Goal: Task Accomplishment & Management: Use online tool/utility

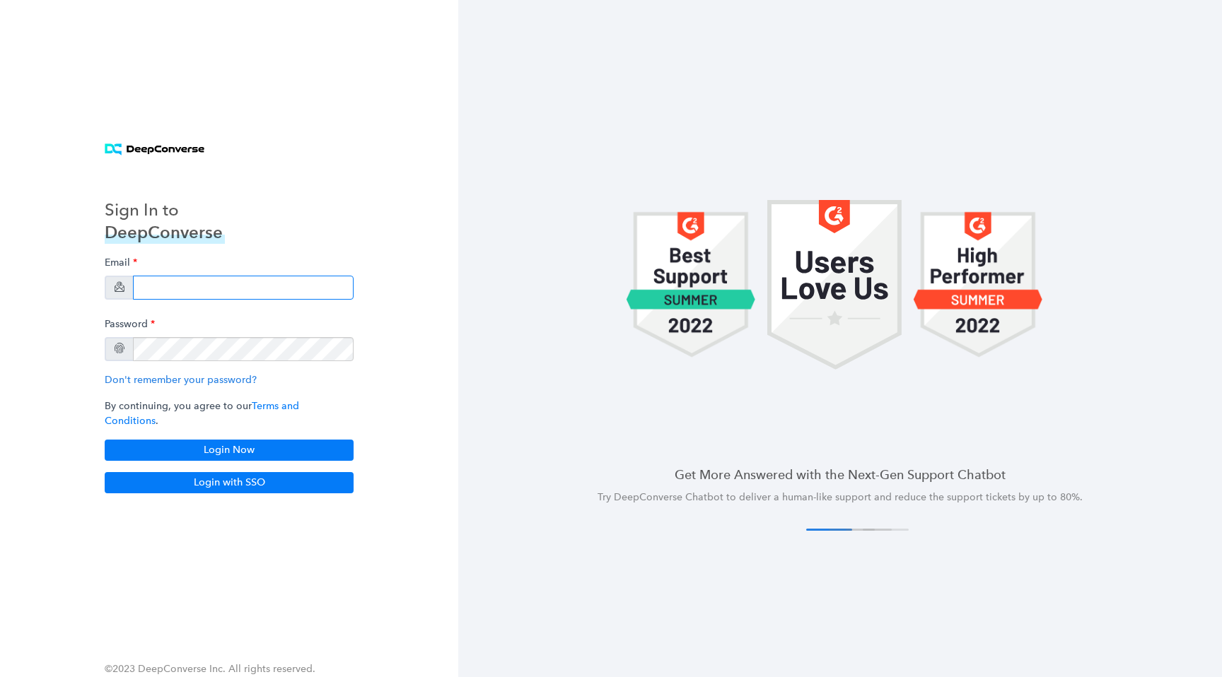
click at [294, 287] on input "email" at bounding box center [243, 288] width 221 height 24
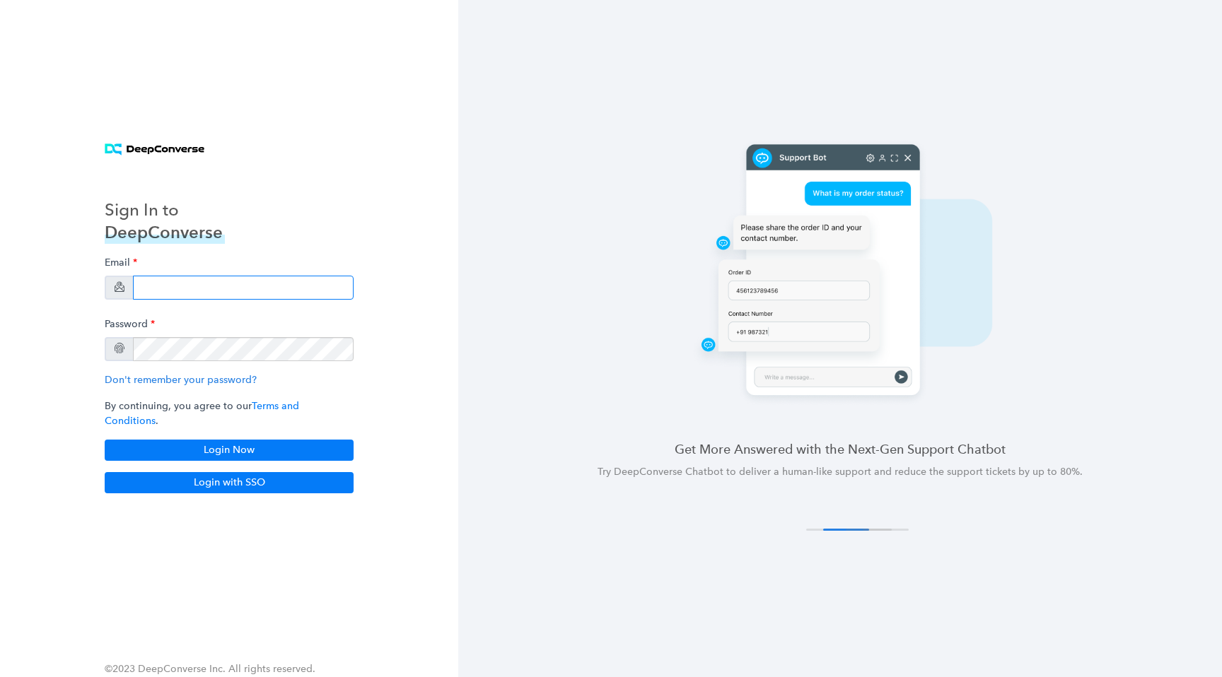
click at [165, 293] on input "email" at bounding box center [243, 288] width 221 height 24
type input "[EMAIL_ADDRESS][DOMAIN_NAME]"
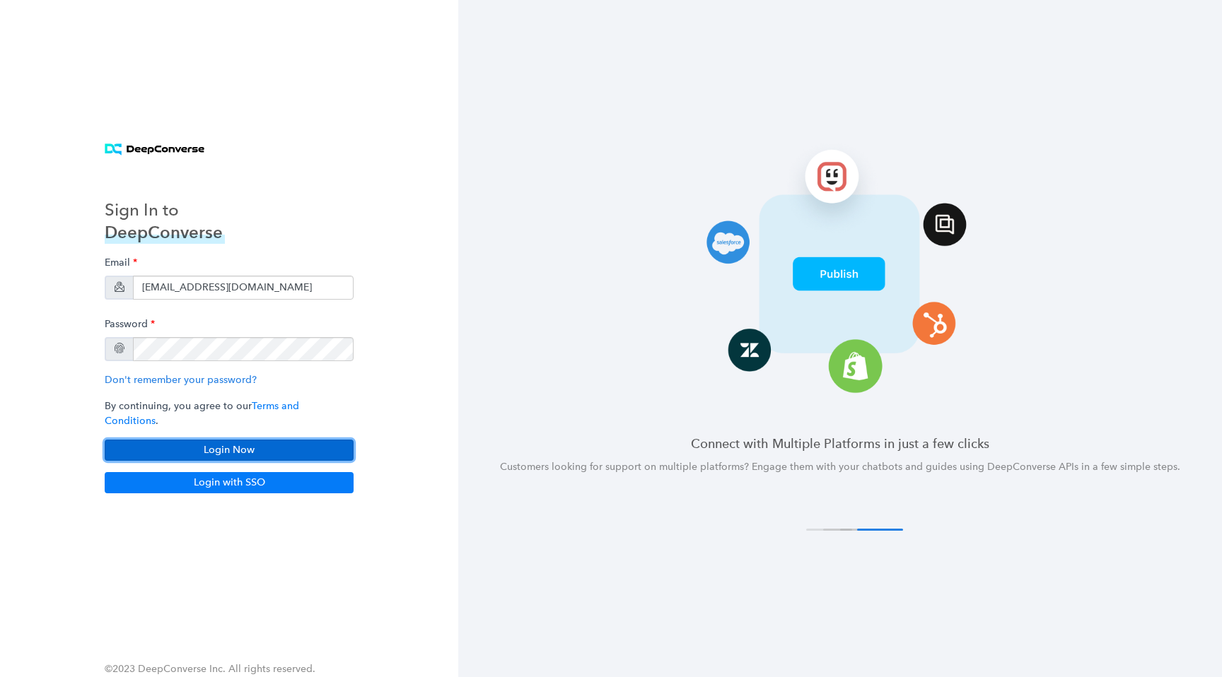
click at [212, 440] on button "Login Now" at bounding box center [229, 450] width 249 height 21
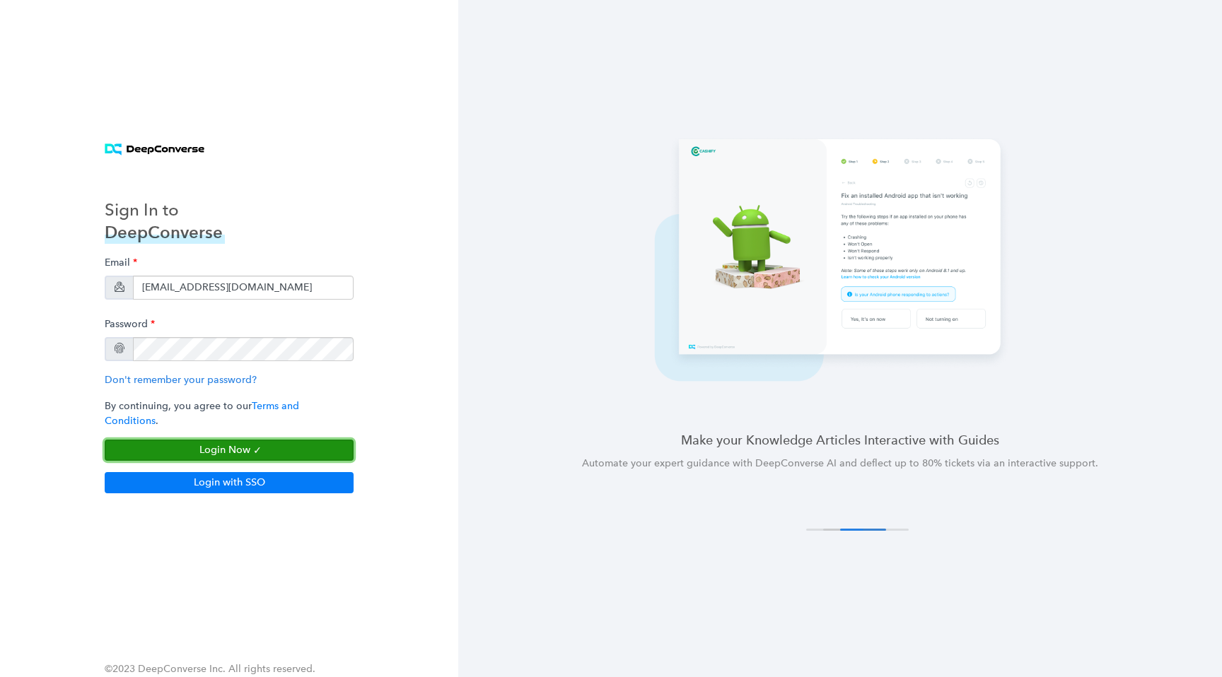
click at [261, 441] on button "Login Now" at bounding box center [229, 450] width 249 height 21
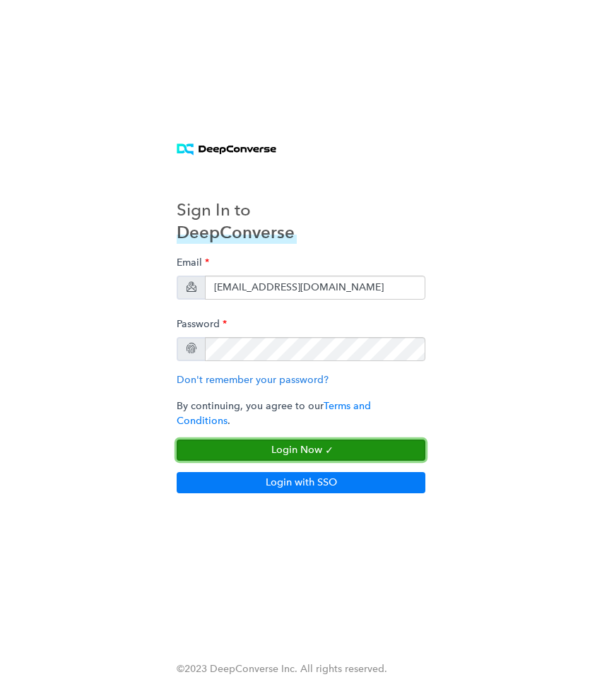
click at [317, 440] on button "Login Now" at bounding box center [301, 450] width 249 height 21
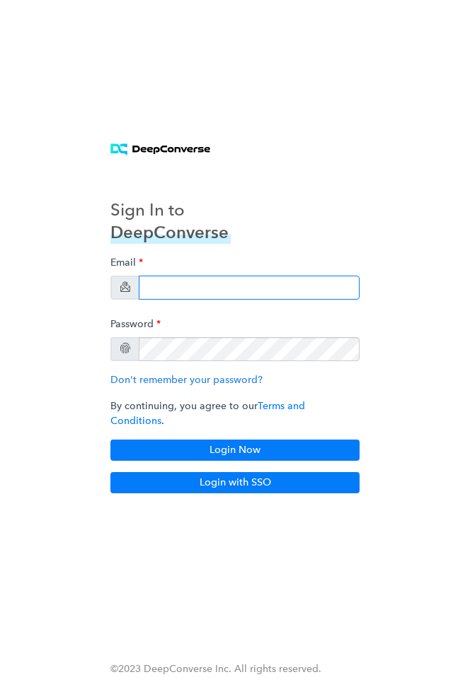
click at [212, 306] on div "Email Password Don't remember your password? By continuing, you agree to our Te…" at bounding box center [234, 355] width 249 height 211
click at [226, 293] on input "email" at bounding box center [249, 288] width 221 height 24
type input "[EMAIL_ADDRESS][DOMAIN_NAME]"
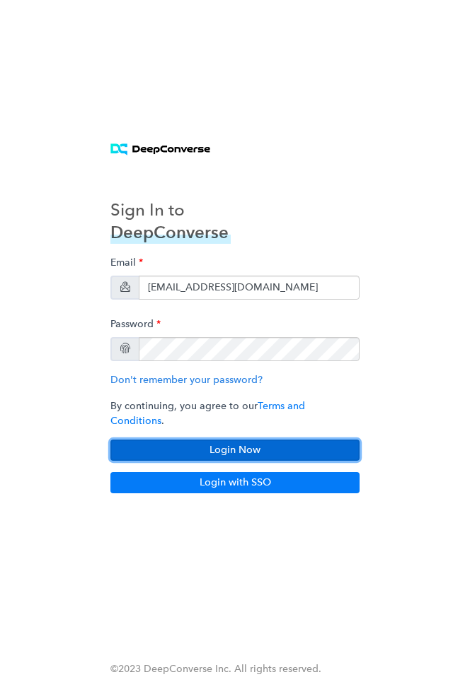
click at [242, 440] on button "Login Now" at bounding box center [234, 450] width 249 height 21
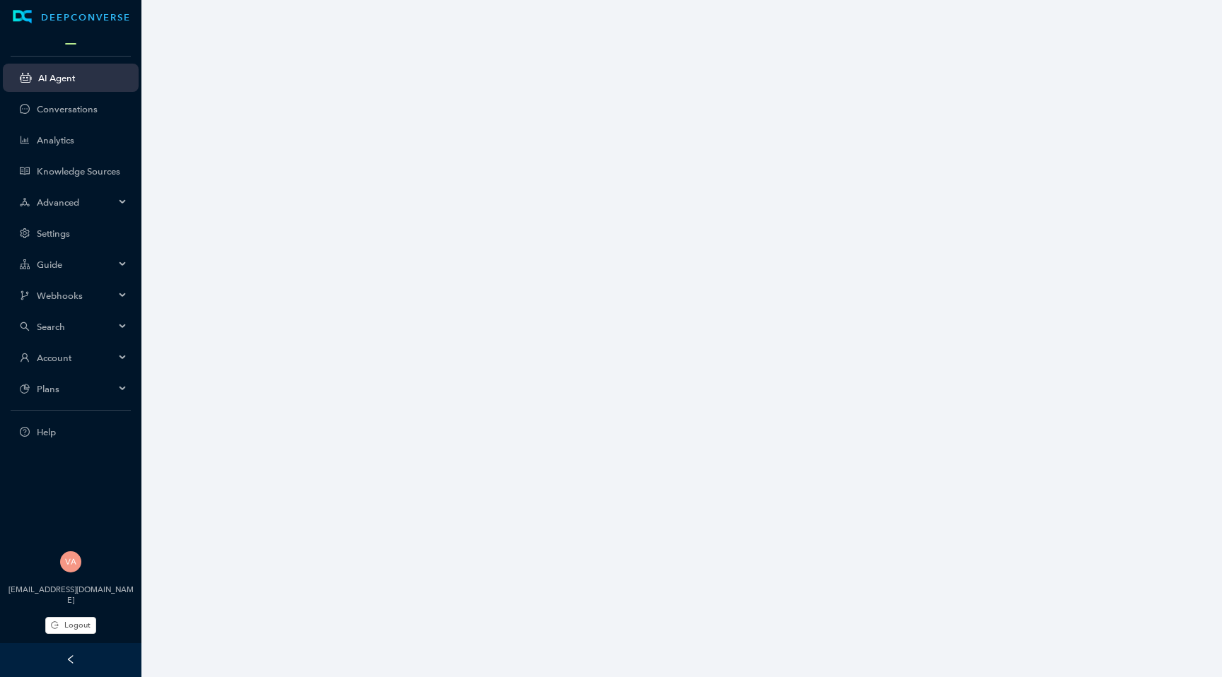
click at [71, 43] on span at bounding box center [70, 43] width 11 height 1
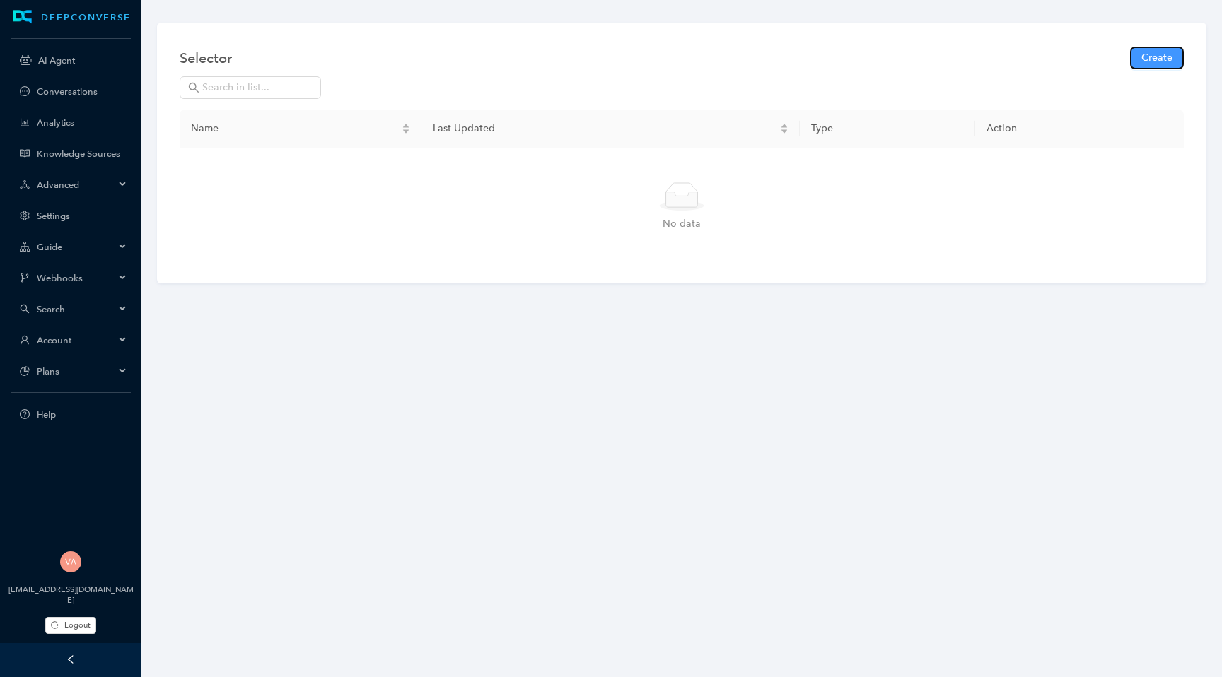
click at [469, 51] on span "Create" at bounding box center [1156, 58] width 31 height 16
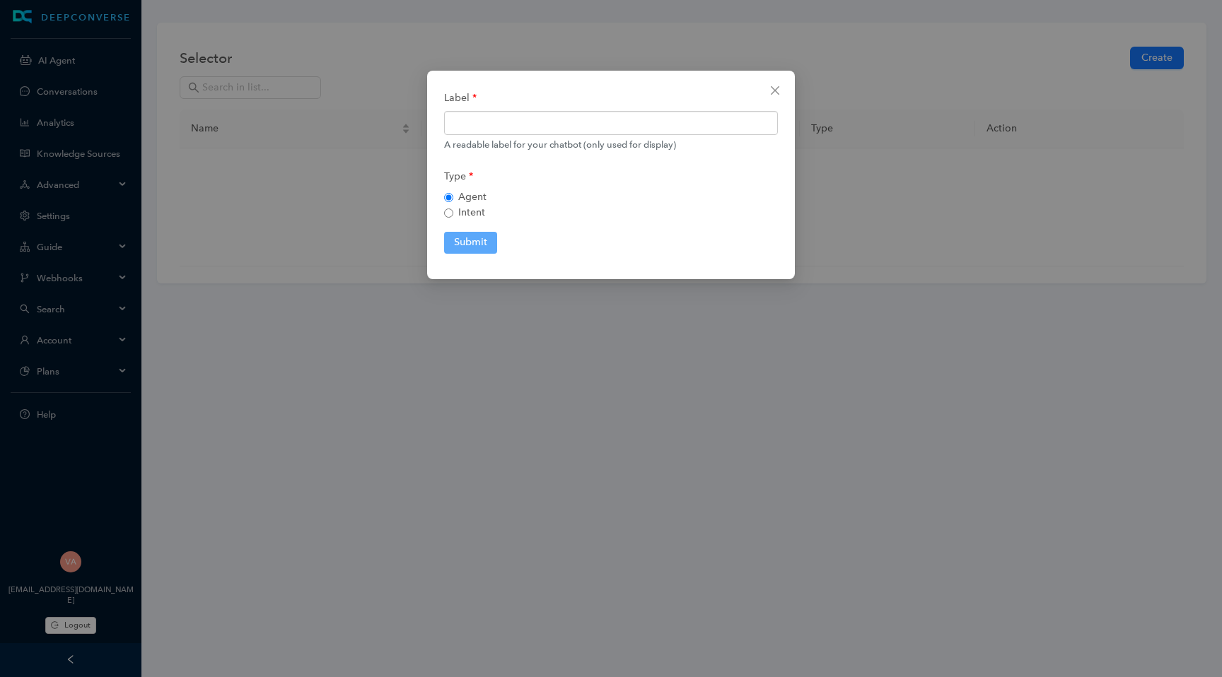
click at [469, 139] on div "A readable label for your chatbot (only used for display)" at bounding box center [611, 145] width 334 height 14
click at [469, 125] on input "text" at bounding box center [611, 123] width 334 height 24
type input "testing"
click at [444, 251] on button "Submit" at bounding box center [470, 242] width 53 height 21
click at [469, 247] on button "Submit" at bounding box center [475, 242] width 62 height 21
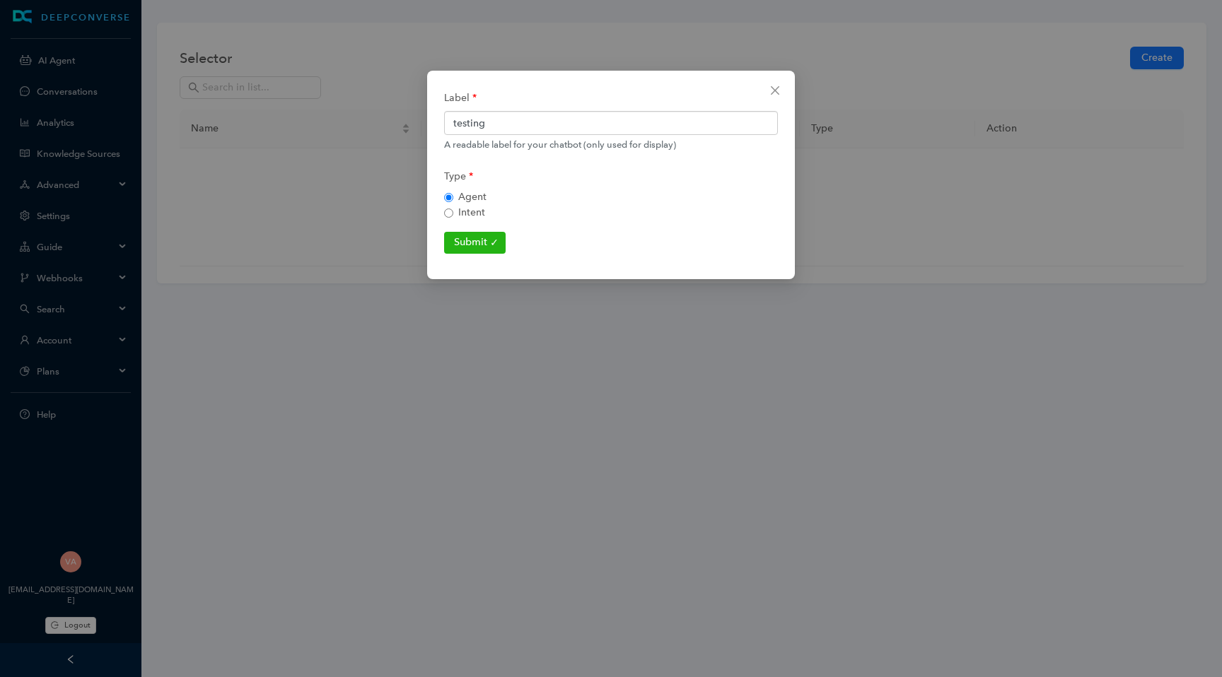
click at [103, 216] on div "Label testing A readable label for your chatbot (only used for display) Type Ag…" at bounding box center [611, 338] width 1222 height 677
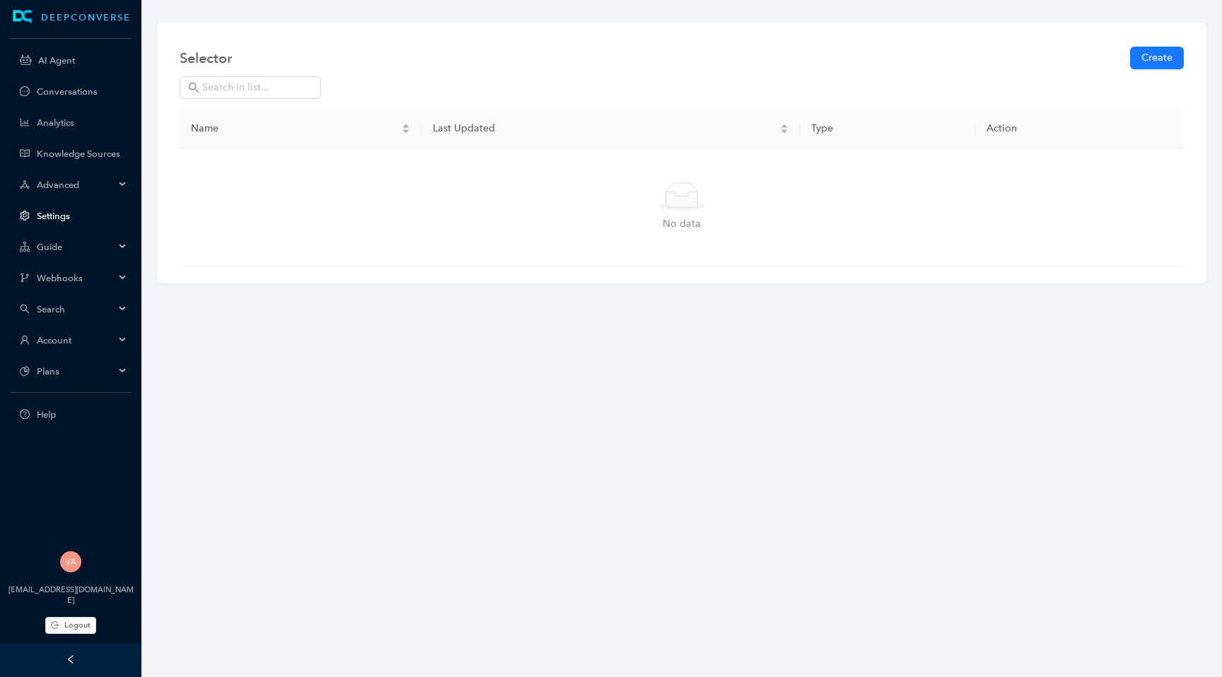
click at [76, 221] on link "Settings" at bounding box center [82, 216] width 91 height 11
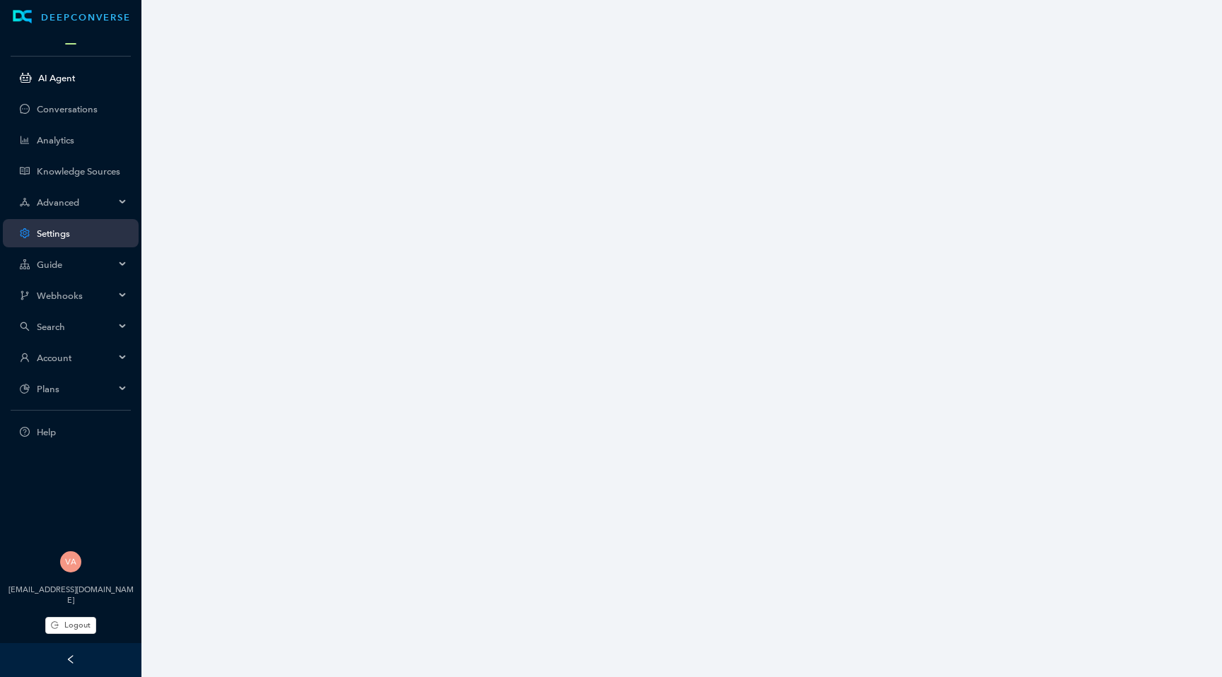
click at [96, 81] on link "AI Agent" at bounding box center [82, 78] width 89 height 11
click at [93, 344] on div "Account" at bounding box center [71, 358] width 136 height 28
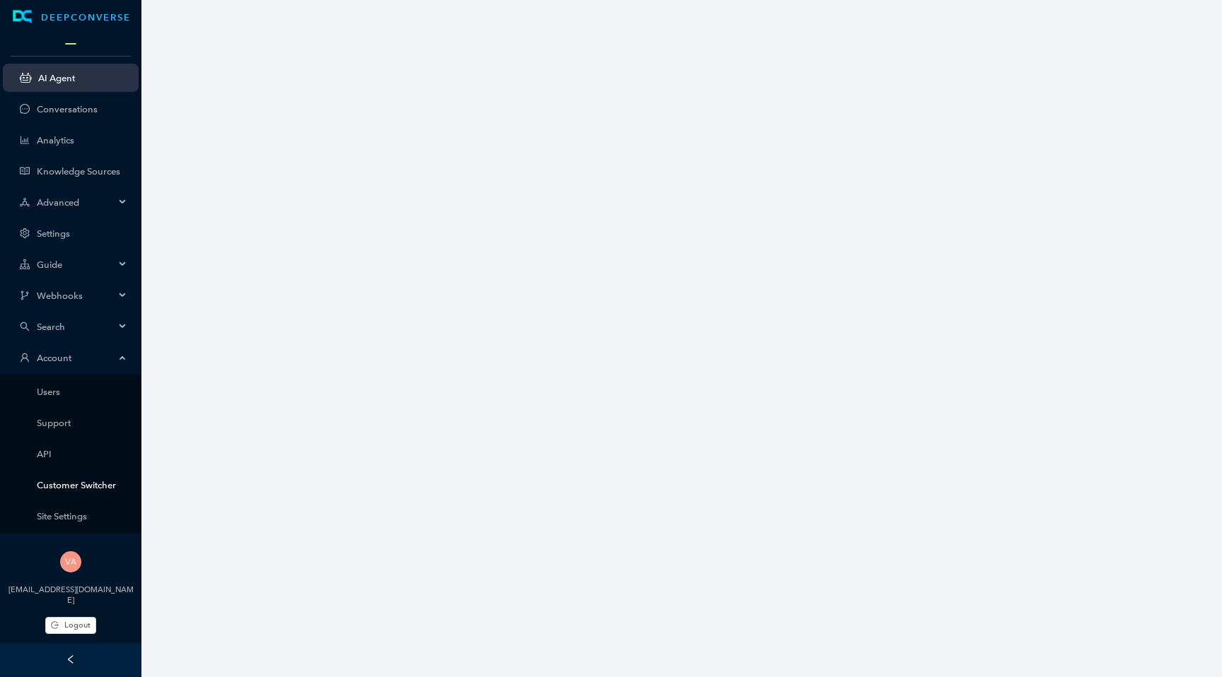
click at [66, 487] on link "Customer Switcher" at bounding box center [82, 485] width 91 height 11
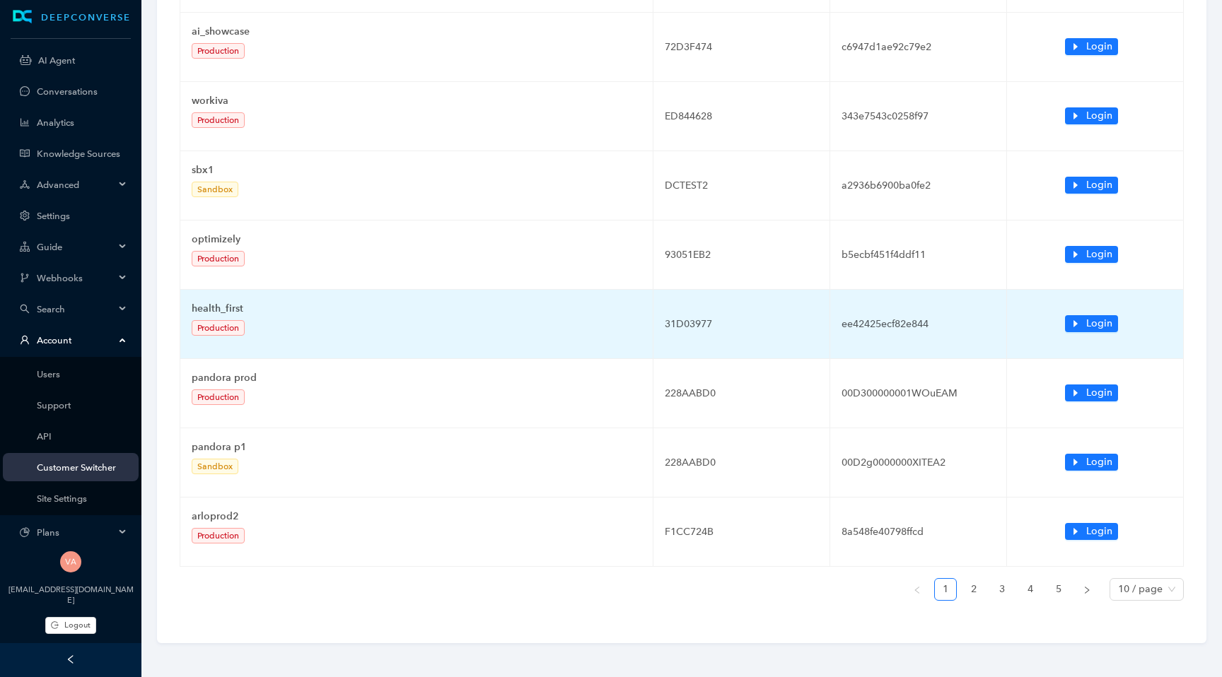
scroll to position [317, 0]
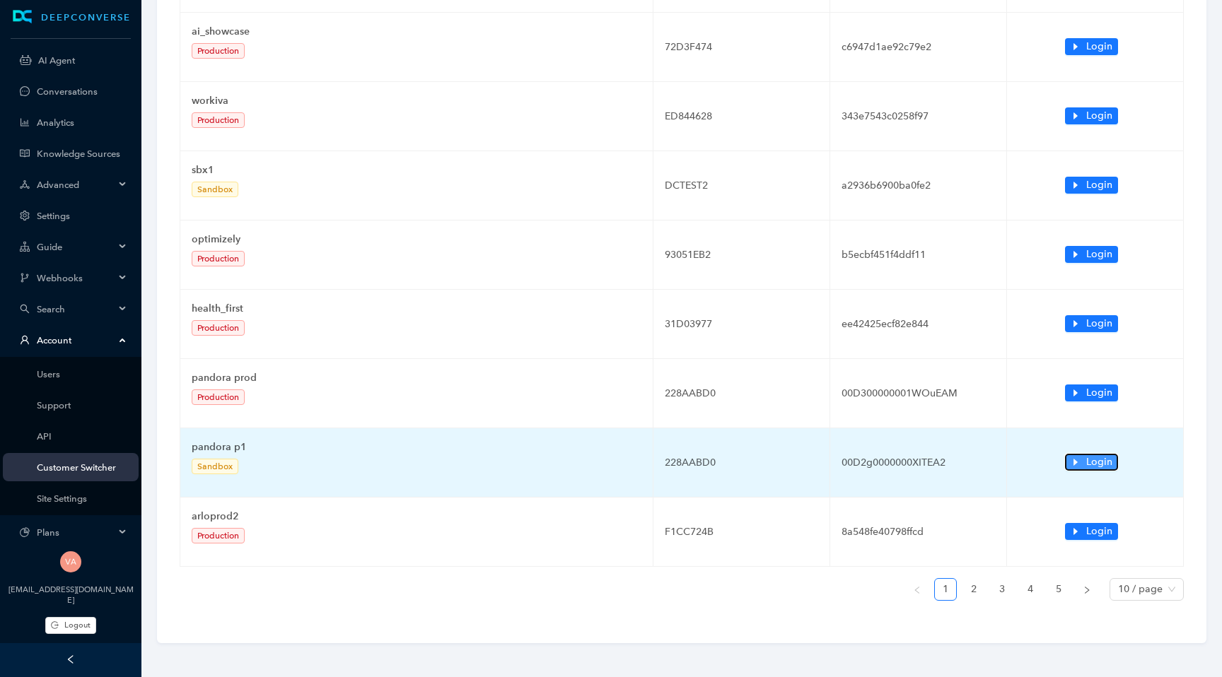
click at [469, 468] on span "Login" at bounding box center [1099, 463] width 26 height 16
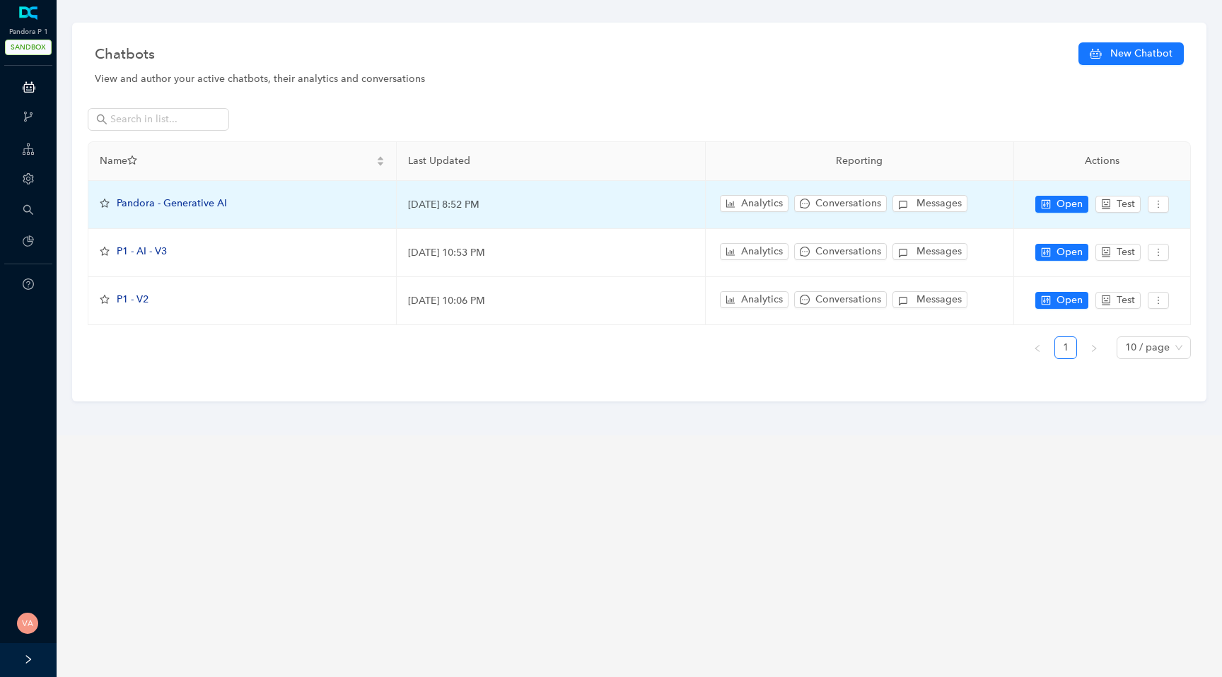
click at [173, 199] on span "Pandora - Generative AI" at bounding box center [172, 203] width 110 height 12
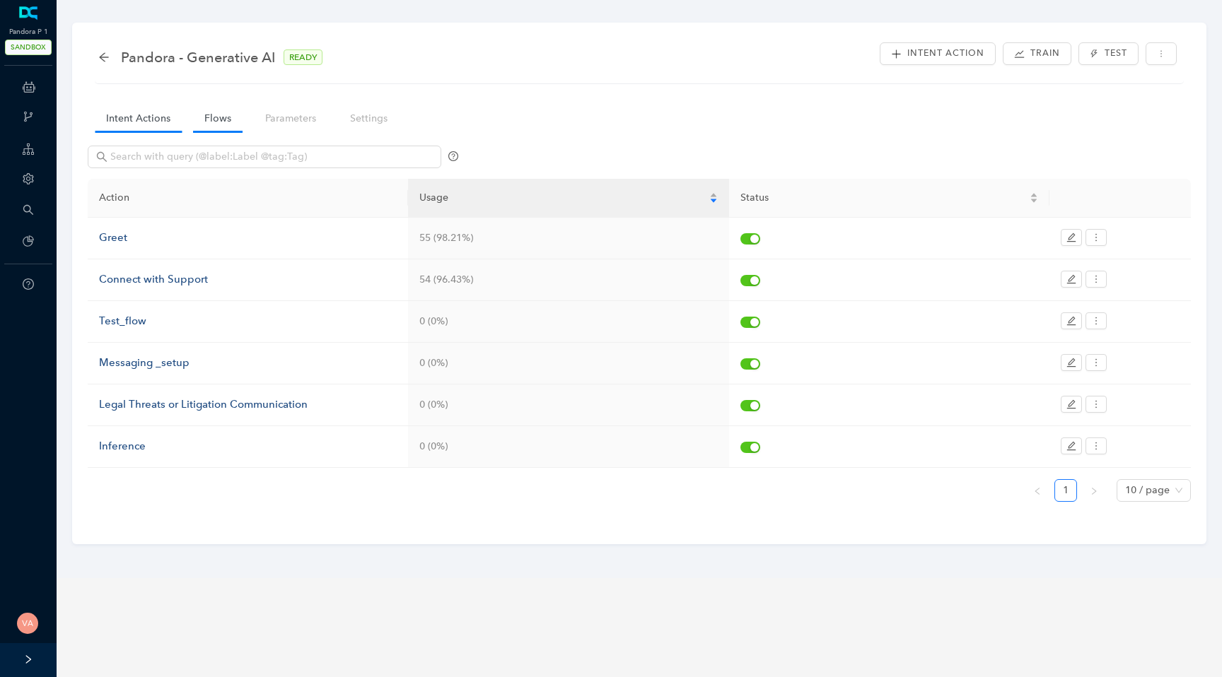
click at [211, 119] on link "Flows" at bounding box center [217, 118] width 49 height 26
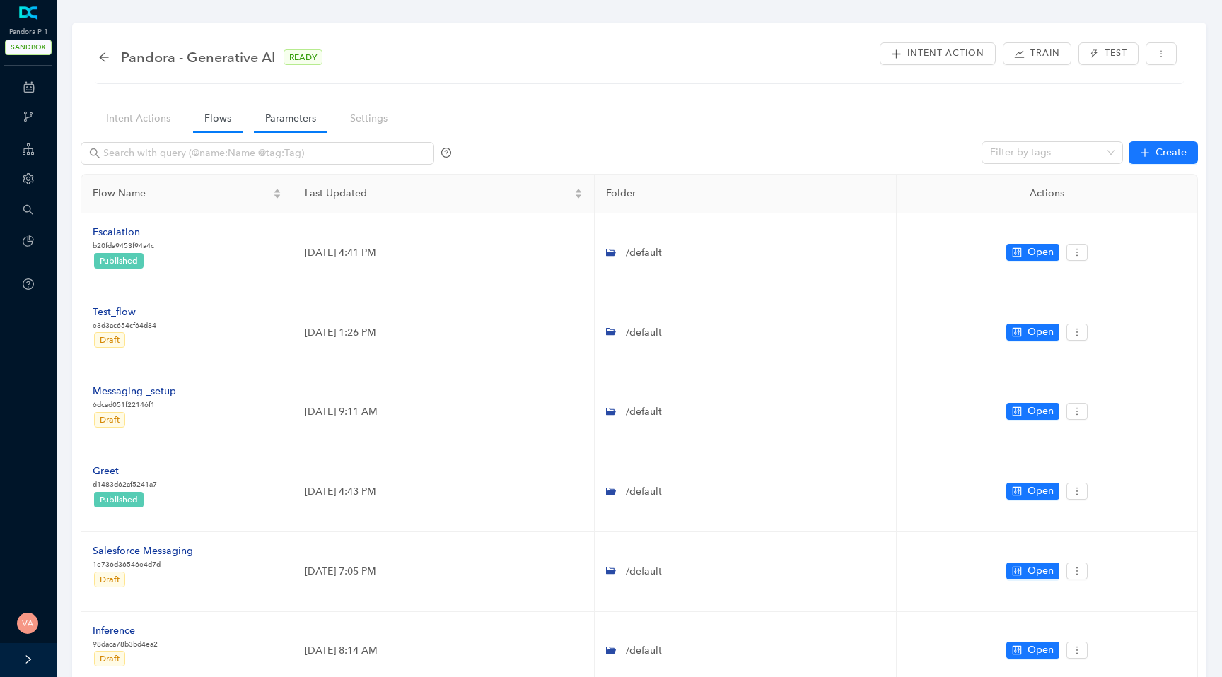
click at [305, 119] on link "Parameters" at bounding box center [291, 118] width 74 height 26
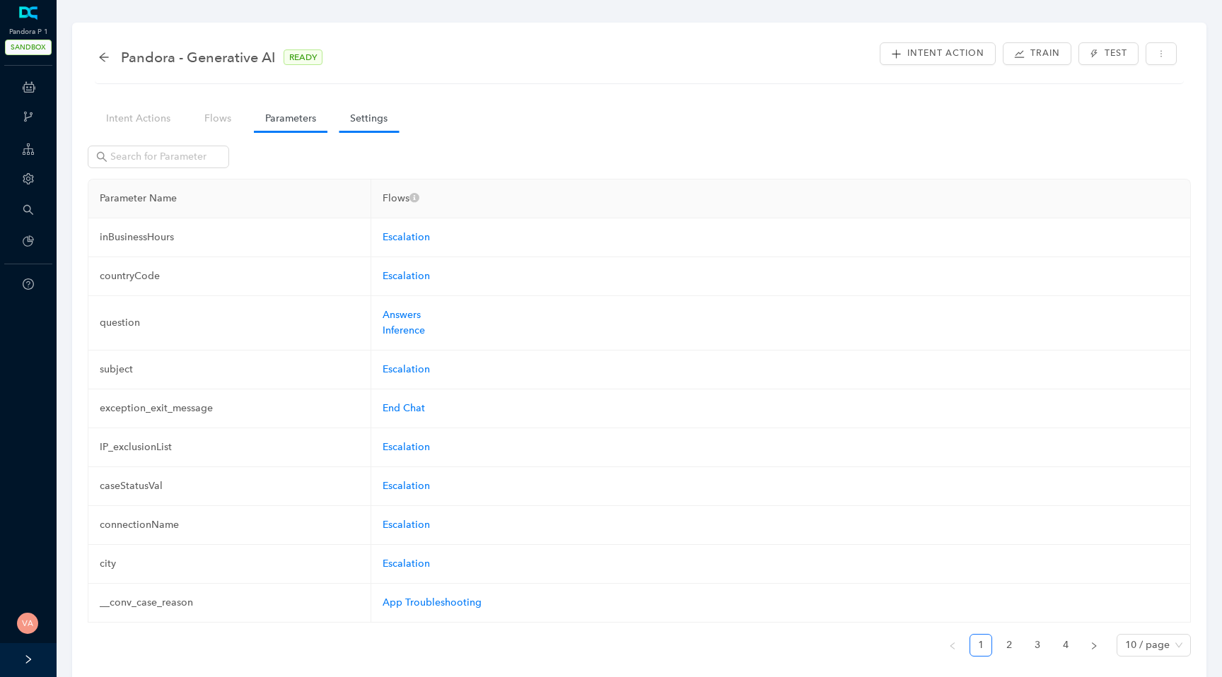
click at [380, 121] on link "Settings" at bounding box center [369, 118] width 60 height 26
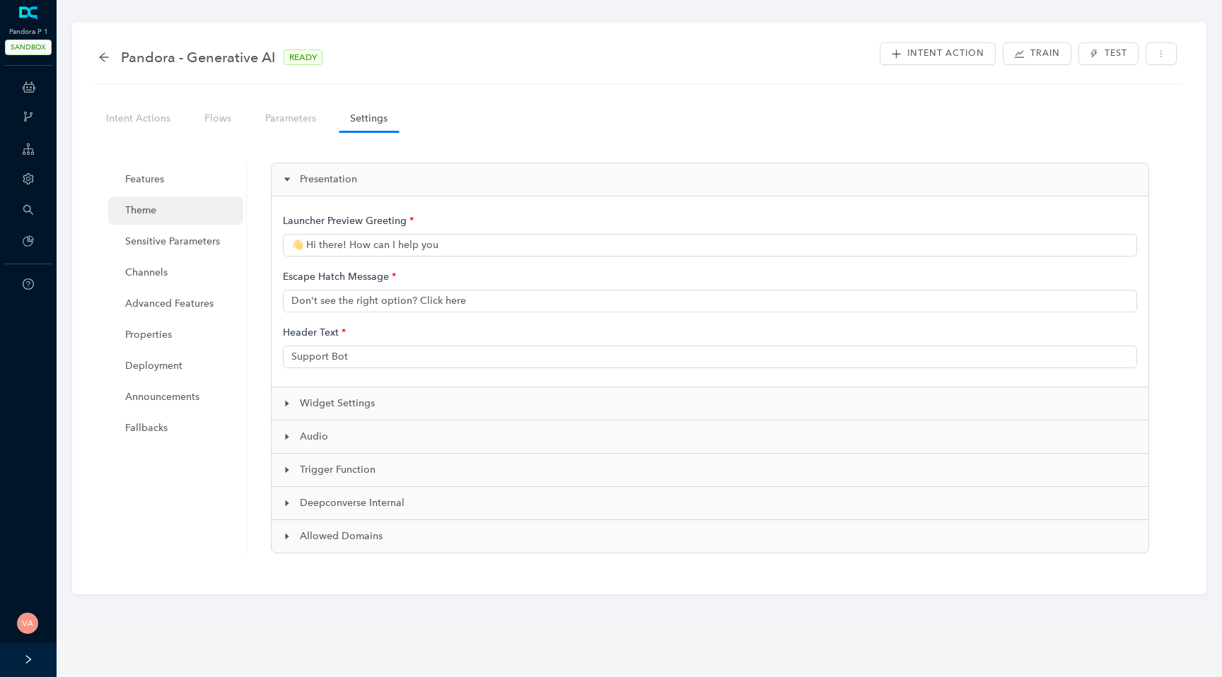
type input "👋 Hi there! How can I help you?"
type input "Pandora Support"
click at [153, 116] on link "Intent Actions" at bounding box center [138, 118] width 87 height 26
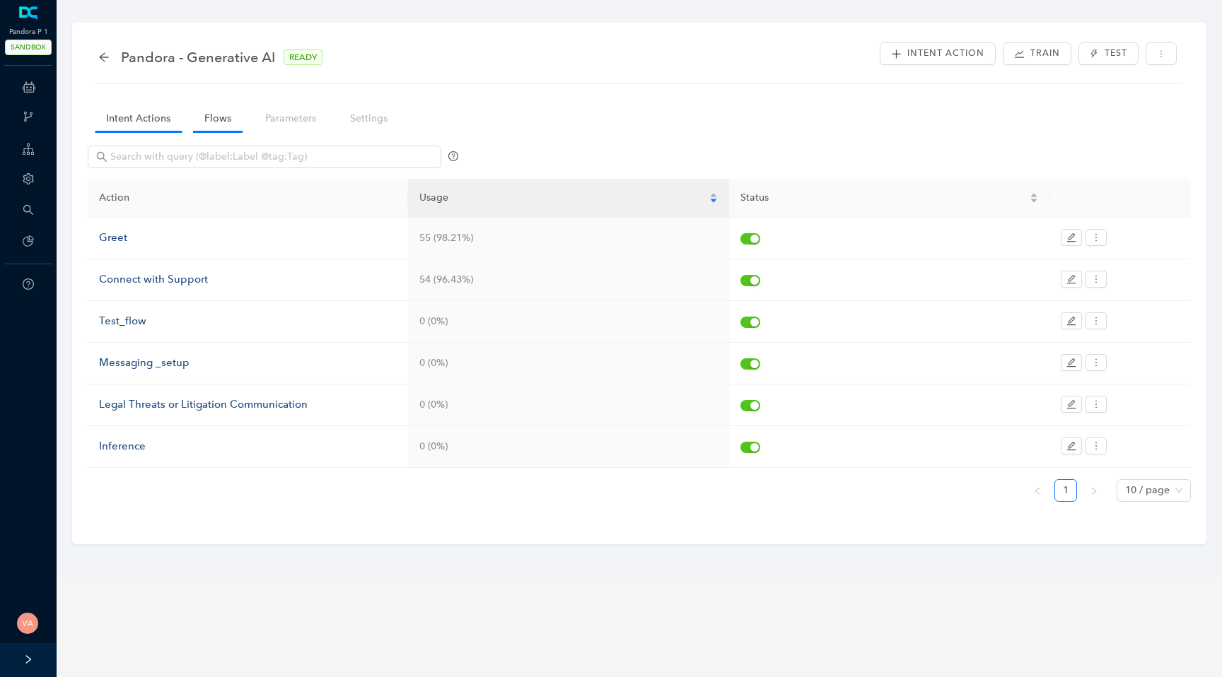
click at [200, 115] on link "Flows" at bounding box center [217, 118] width 49 height 26
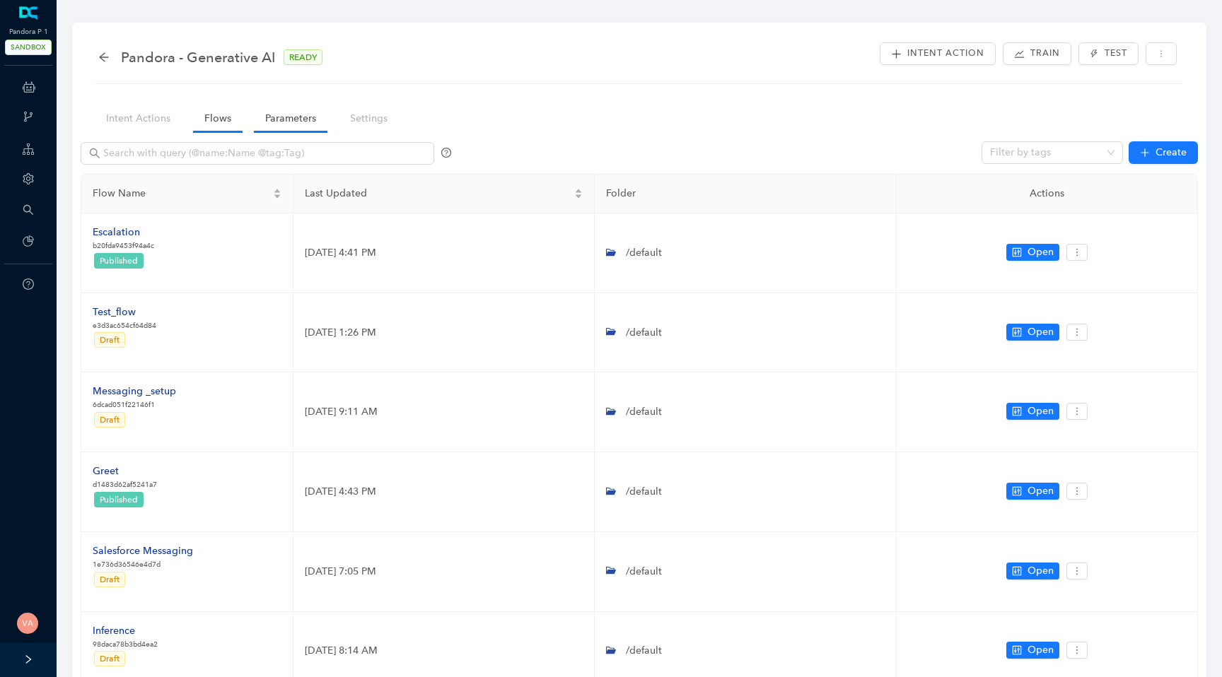
click at [298, 126] on link "Parameters" at bounding box center [291, 118] width 74 height 26
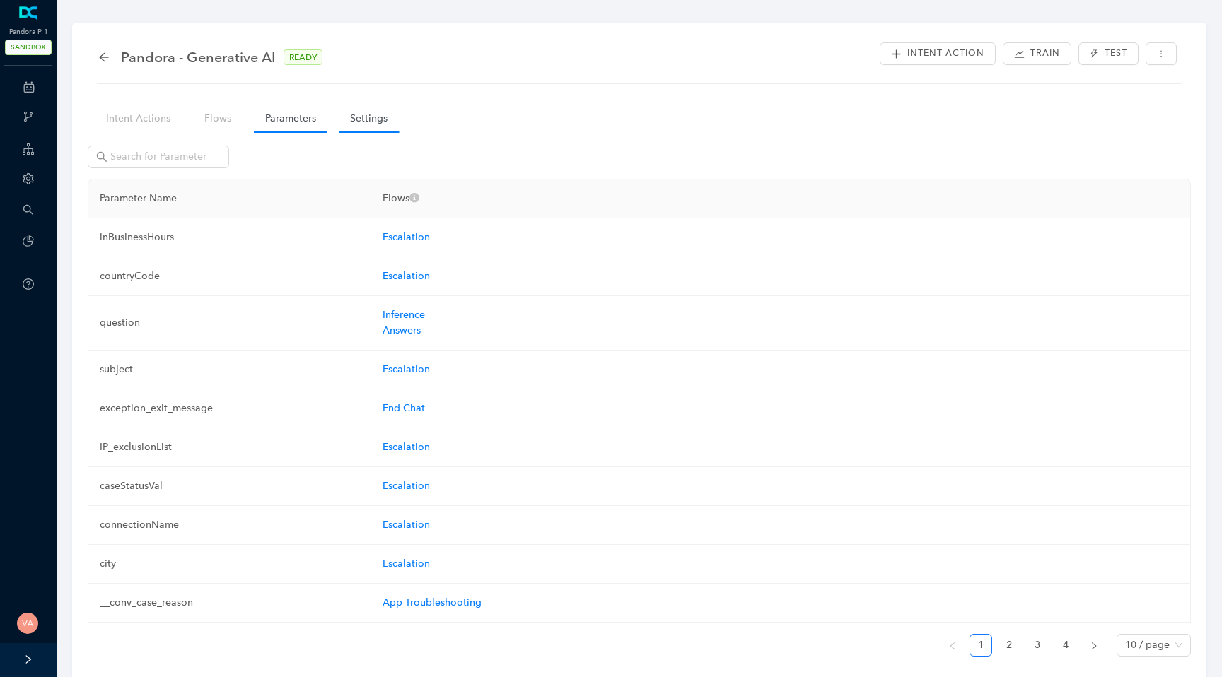
click at [355, 120] on link "Settings" at bounding box center [369, 118] width 60 height 26
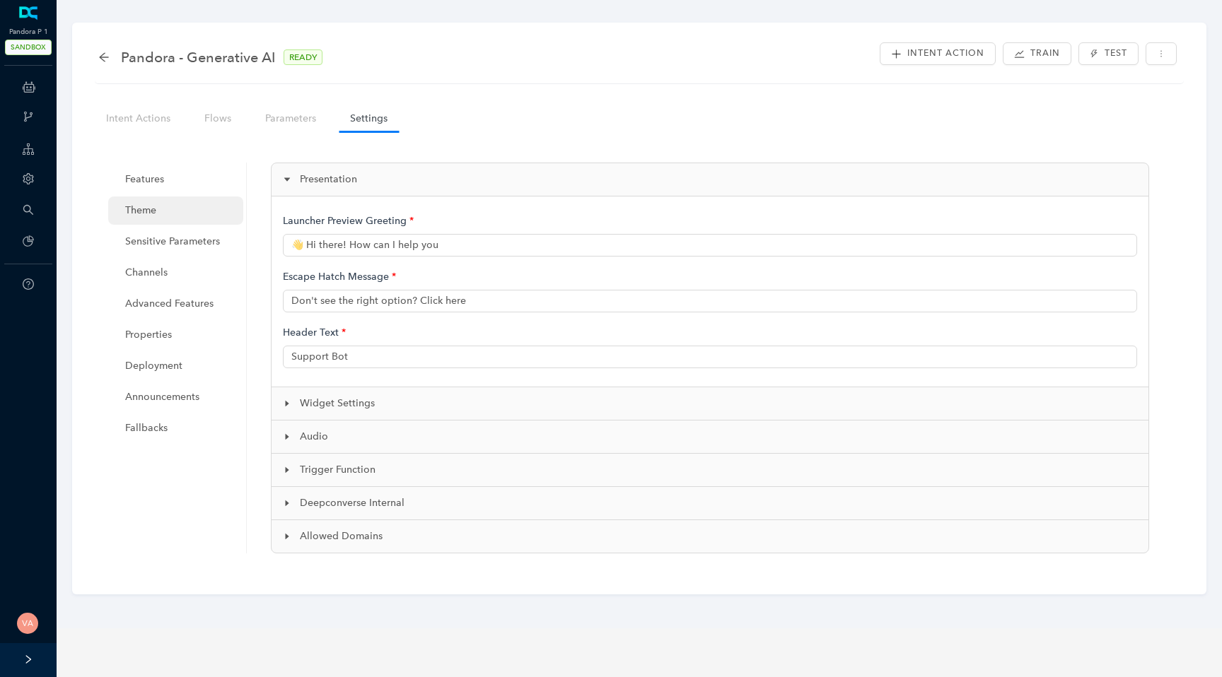
type input "👋 Hi there! How can I help you?"
type input "Pandora Support"
click at [163, 223] on span "Theme" at bounding box center [178, 211] width 107 height 28
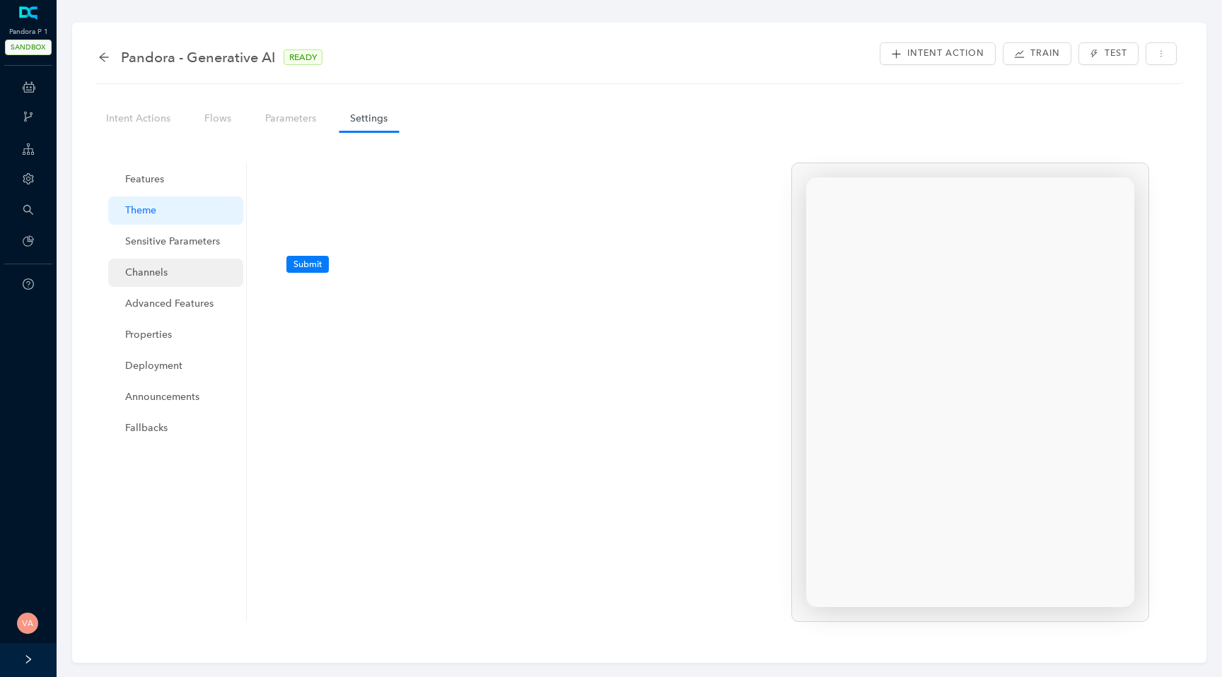
click at [149, 267] on span "Channels" at bounding box center [178, 273] width 107 height 28
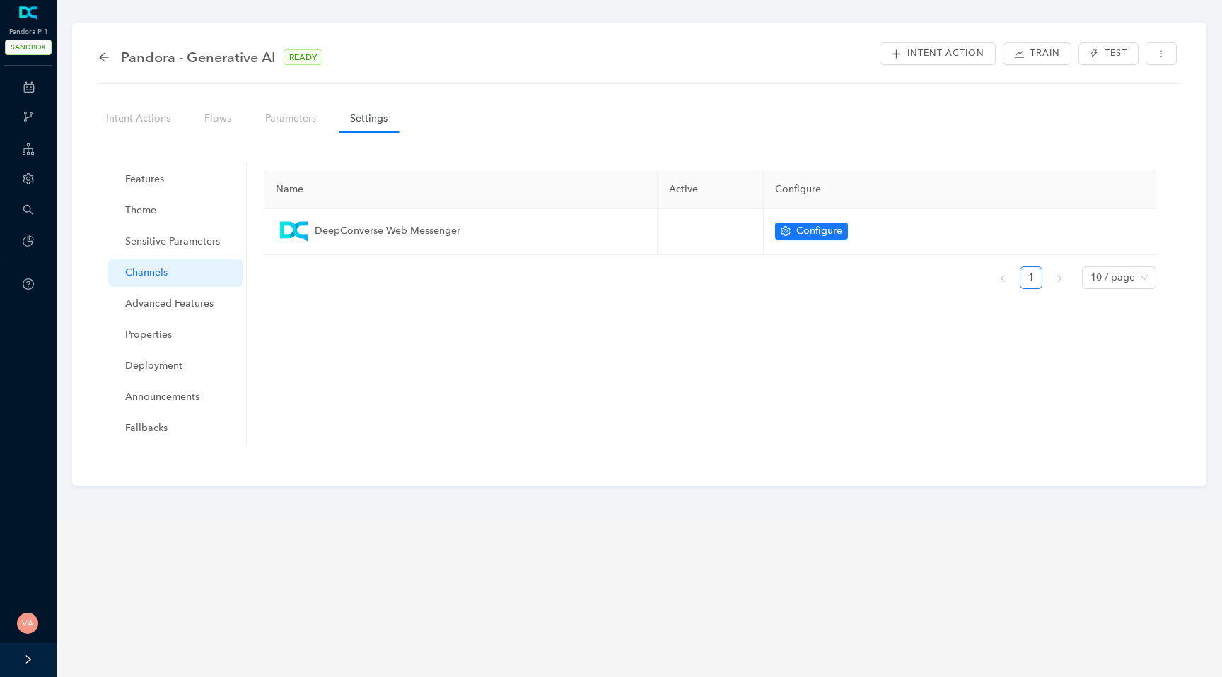
click at [158, 288] on ul "Features Theme Sensitive Parameters Channels Advanced Features Properties Deplo…" at bounding box center [175, 304] width 141 height 283
click at [158, 301] on span "Advanced Features" at bounding box center [178, 304] width 107 height 28
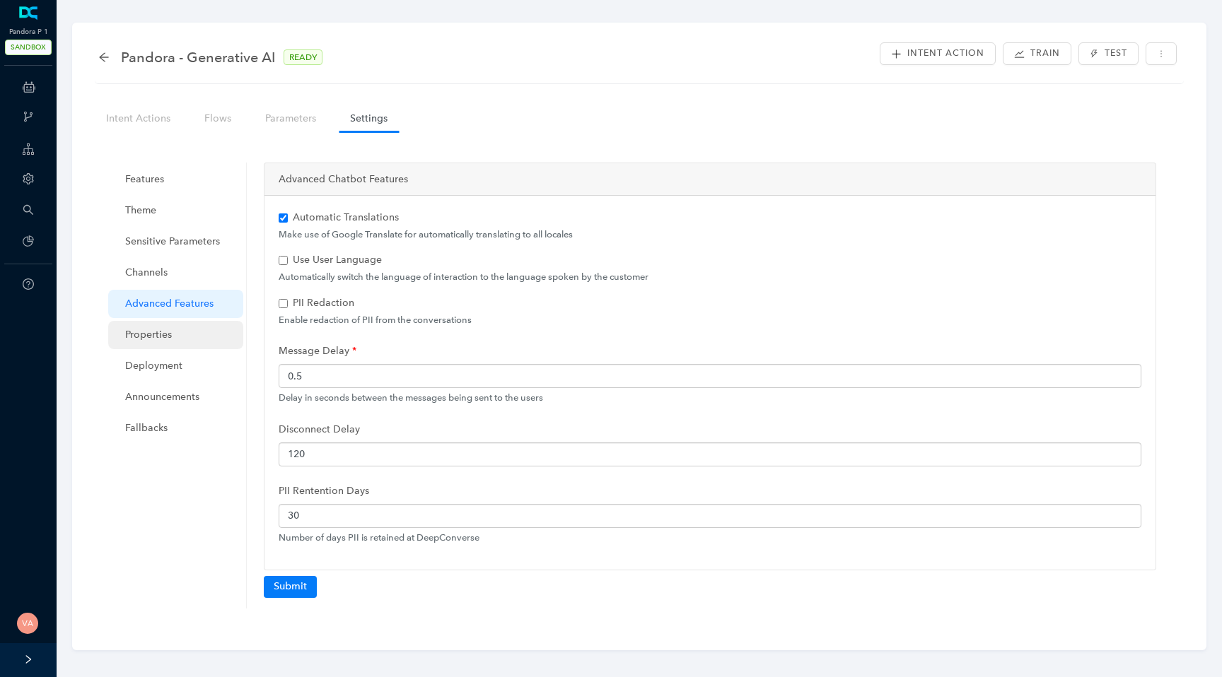
click at [154, 333] on span "Properties" at bounding box center [178, 335] width 107 height 28
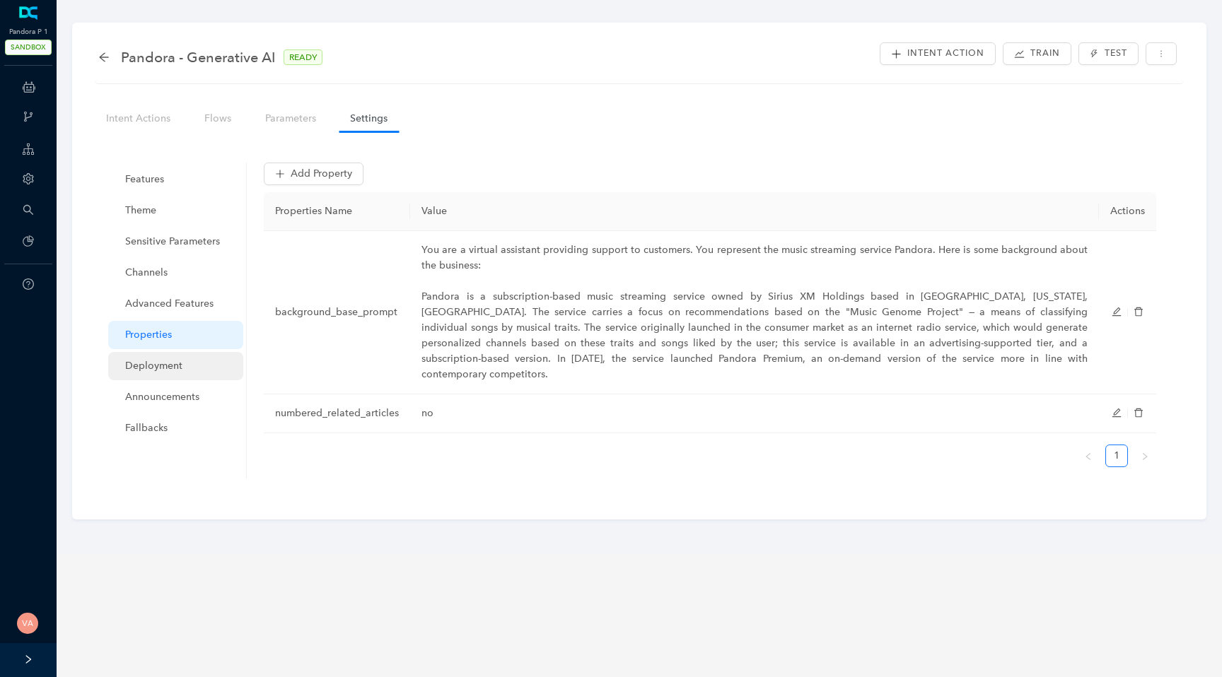
click at [152, 366] on span "Deployment" at bounding box center [178, 366] width 107 height 28
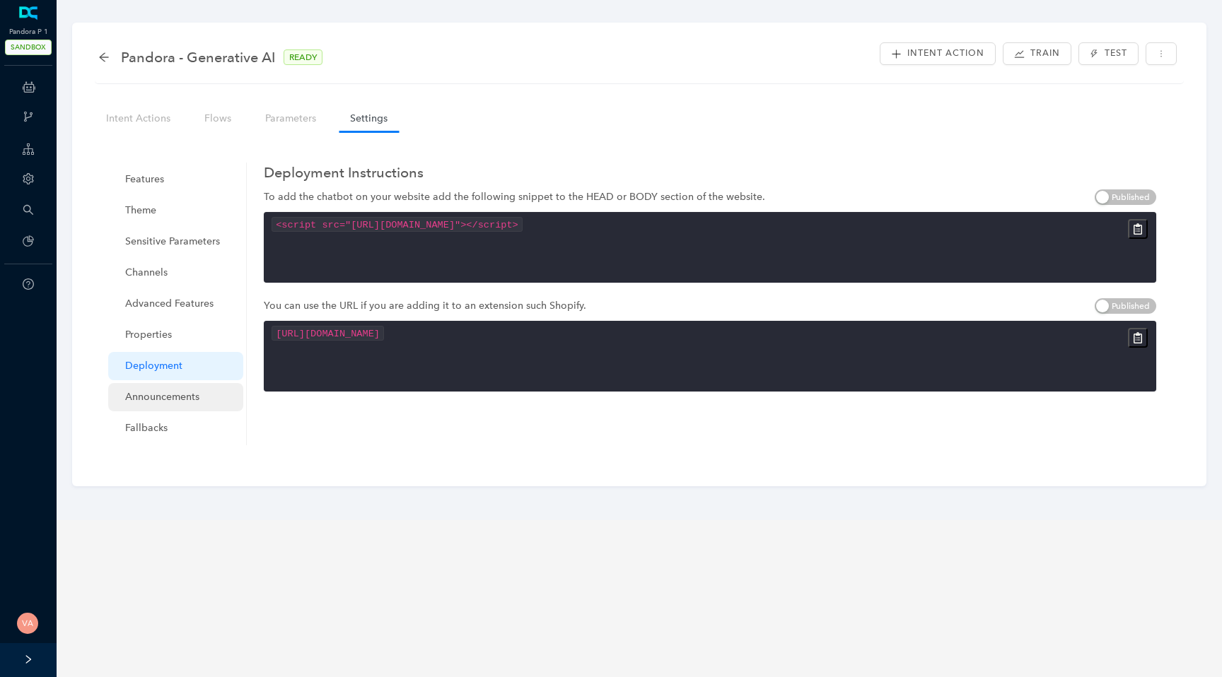
click at [155, 394] on span "Announcements" at bounding box center [178, 397] width 107 height 28
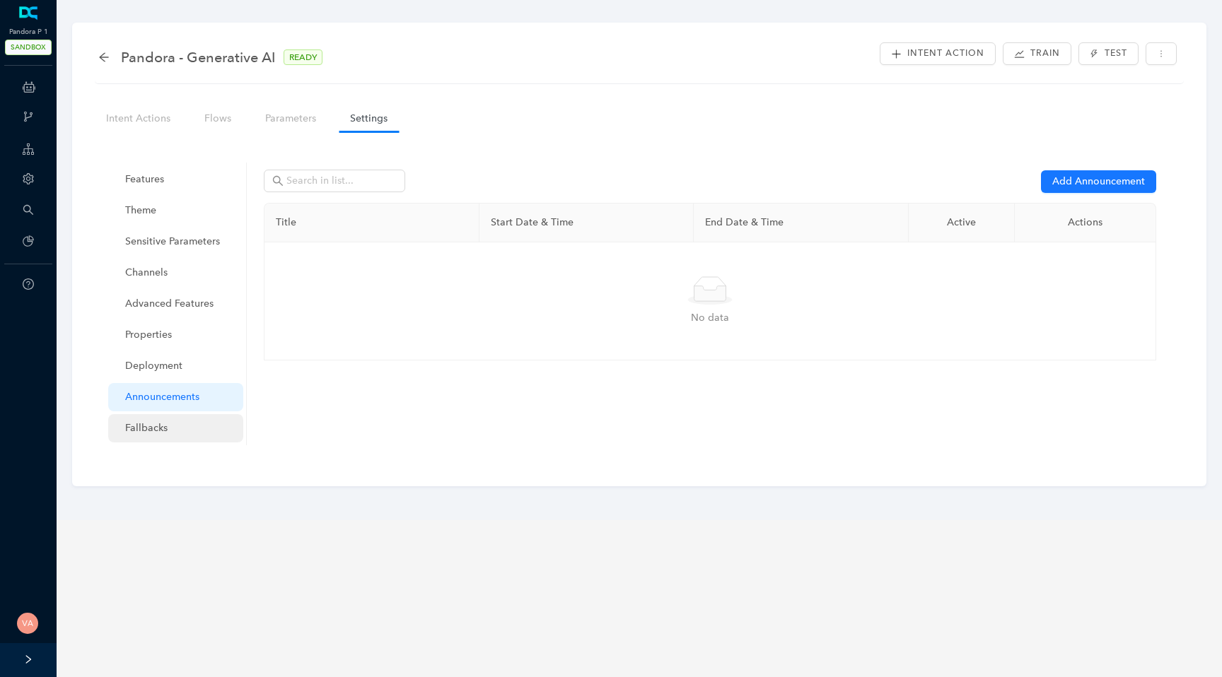
click at [151, 440] on span "Fallbacks" at bounding box center [178, 428] width 107 height 28
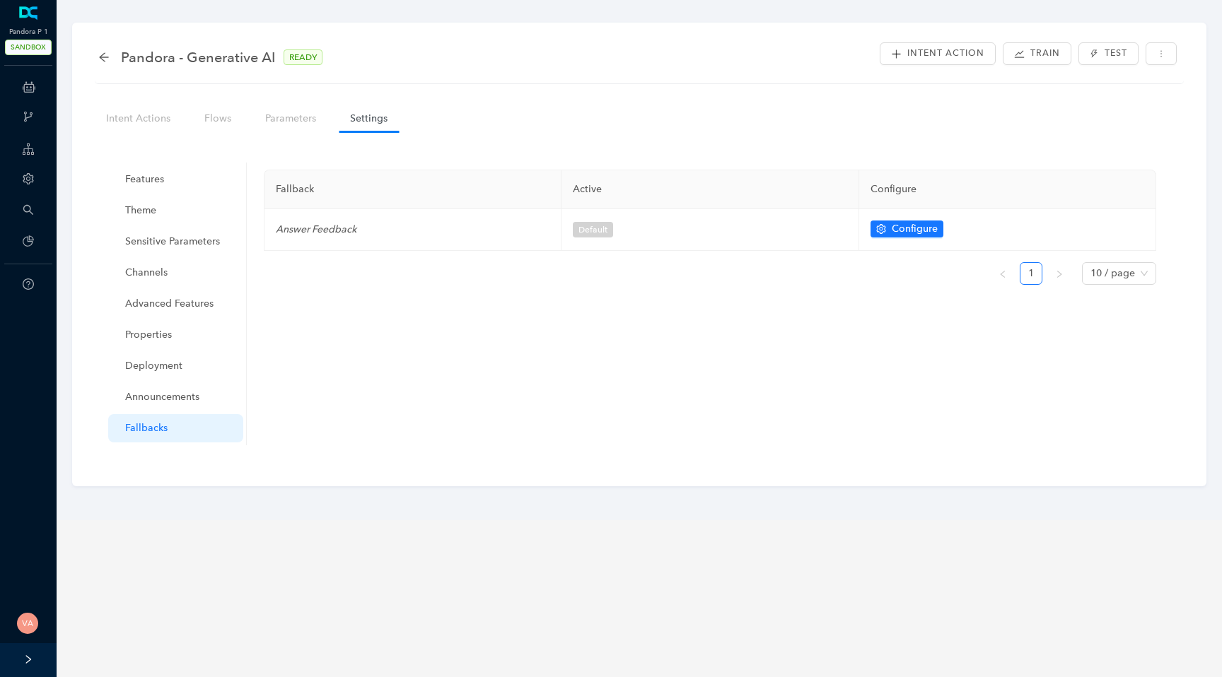
click at [133, 133] on nav "Intent Actions Flows Parameters Settings" at bounding box center [253, 118] width 330 height 40
click at [159, 120] on link "Intent Actions" at bounding box center [138, 118] width 87 height 26
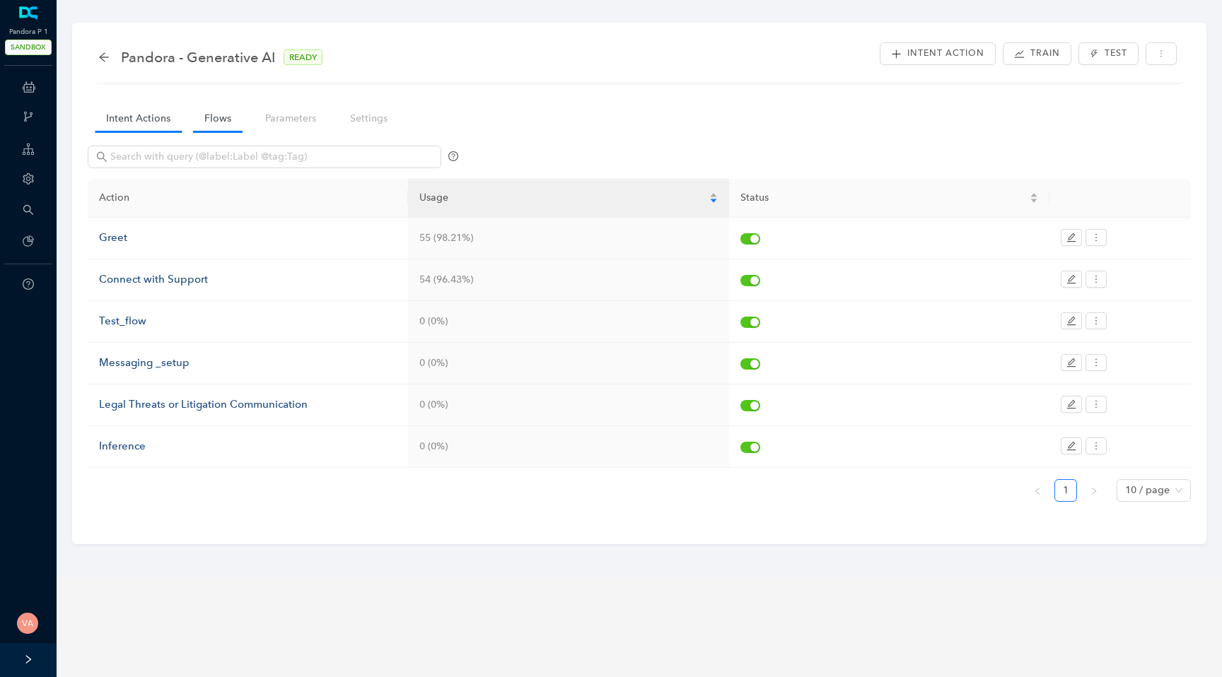
click at [220, 116] on link "Flows" at bounding box center [217, 118] width 49 height 26
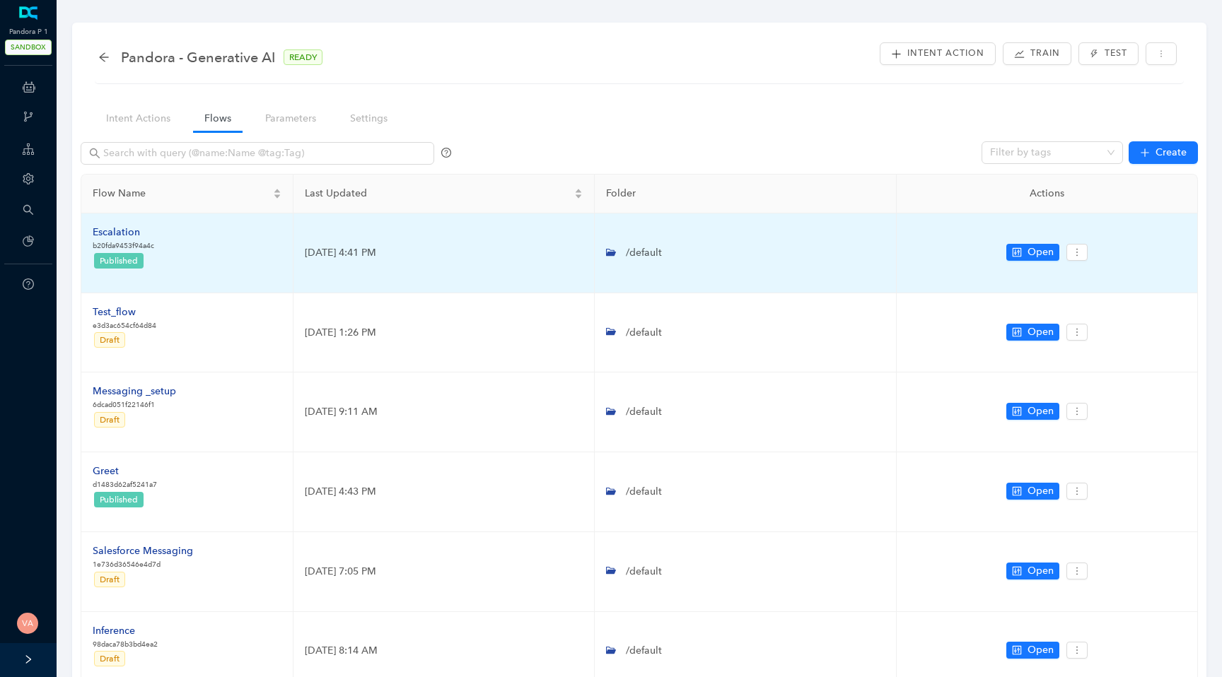
click at [126, 234] on div "Escalation" at bounding box center [124, 233] width 62 height 16
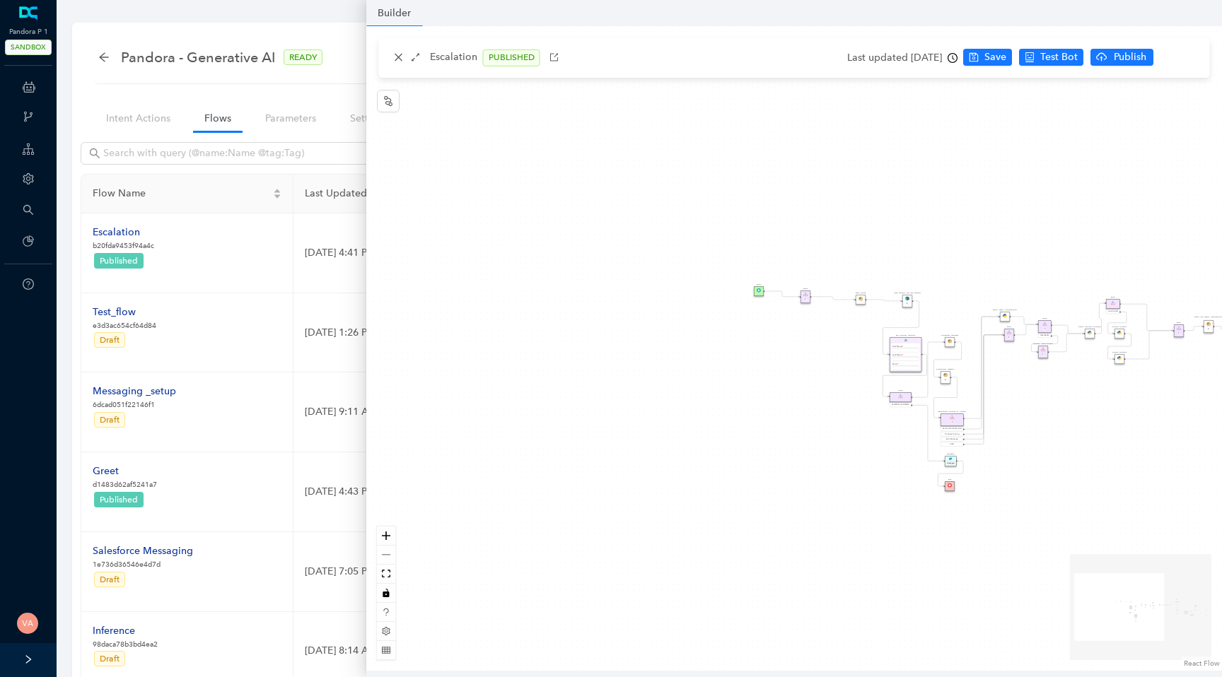
drag, startPoint x: 443, startPoint y: 331, endPoint x: 851, endPoint y: 362, distance: 409.2
click at [856, 362] on div "Data Table Start Rule P IsAvailable Rule newContact Get Contact details First N…" at bounding box center [794, 348] width 856 height 645
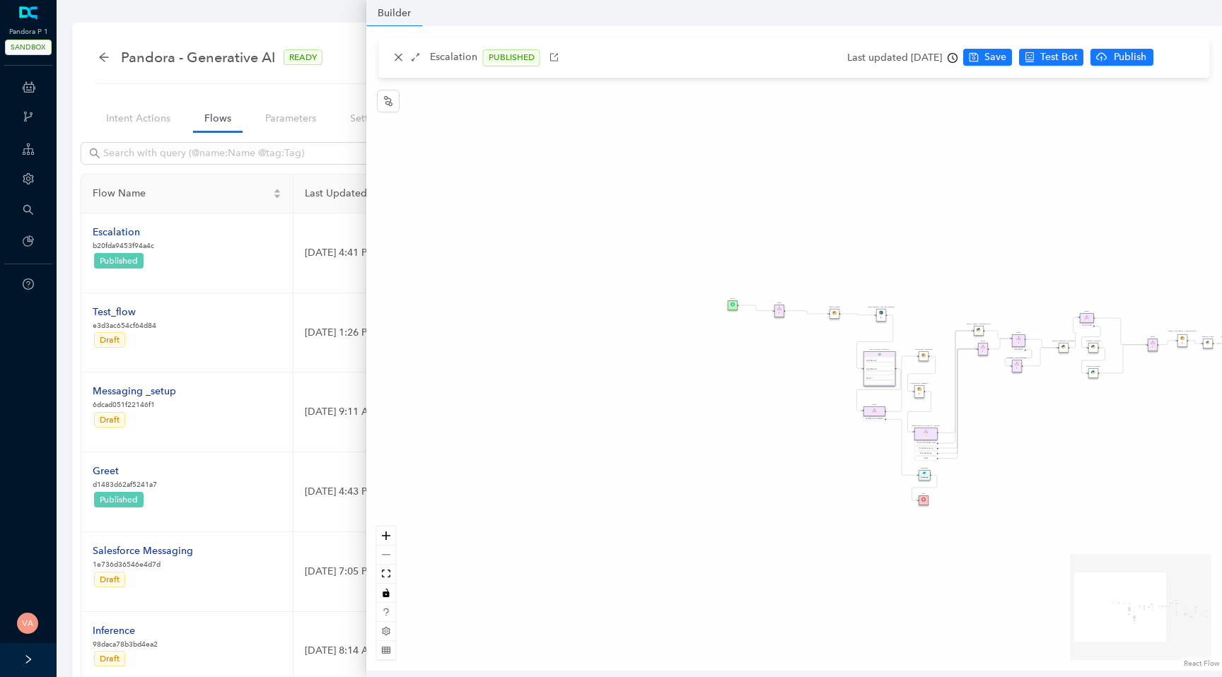
drag, startPoint x: 772, startPoint y: 362, endPoint x: 593, endPoint y: 423, distance: 189.0
click at [593, 422] on div "Data Table Start Rule P IsAvailable Rule newContact Get Contact details First N…" at bounding box center [794, 348] width 856 height 645
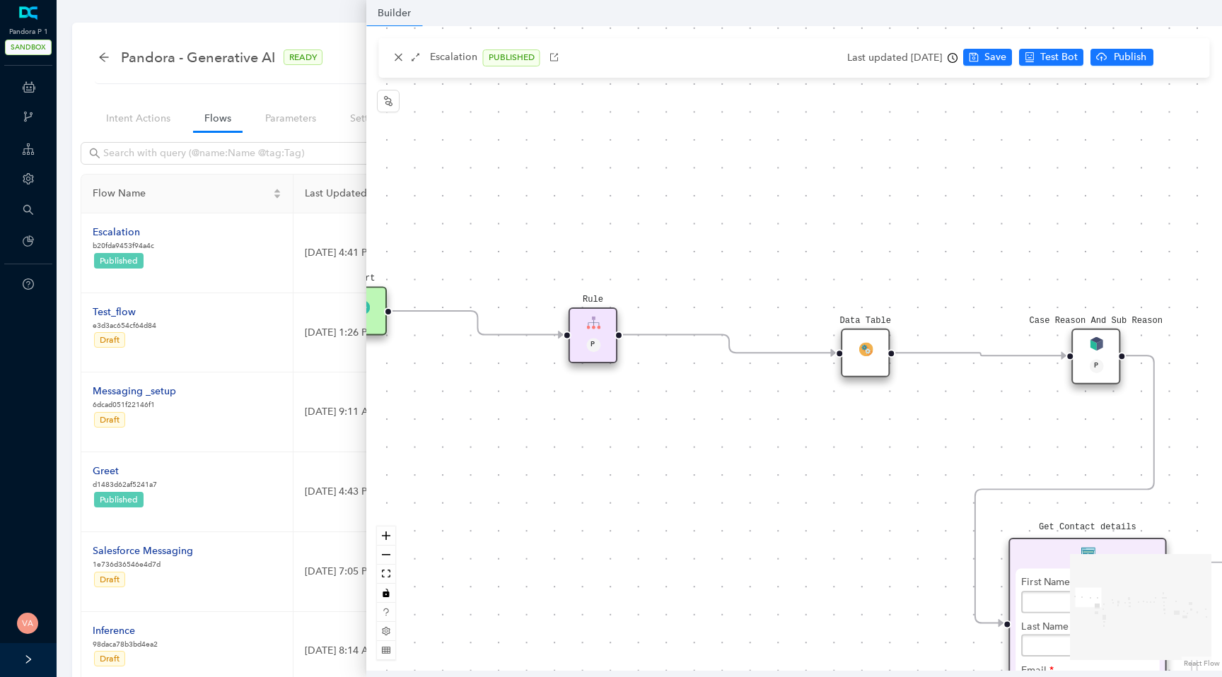
drag, startPoint x: 887, startPoint y: 361, endPoint x: 641, endPoint y: 578, distance: 328.2
click at [641, 577] on div "Data Table Start Rule P IsAvailable Rule newContact Get Contact details First N…" at bounding box center [794, 348] width 856 height 645
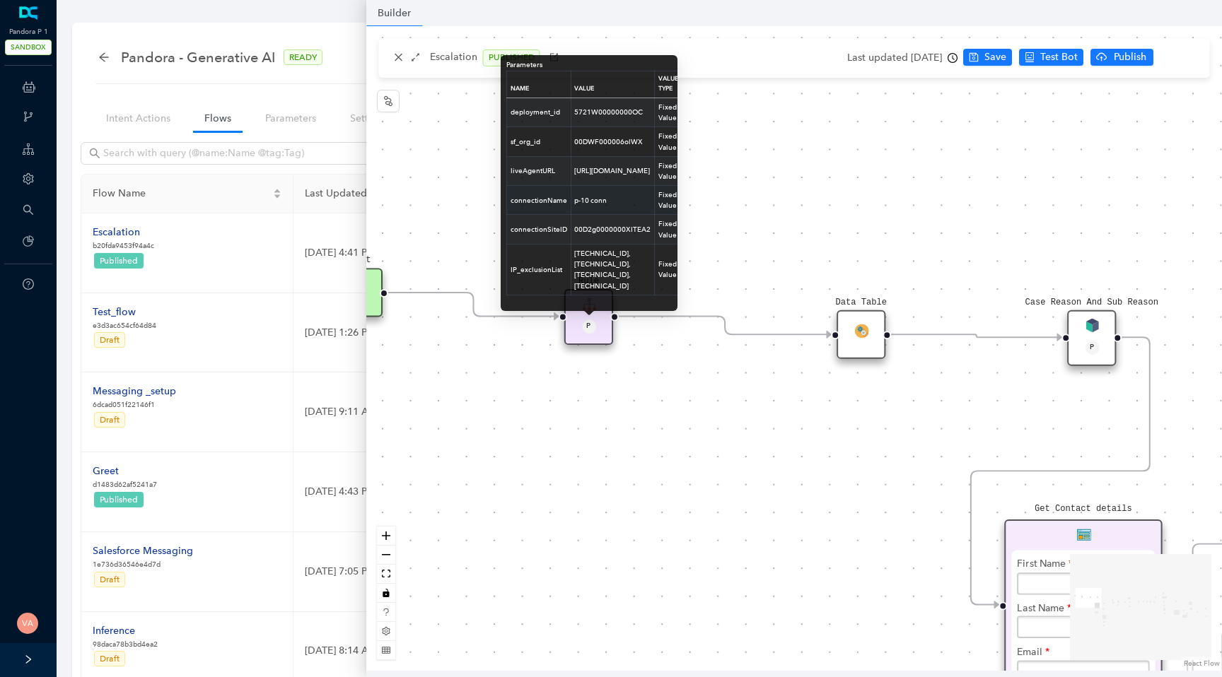
click at [589, 215] on td "p-10 conn" at bounding box center [613, 200] width 84 height 29
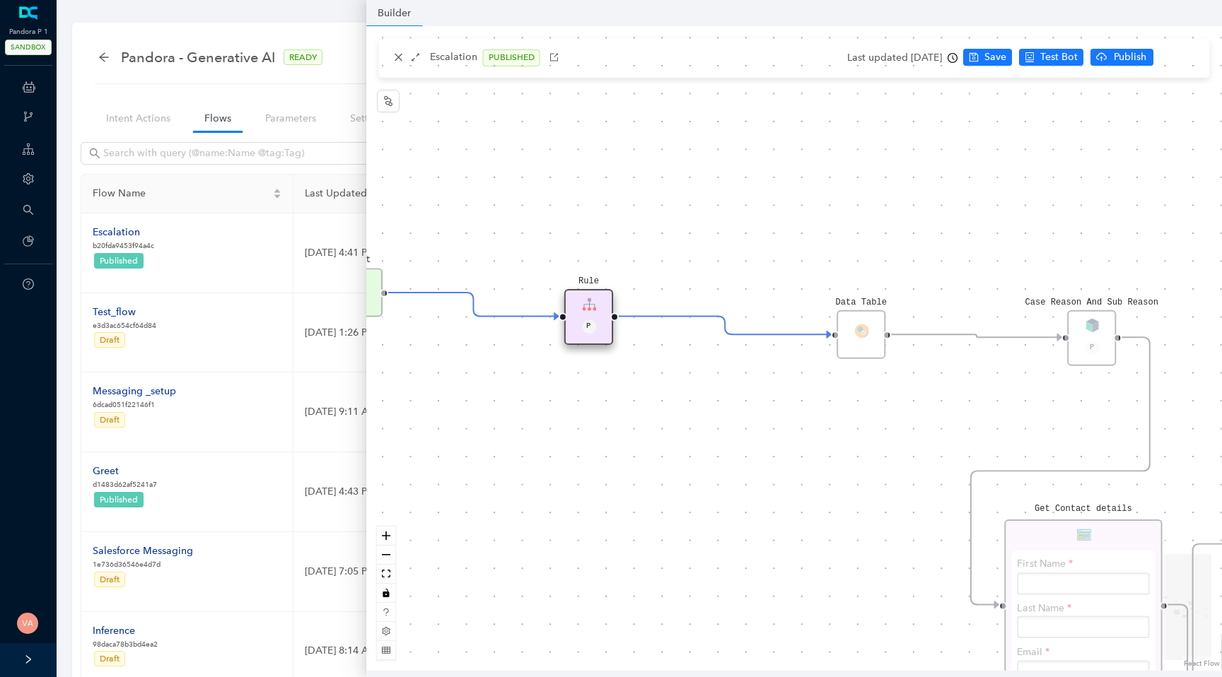
click at [589, 220] on div "Data Table Start Rule P IsAvailable Rule newContact Get Contact details First N…" at bounding box center [794, 348] width 856 height 645
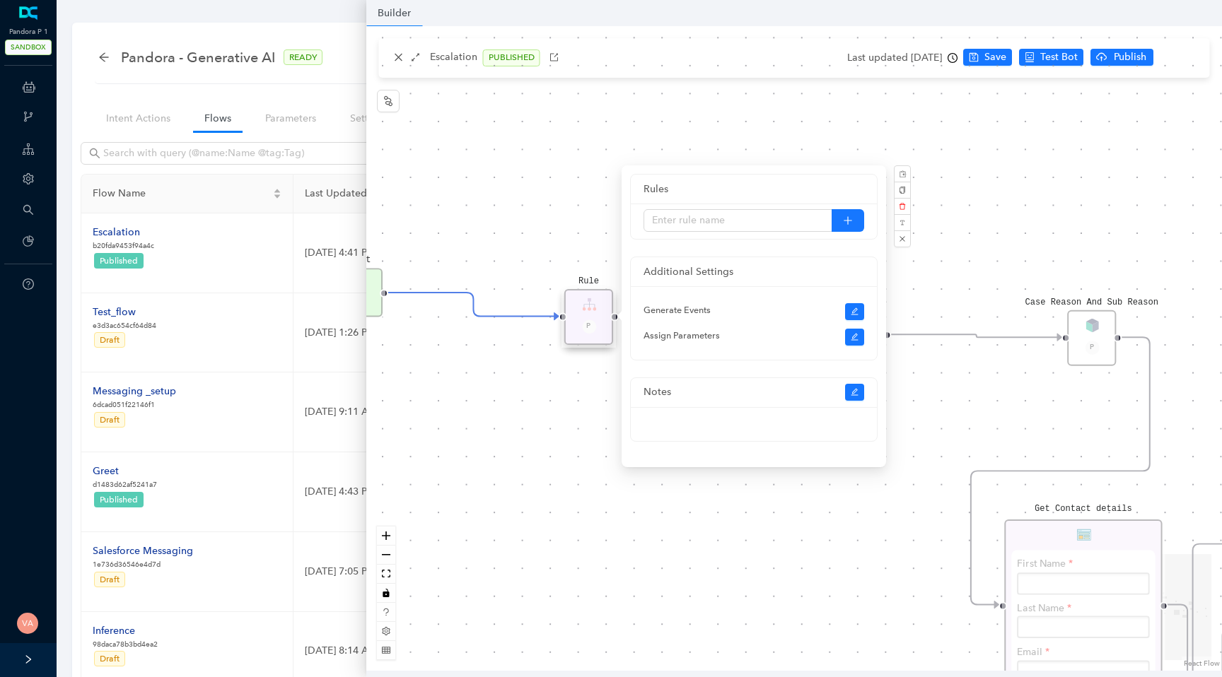
click at [589, 220] on div "Data Table Start Rule P IsAvailable Rule newContact Get Contact details First N…" at bounding box center [794, 348] width 856 height 645
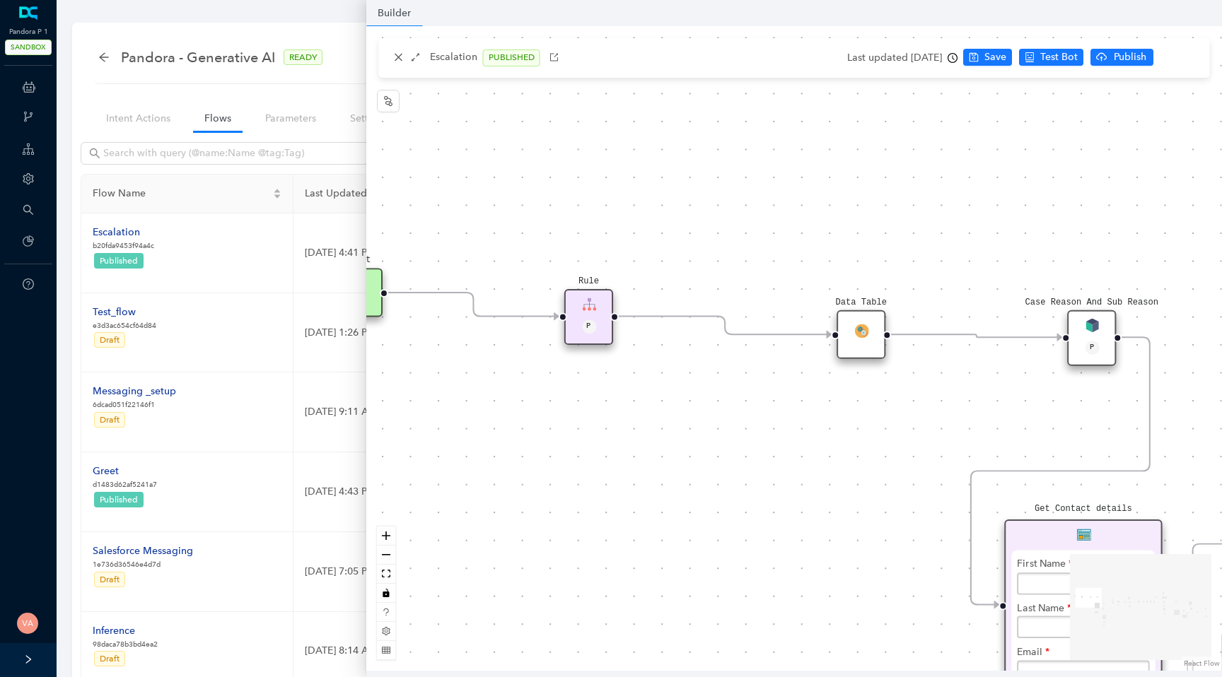
click at [590, 309] on img at bounding box center [589, 305] width 14 height 14
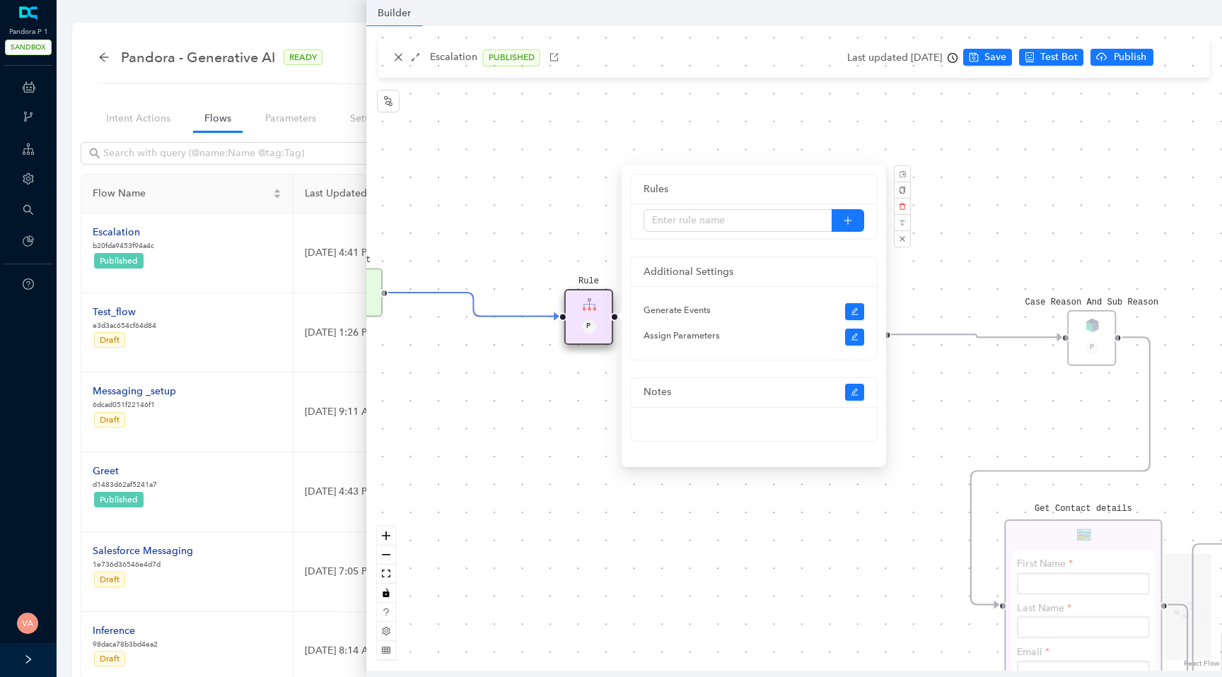
click at [509, 203] on div "Data Table Start Rule P IsAvailable Rule newContact Get Contact details First N…" at bounding box center [794, 348] width 856 height 645
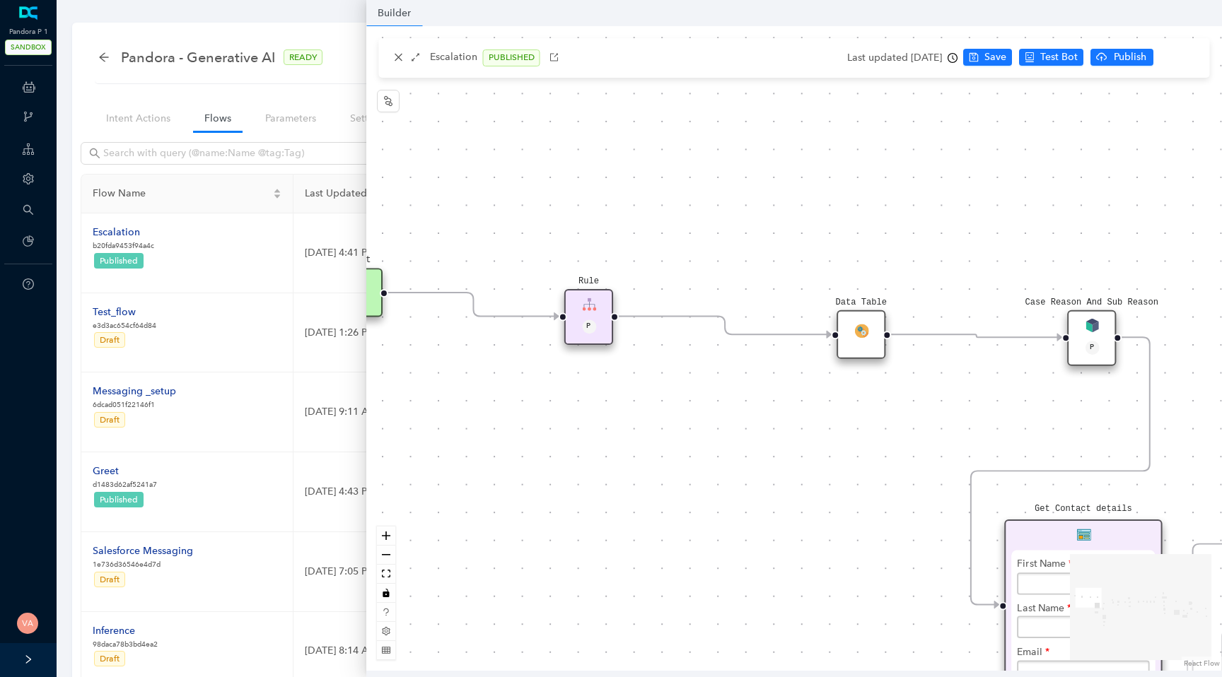
click at [26, 138] on icon at bounding box center [28, 149] width 11 height 28
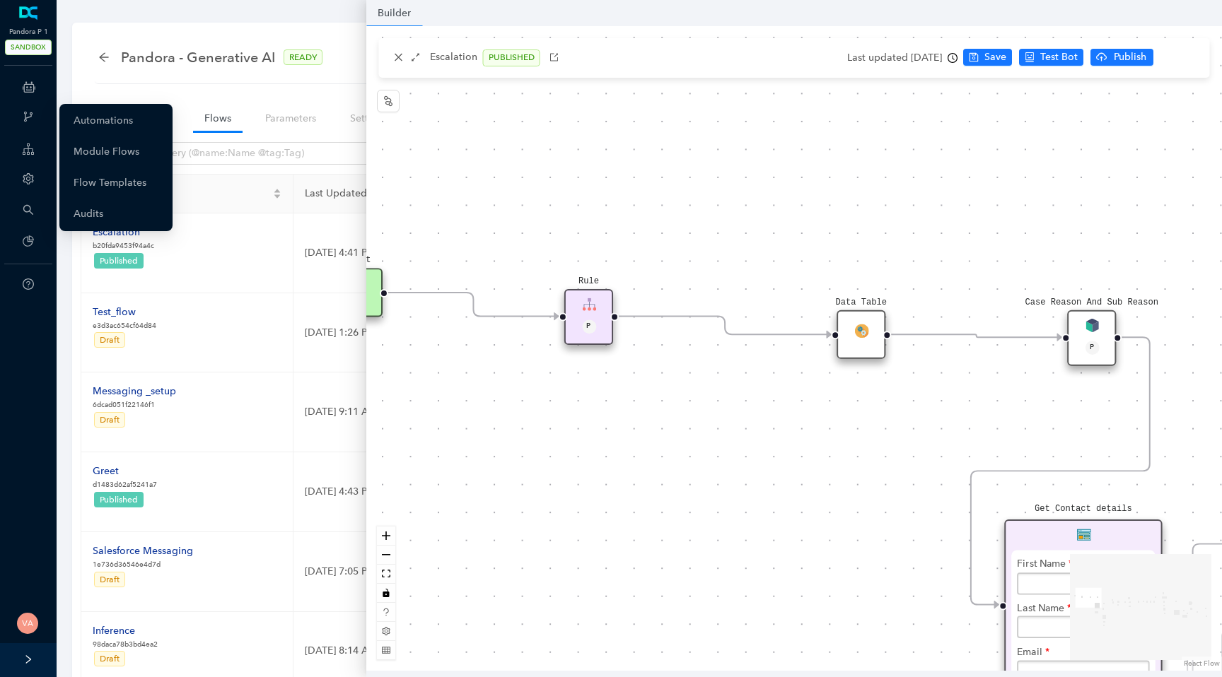
click at [31, 115] on icon "branches" at bounding box center [28, 117] width 8 height 11
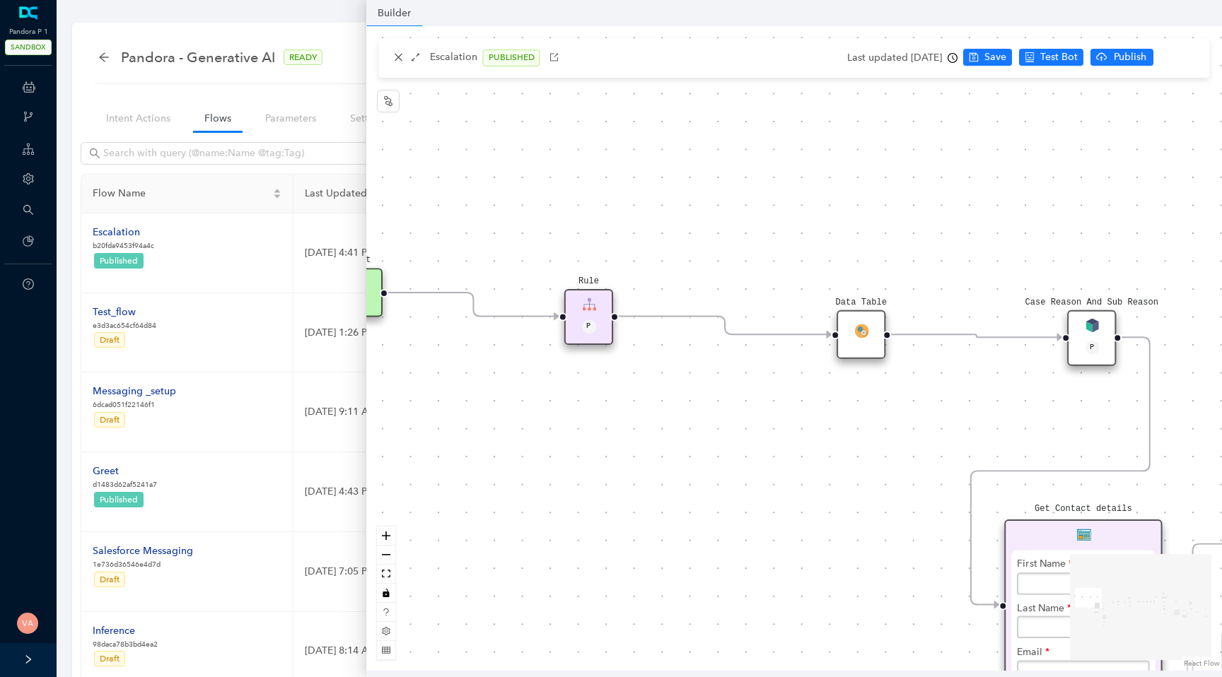
click at [30, 190] on div "Account" at bounding box center [28, 180] width 51 height 28
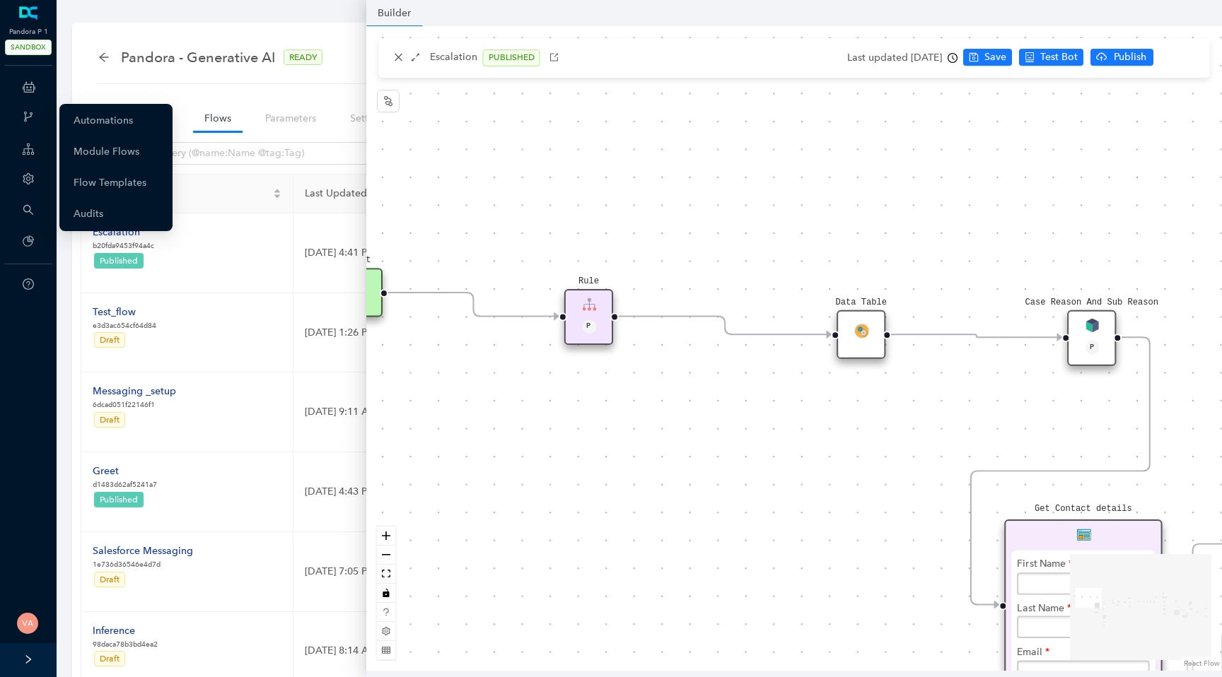
click at [35, 118] on icon at bounding box center [38, 118] width 7 height 0
click at [110, 122] on link "Automations" at bounding box center [103, 121] width 59 height 28
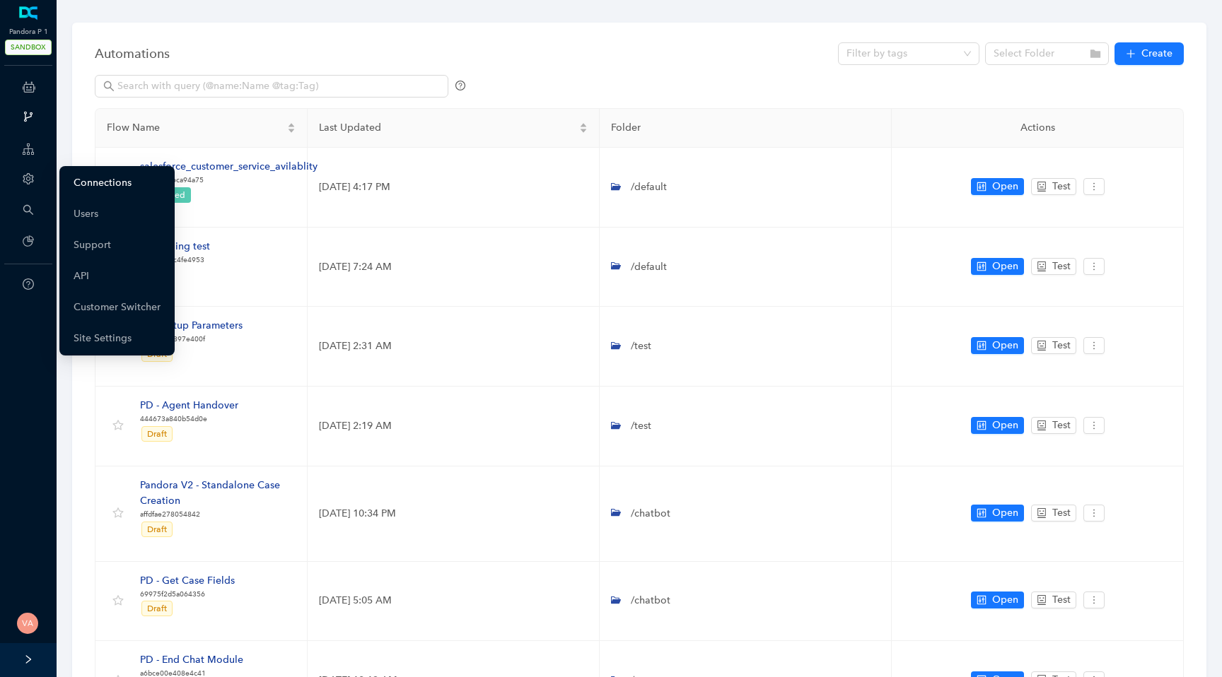
click at [74, 175] on link "Connections" at bounding box center [103, 183] width 58 height 28
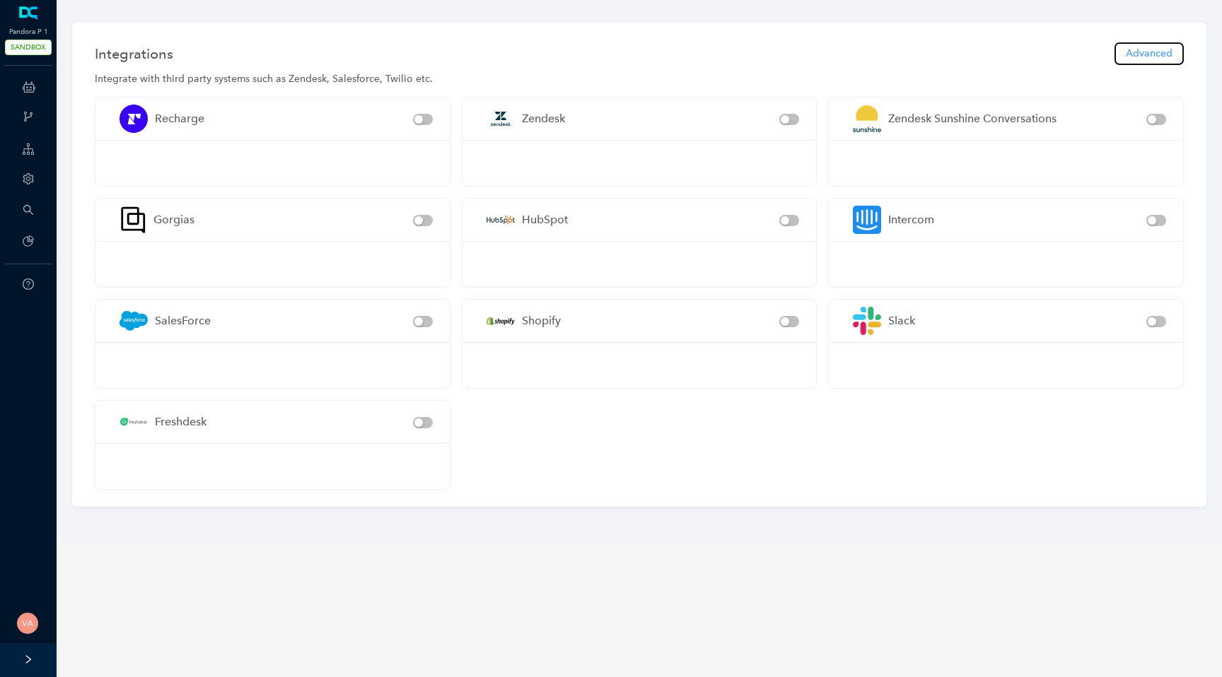
click at [1136, 45] on button "Advanced" at bounding box center [1148, 53] width 69 height 23
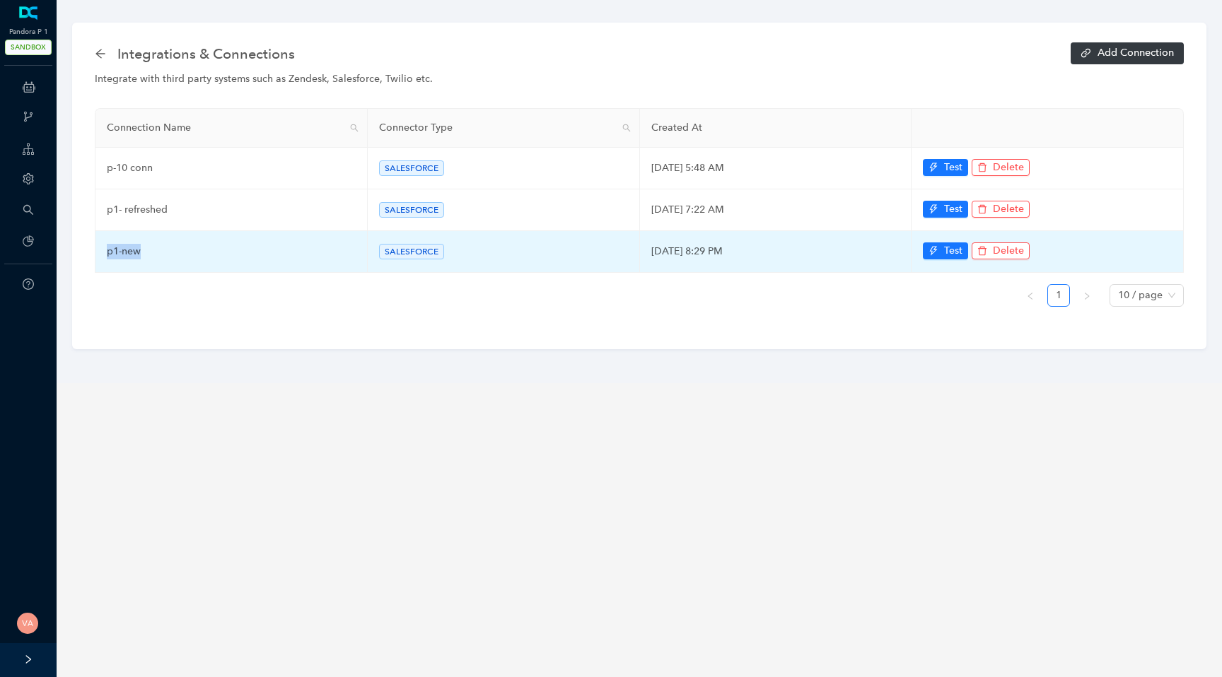
drag, startPoint x: 105, startPoint y: 251, endPoint x: 151, endPoint y: 252, distance: 45.3
click at [151, 252] on td "p1-new" at bounding box center [231, 252] width 272 height 42
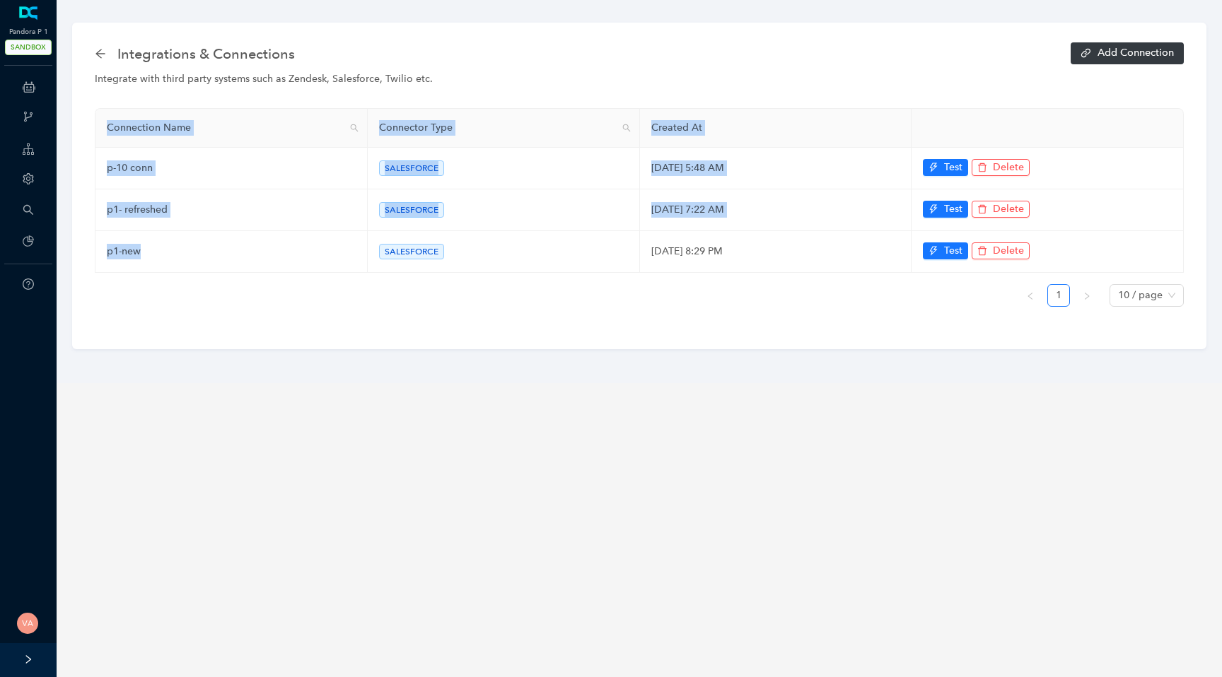
drag, startPoint x: 151, startPoint y: 252, endPoint x: 93, endPoint y: 249, distance: 57.3
click at [93, 249] on div "Integrations & Connections Add Connection Integrate with third party systems su…" at bounding box center [639, 186] width 1134 height 327
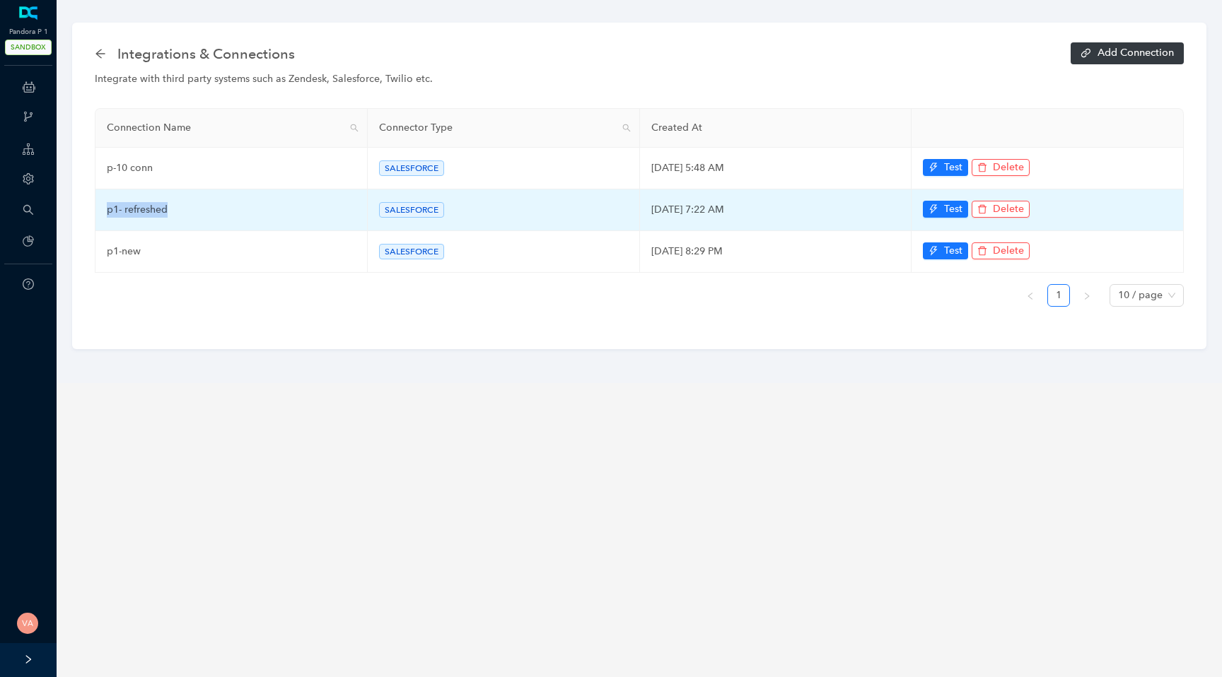
drag, startPoint x: 107, startPoint y: 211, endPoint x: 184, endPoint y: 211, distance: 77.1
click at [184, 211] on td "p1- refreshed" at bounding box center [231, 211] width 272 height 42
copy td "p1- refreshed"
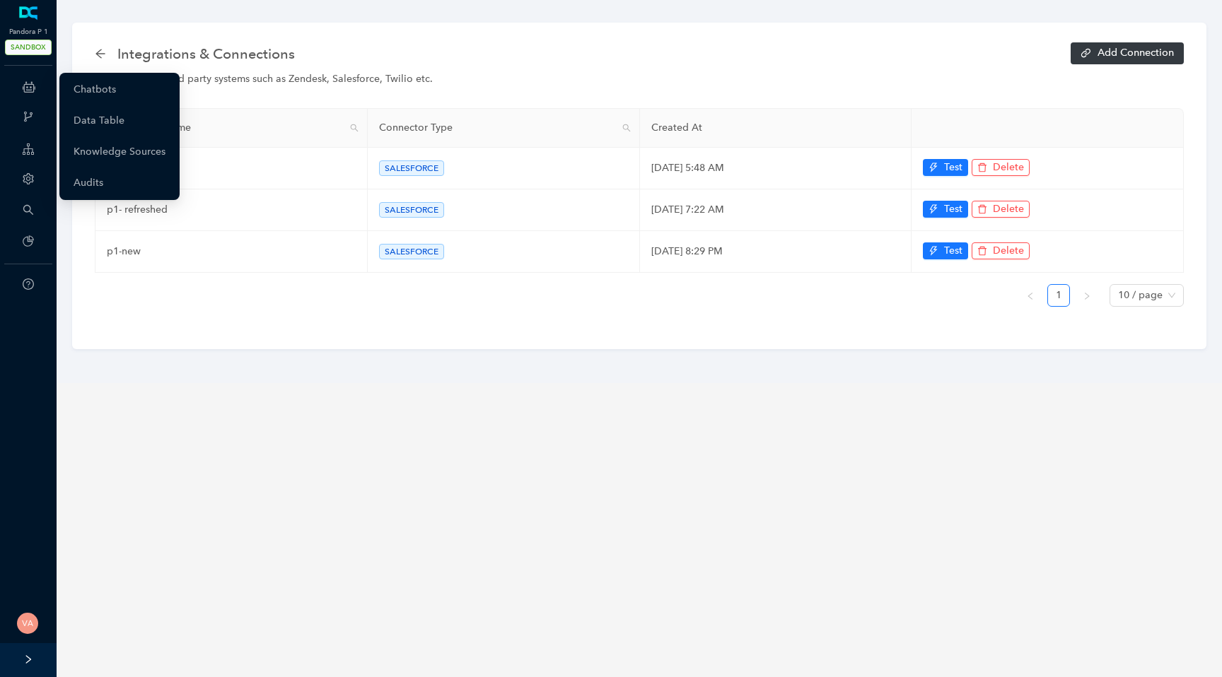
click at [38, 95] on div "ChatBots & Ticket Automations" at bounding box center [28, 87] width 51 height 28
click at [44, 93] on span "ChatBots & Ticket Automations" at bounding box center [114, 88] width 145 height 28
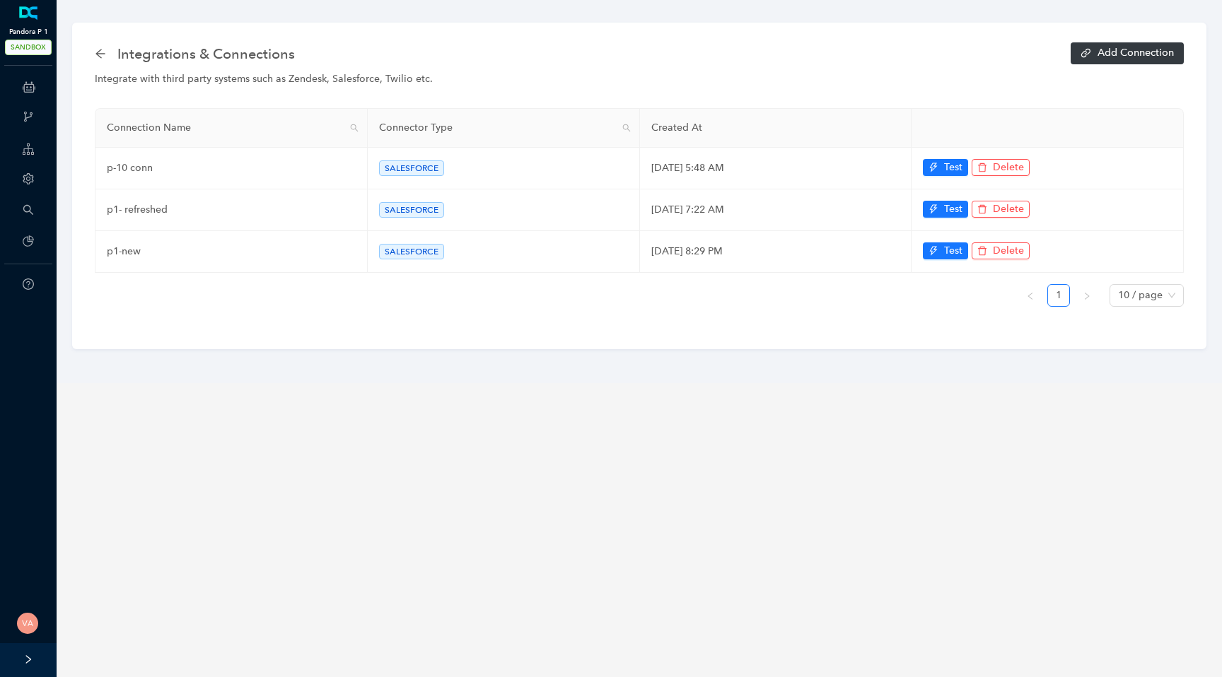
click at [18, 114] on div "Webhooks" at bounding box center [28, 118] width 51 height 28
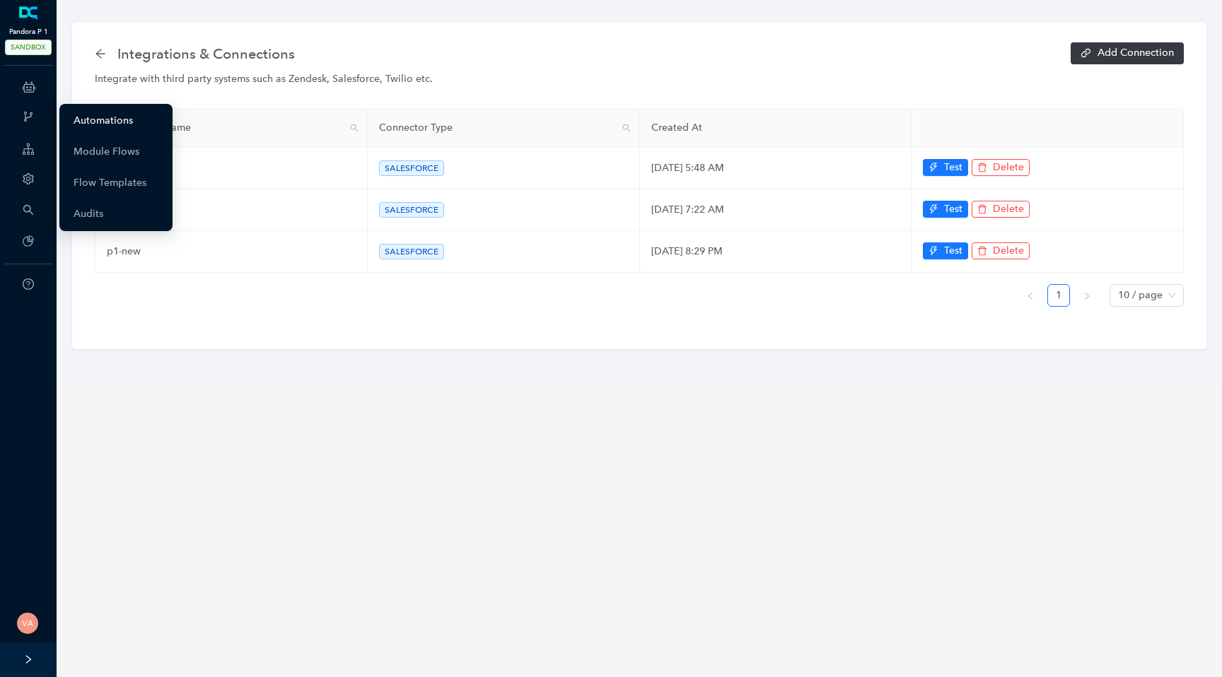
click at [81, 113] on link "Automations" at bounding box center [103, 121] width 59 height 28
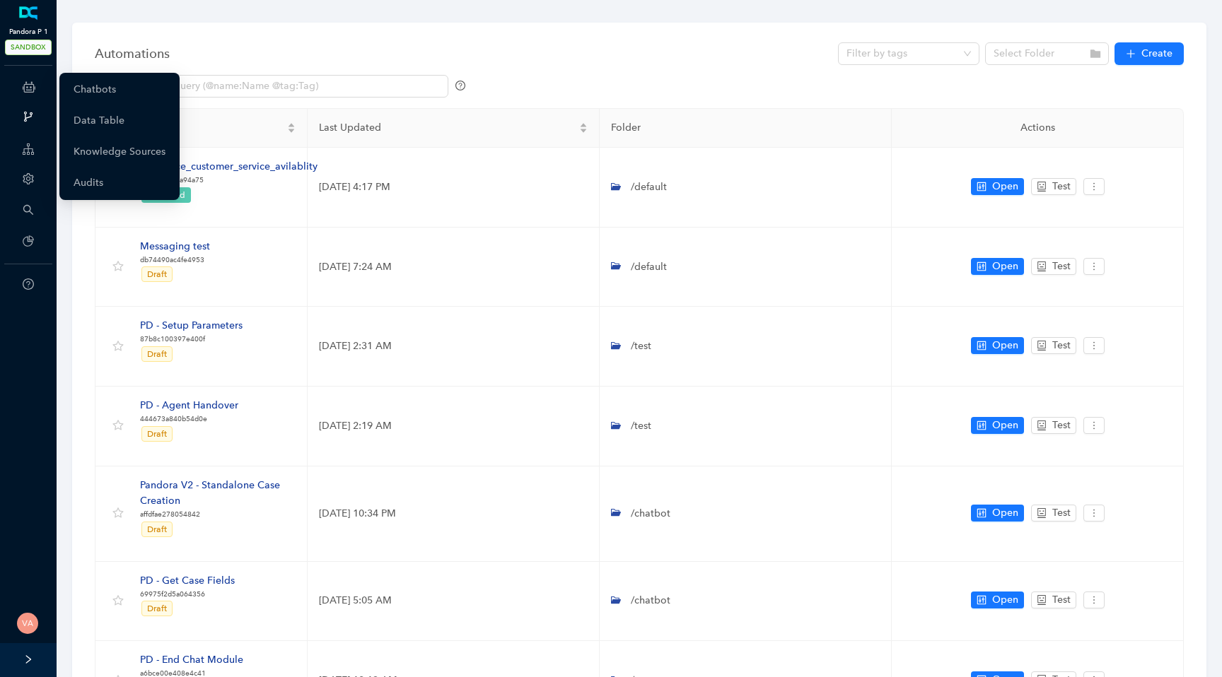
click at [30, 90] on icon at bounding box center [29, 87] width 13 height 28
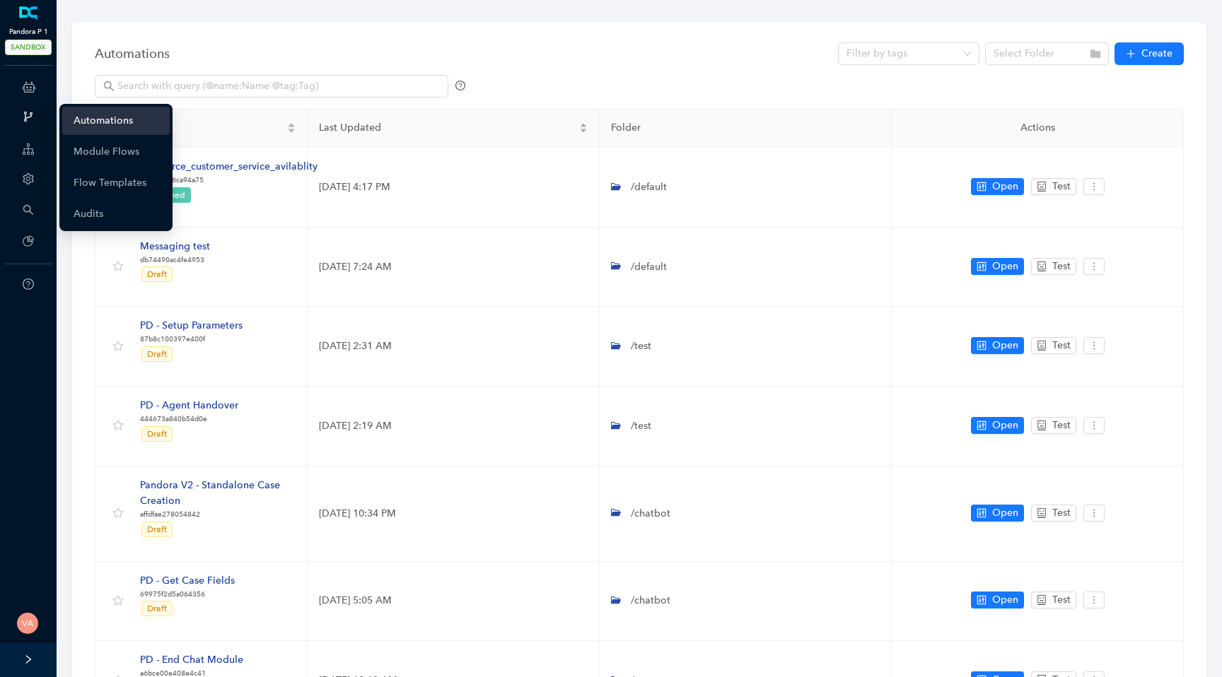
click at [43, 94] on span "ChatBots & Ticket Automations" at bounding box center [114, 88] width 145 height 28
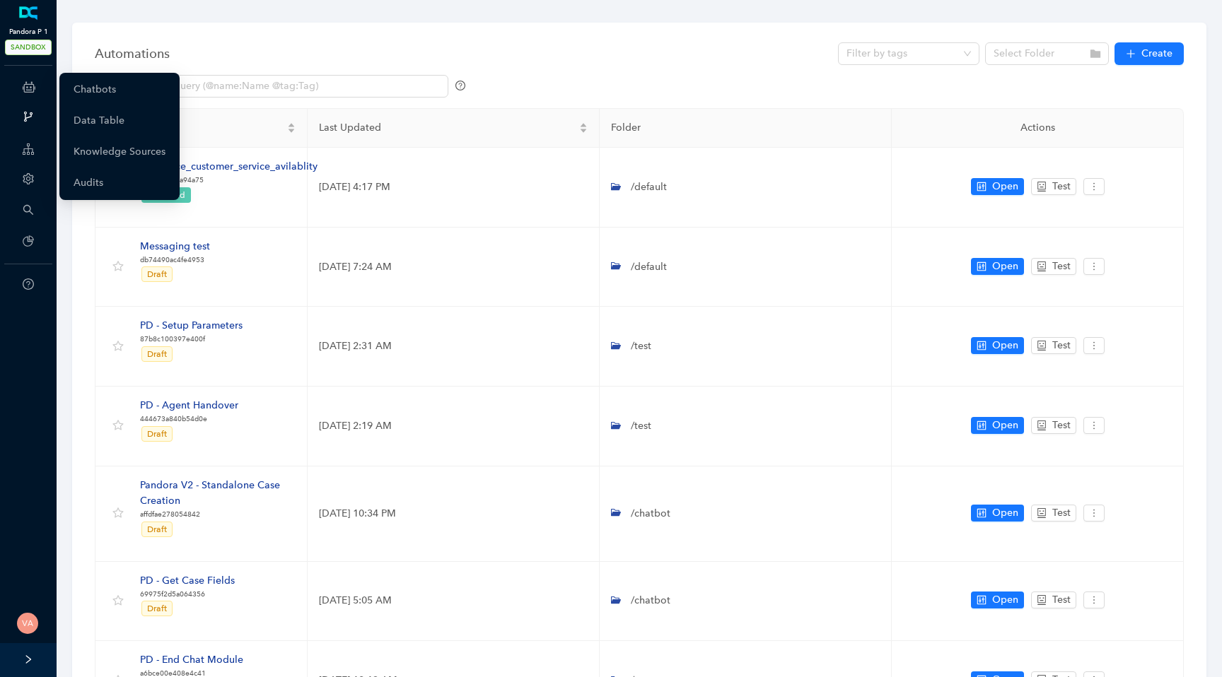
click at [44, 88] on span "ChatBots & Ticket Automations" at bounding box center [114, 88] width 145 height 28
click at [26, 88] on icon at bounding box center [29, 87] width 13 height 28
click at [91, 86] on link "Chatbots" at bounding box center [95, 90] width 42 height 28
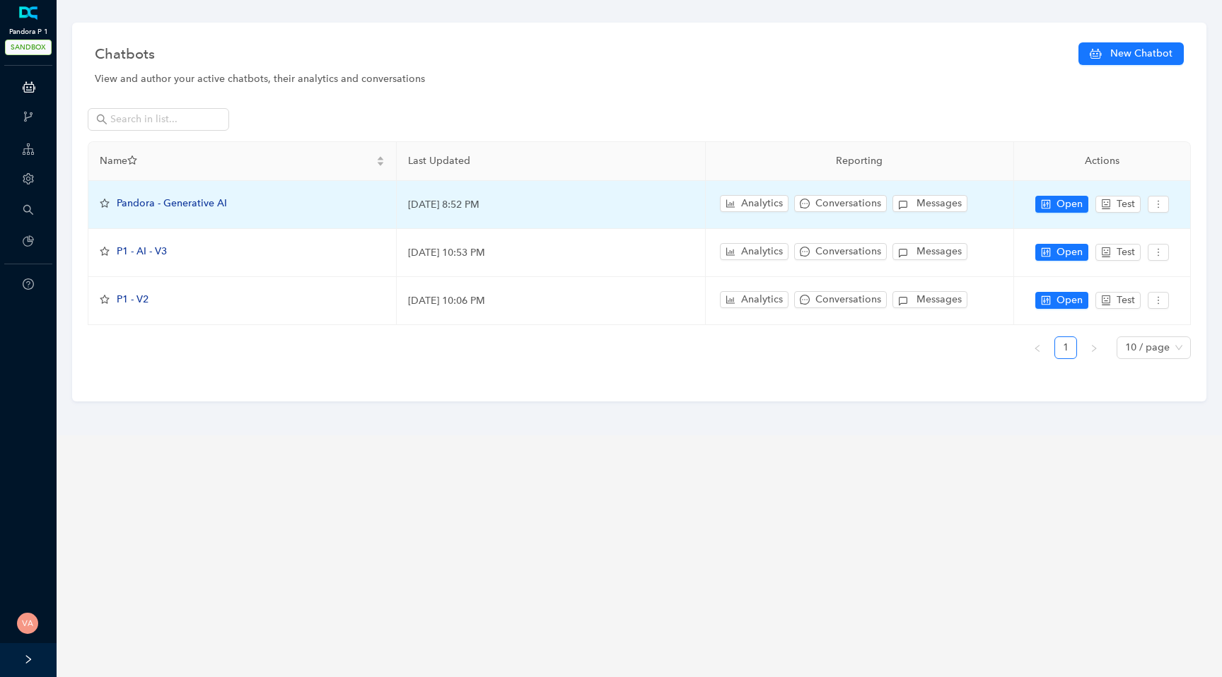
click at [216, 203] on span "Pandora - Generative AI" at bounding box center [172, 203] width 110 height 12
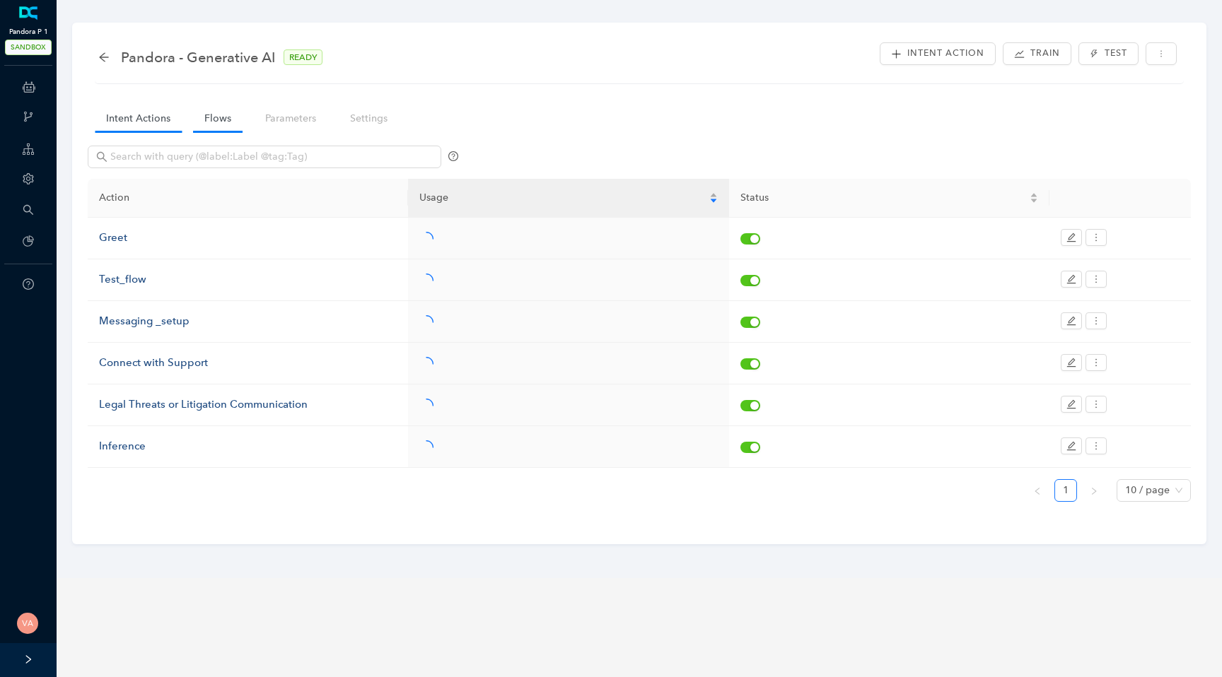
click at [213, 127] on link "Flows" at bounding box center [217, 118] width 49 height 26
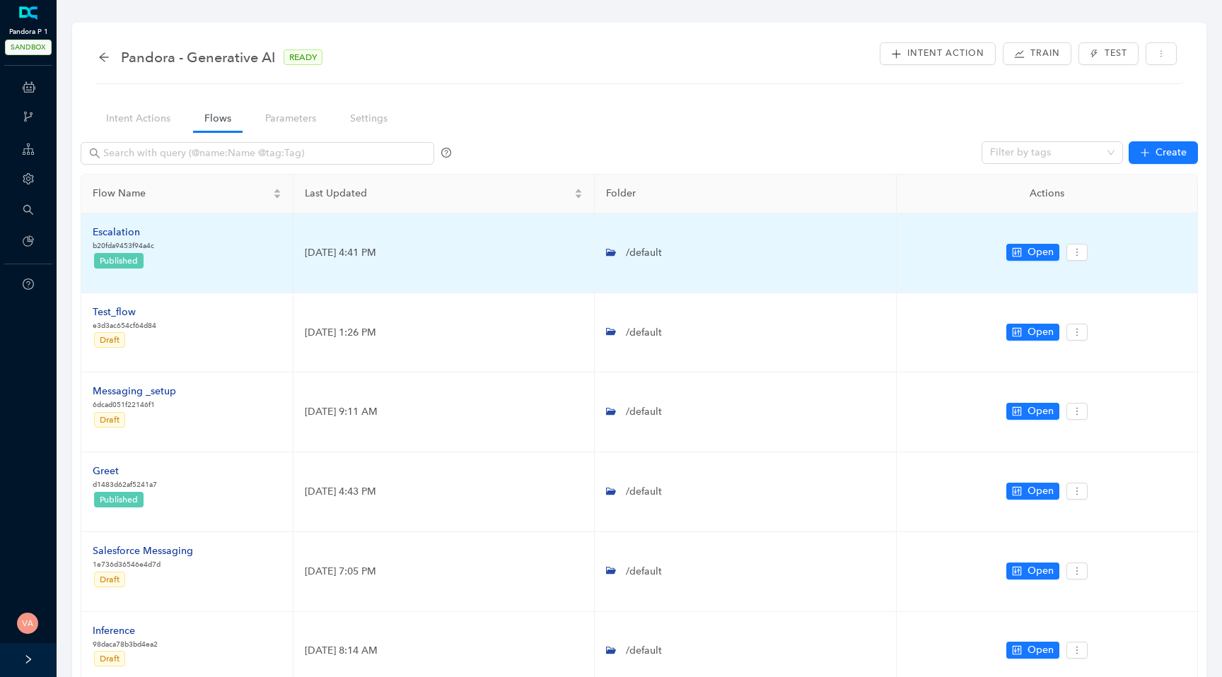
click at [124, 232] on div "Escalation" at bounding box center [124, 233] width 62 height 16
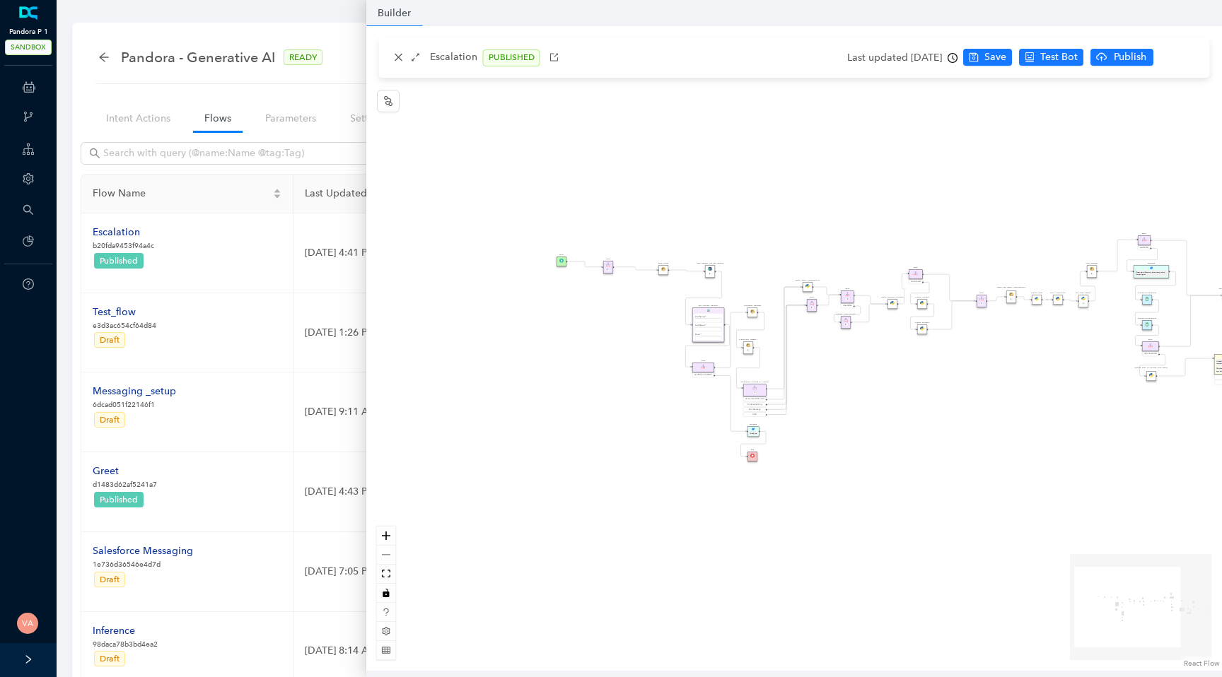
drag, startPoint x: 434, startPoint y: 185, endPoint x: 663, endPoint y: 181, distance: 228.4
click at [663, 180] on div "Data Table Start Rule P IsAvailable Rule newContact Get Contact details First N…" at bounding box center [794, 348] width 856 height 645
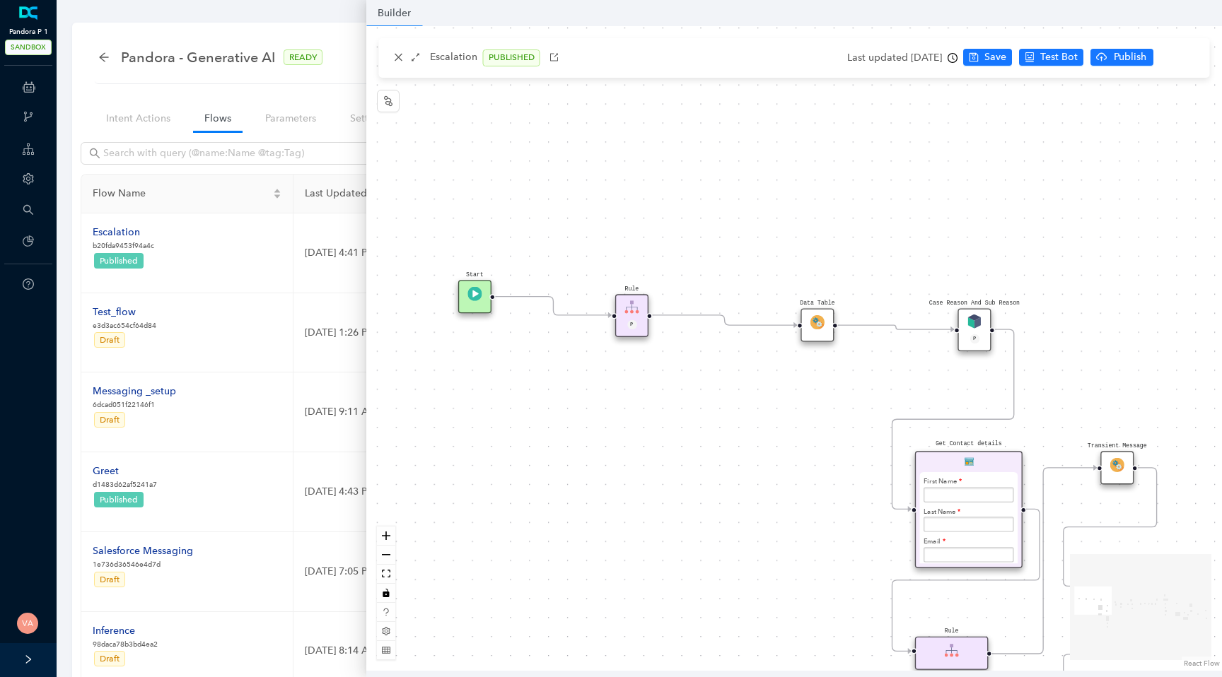
drag, startPoint x: 759, startPoint y: 247, endPoint x: 653, endPoint y: 160, distance: 137.6
click at [653, 160] on div "Data Table Start Rule P IsAvailable Rule newContact Get Contact details First N…" at bounding box center [794, 348] width 856 height 645
click at [635, 311] on img at bounding box center [631, 307] width 14 height 14
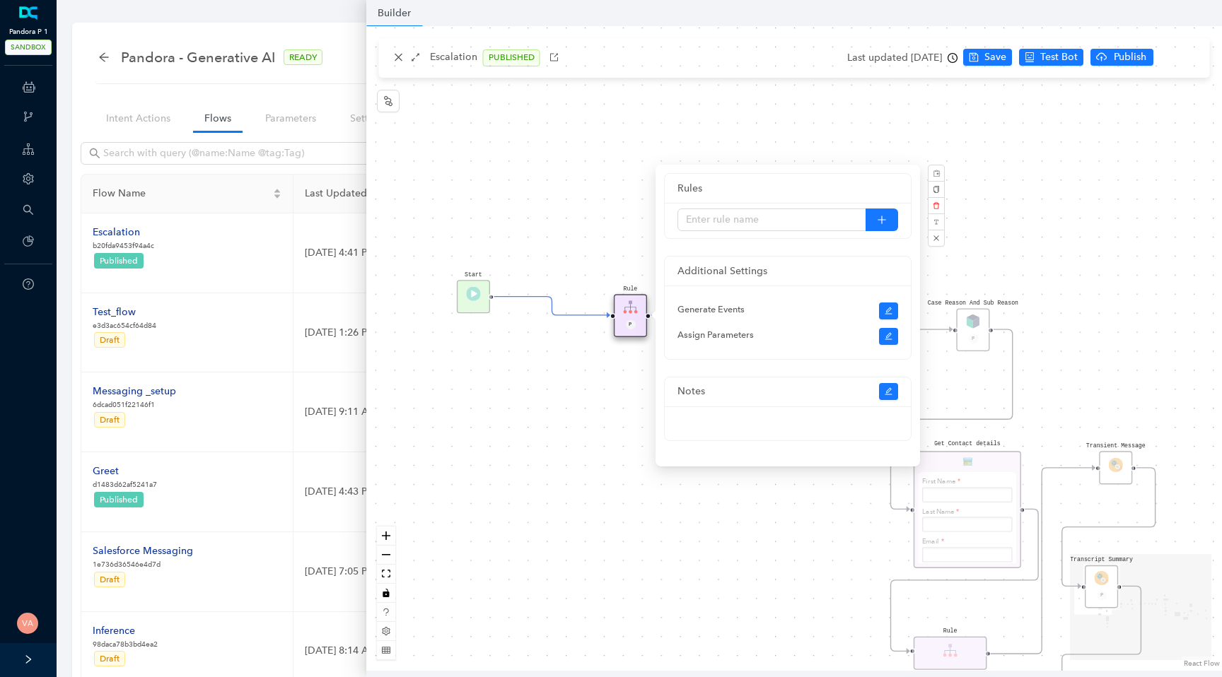
click at [571, 218] on div "Data Table Start Rule P IsAvailable Rule newContact Get Contact details First N…" at bounding box center [794, 348] width 856 height 645
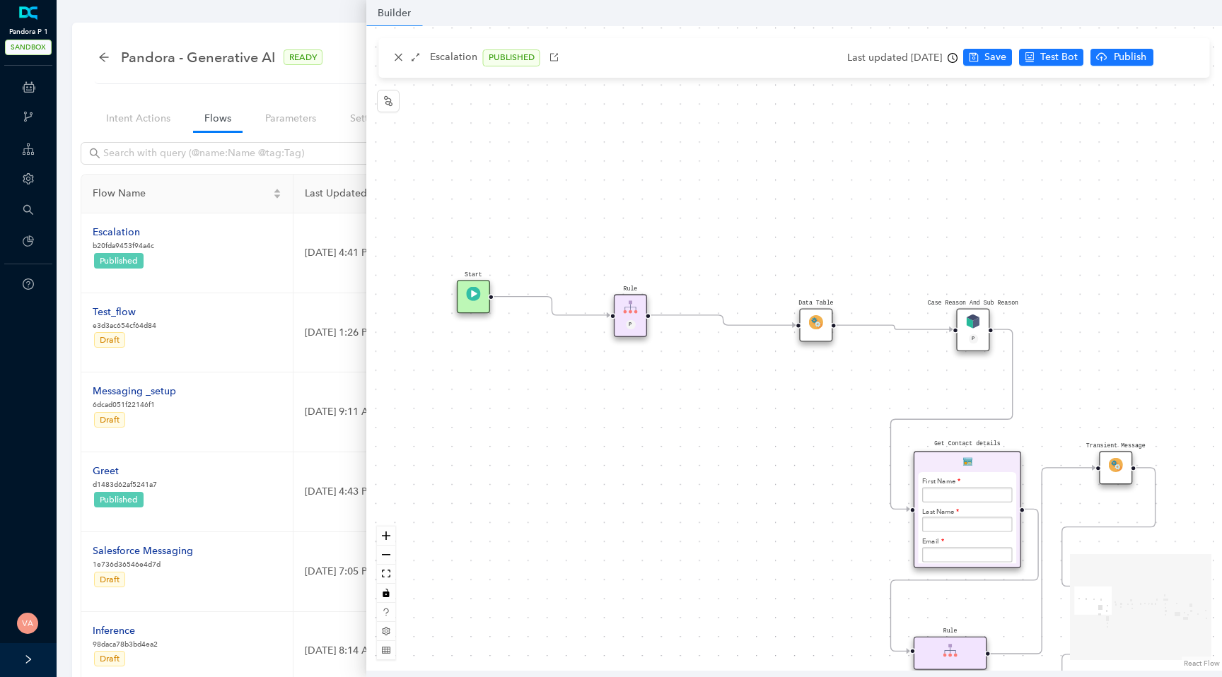
click at [627, 312] on img at bounding box center [631, 307] width 14 height 14
click at [632, 313] on img at bounding box center [631, 307] width 14 height 14
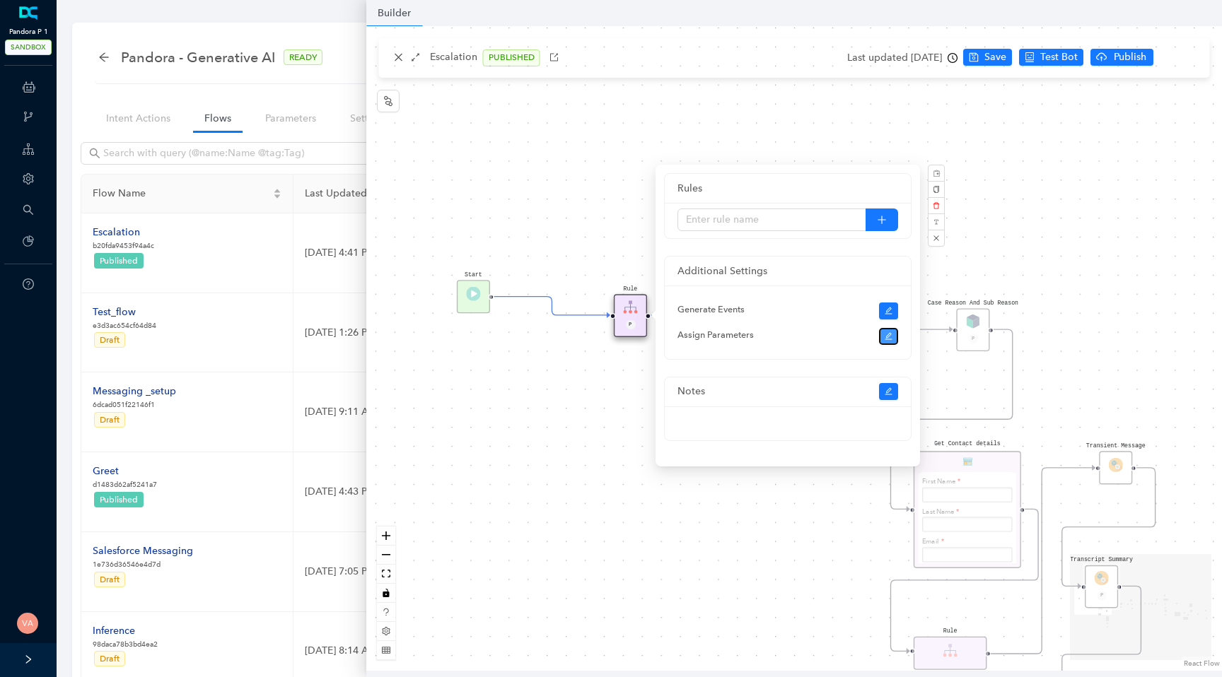
click at [892, 334] on icon "edit" at bounding box center [889, 336] width 8 height 8
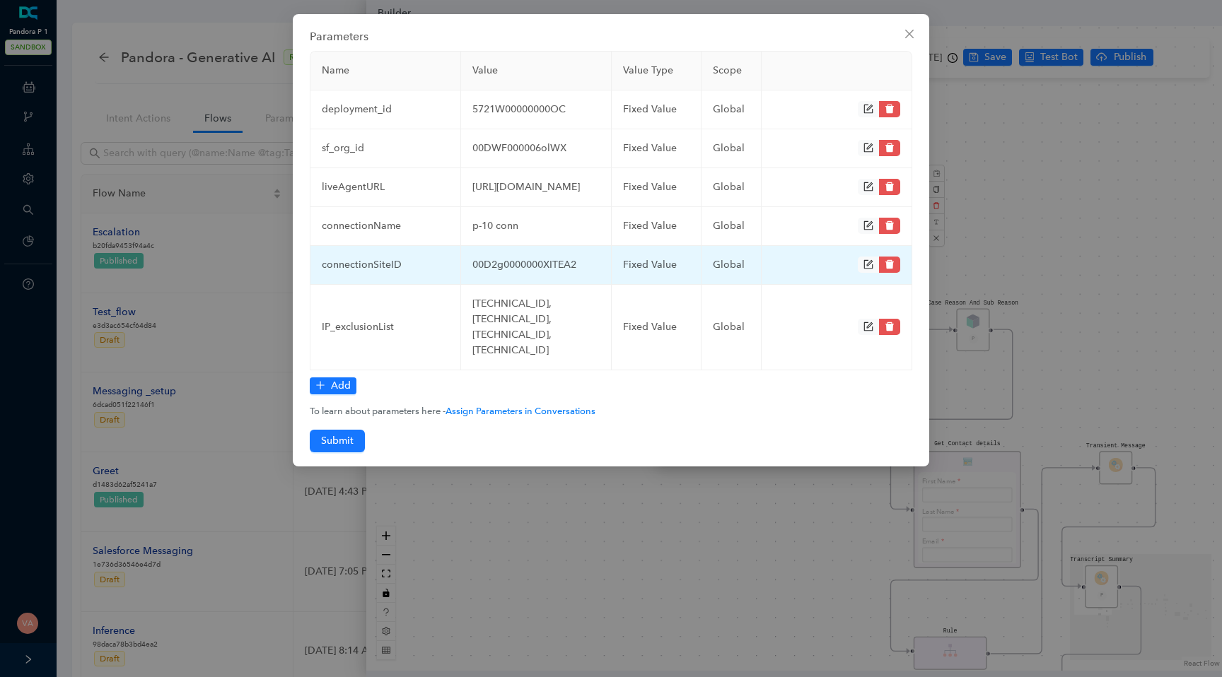
click at [508, 285] on td "00D2g0000000XITEA2" at bounding box center [536, 265] width 151 height 39
click at [514, 285] on td "00D2g0000000XITEA2" at bounding box center [536, 265] width 151 height 39
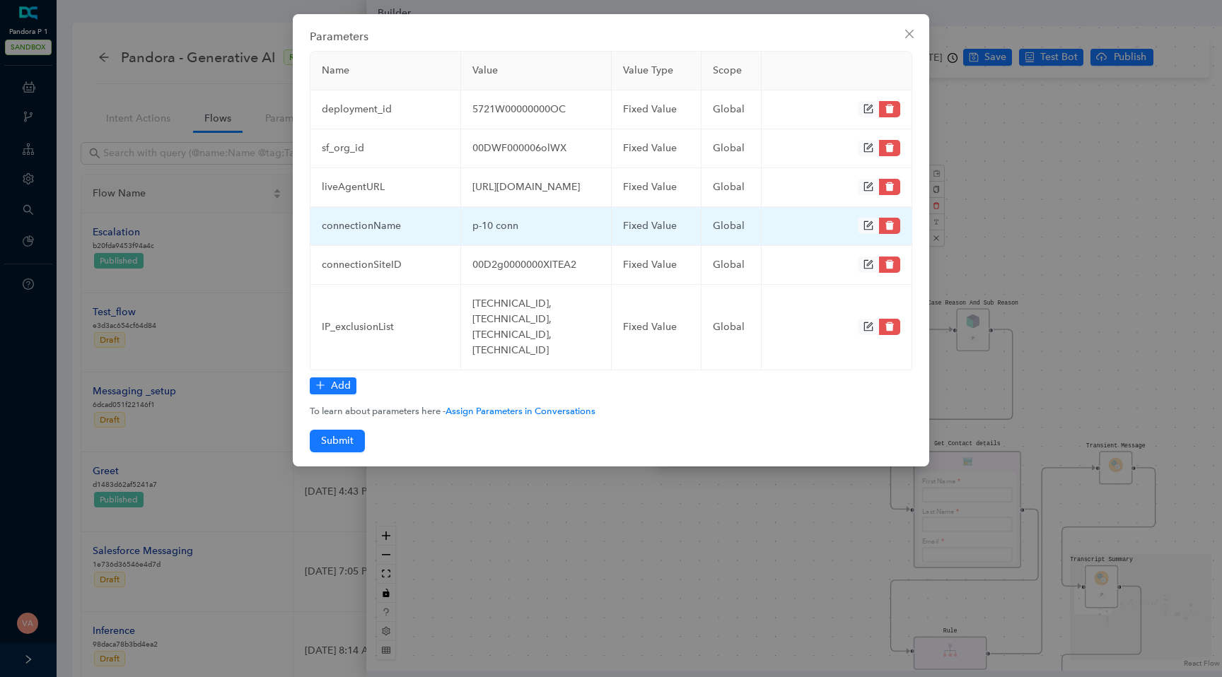
click at [864, 231] on icon "form" at bounding box center [868, 225] width 9 height 9
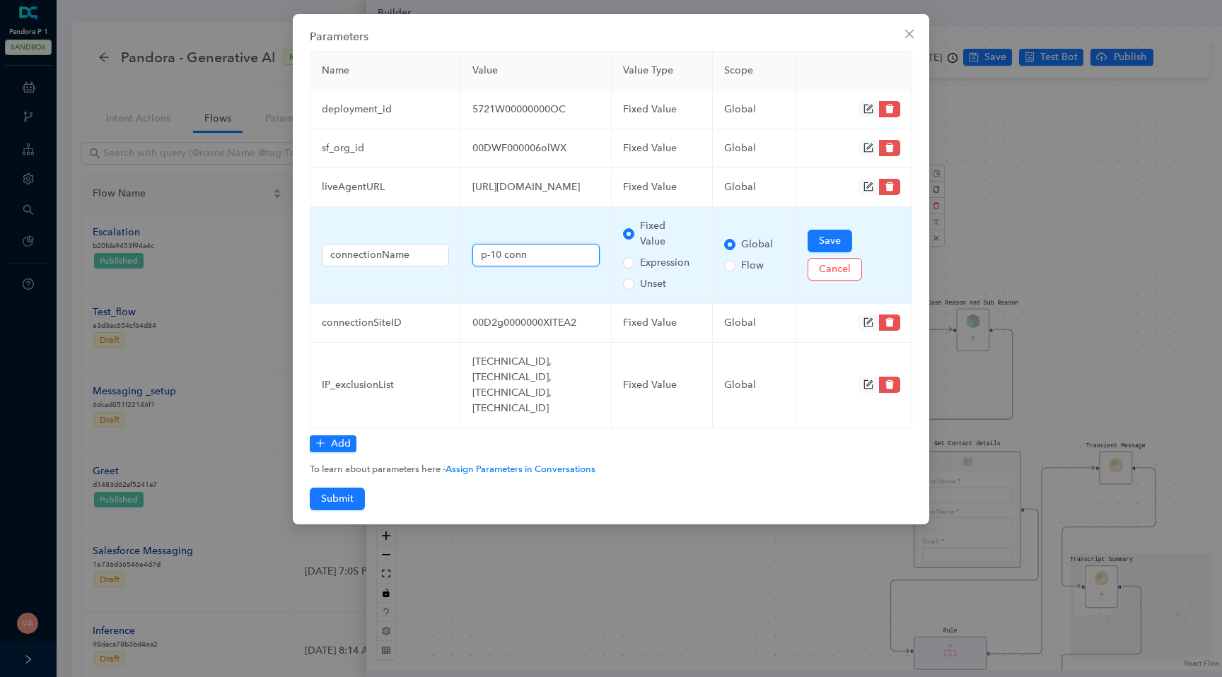
drag, startPoint x: 549, startPoint y: 294, endPoint x: 464, endPoint y: 284, distance: 85.4
click at [464, 284] on td "p-10 conn" at bounding box center [536, 255] width 151 height 97
paste input "1- refreshed"
type input "p1- refreshed"
click at [816, 252] on button "Save" at bounding box center [830, 241] width 45 height 23
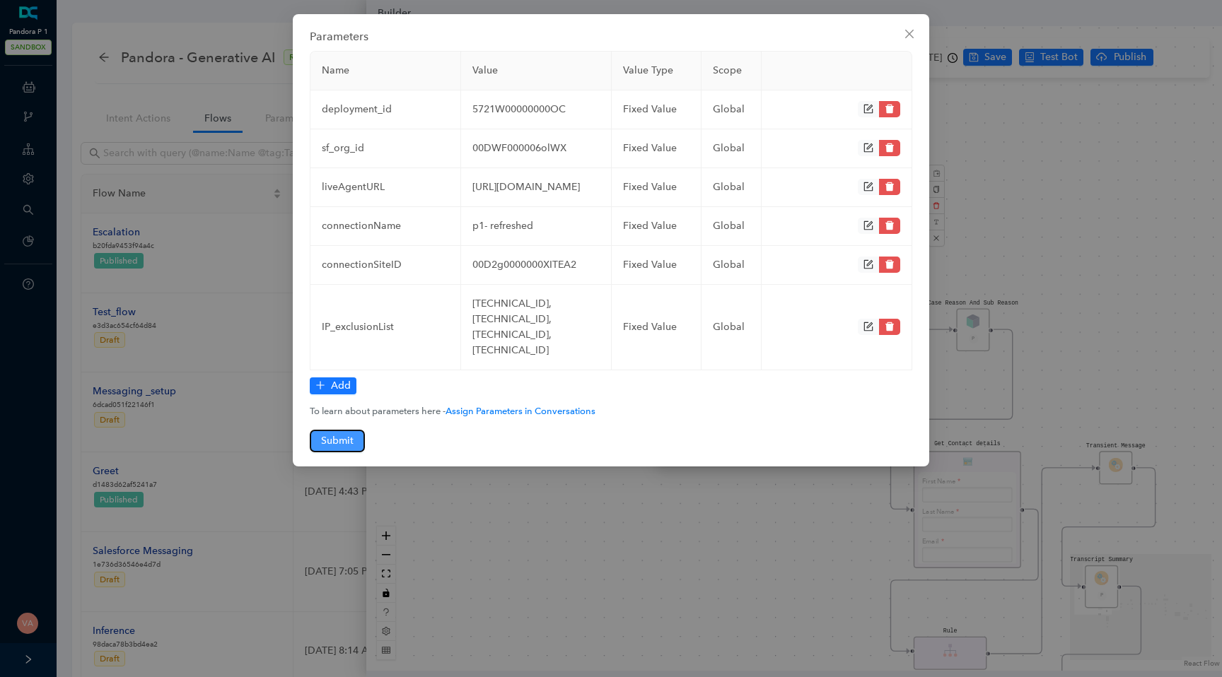
click at [336, 449] on span "Submit" at bounding box center [337, 441] width 33 height 16
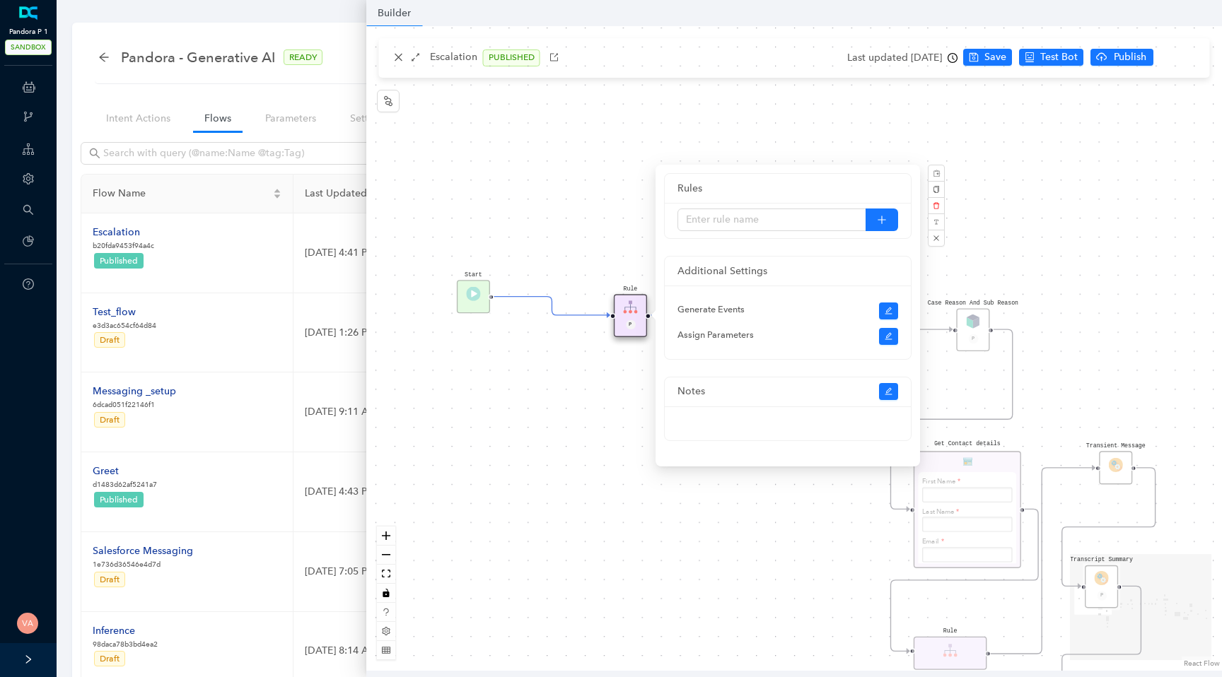
click at [439, 465] on div "Data Table Start Rule P IsAvailable Rule newContact Get Contact details First N…" at bounding box center [794, 348] width 856 height 645
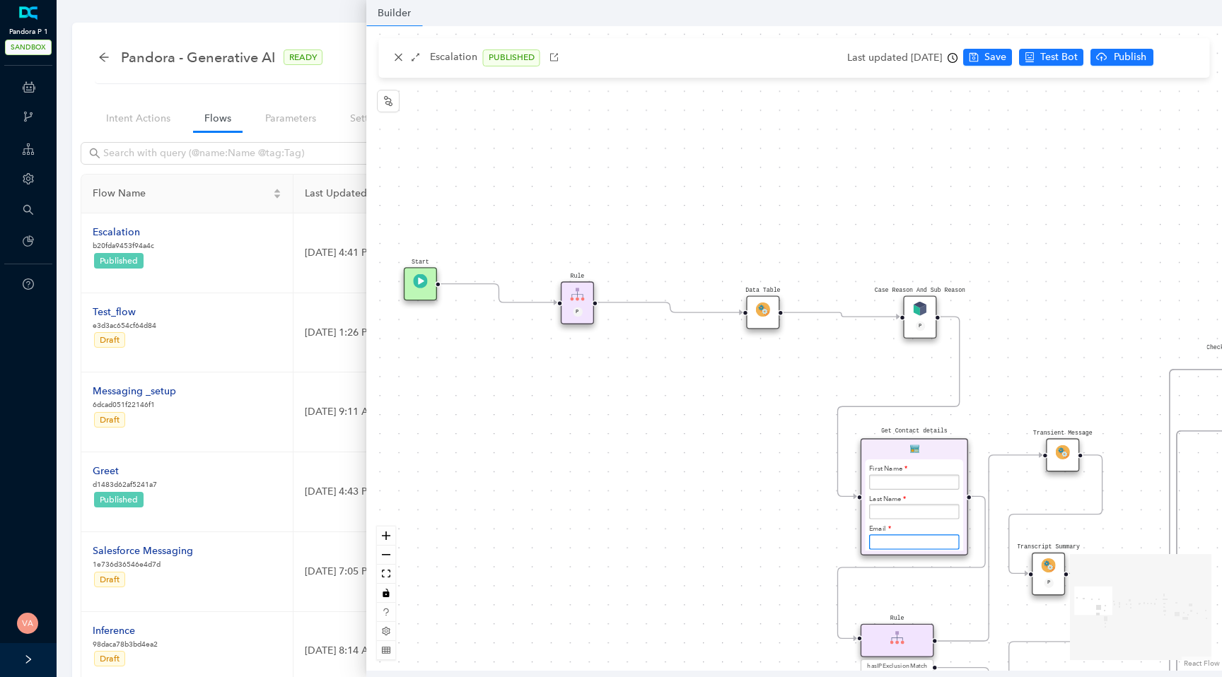
drag, startPoint x: 672, startPoint y: 426, endPoint x: 345, endPoint y: 296, distance: 351.4
click at [348, 297] on body "Pandora P 1 SANDBOX ChatBots & Ticket Automations Webhooks Guide Account Search…" at bounding box center [611, 338] width 1222 height 677
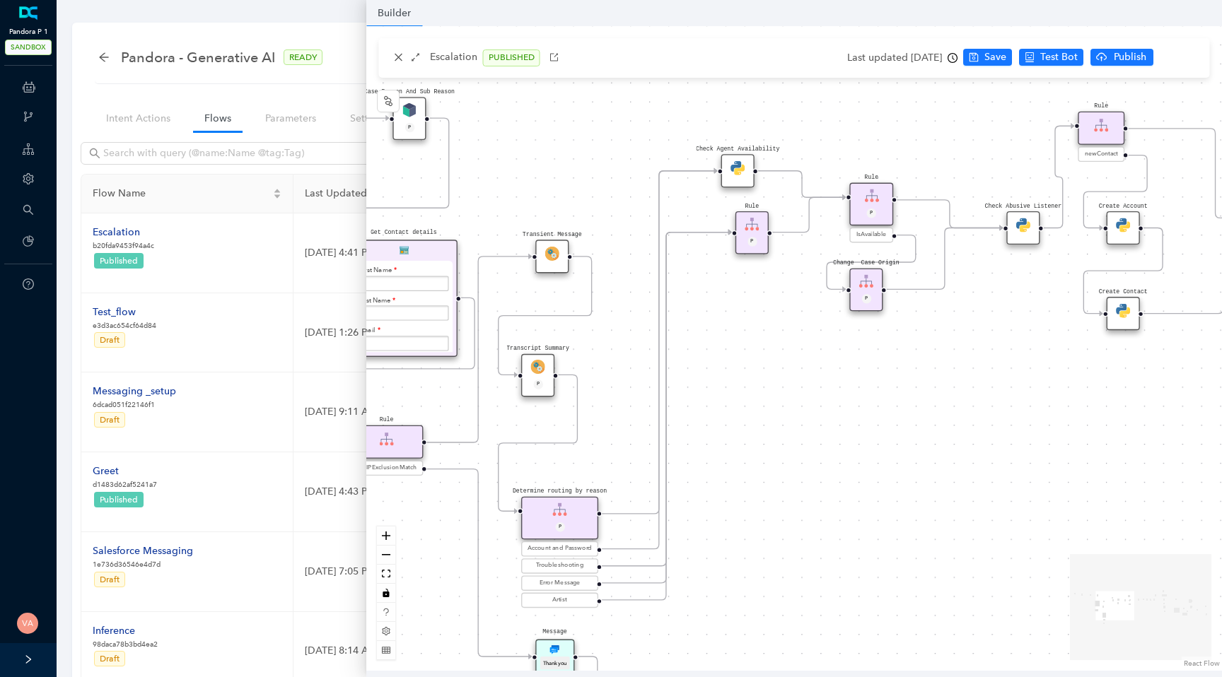
drag, startPoint x: 974, startPoint y: 406, endPoint x: 544, endPoint y: 310, distance: 440.6
click at [544, 310] on div "Data Table Start Rule P IsAvailable Rule newContact Get Contact details First N…" at bounding box center [794, 348] width 856 height 645
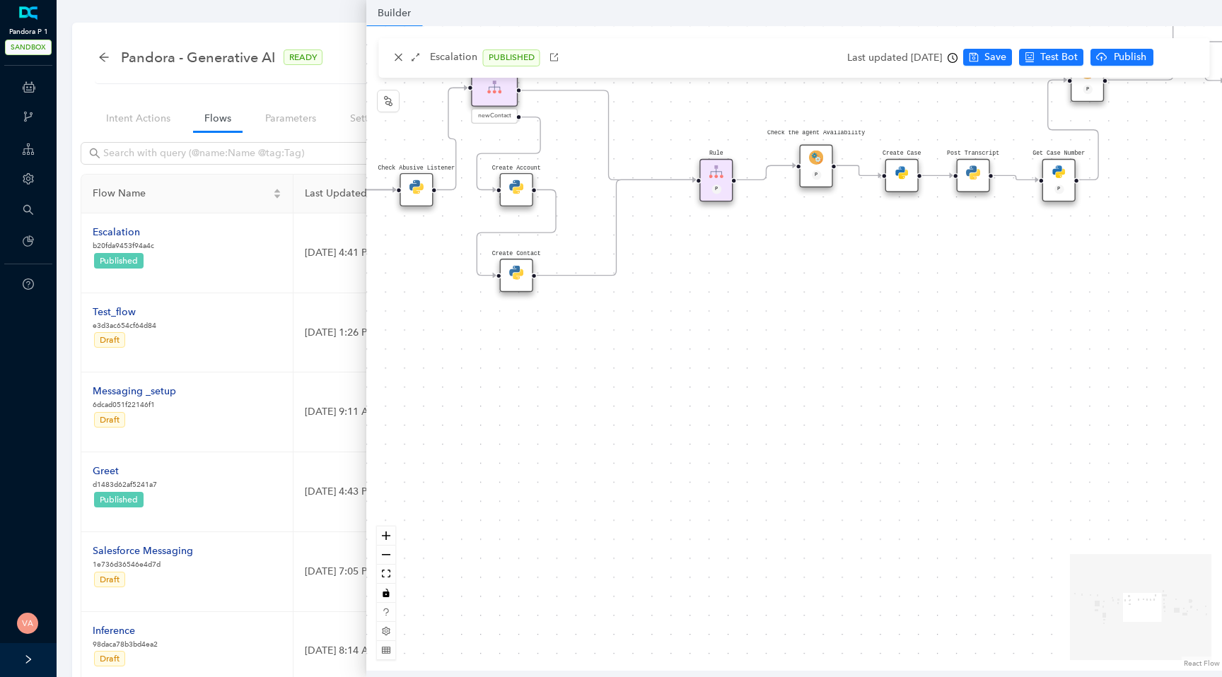
drag, startPoint x: 962, startPoint y: 384, endPoint x: 532, endPoint y: 356, distance: 430.9
click at [532, 356] on div "Data Table Start Rule P IsAvailable Rule newContact Get Contact details First N…" at bounding box center [794, 348] width 856 height 645
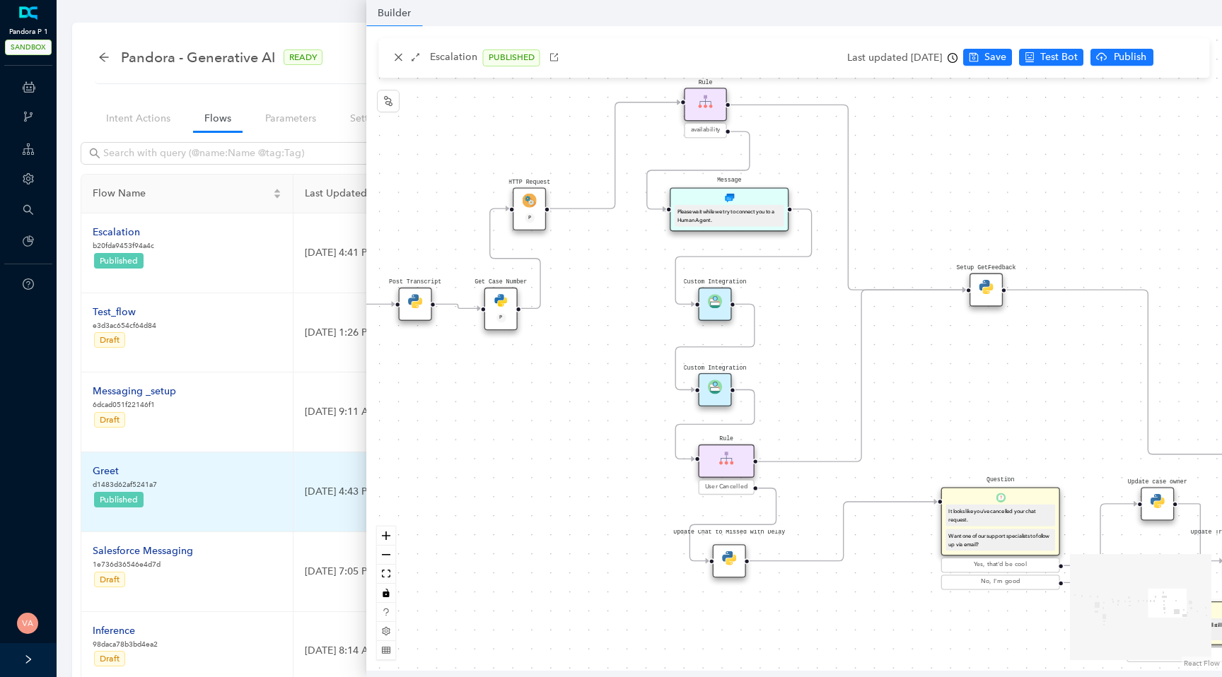
drag, startPoint x: 900, startPoint y: 329, endPoint x: 362, endPoint y: 460, distance: 554.0
click at [361, 460] on body "Pandora P 1 SANDBOX ChatBots & Ticket Automations Webhooks Guide Account Search…" at bounding box center [611, 338] width 1222 height 677
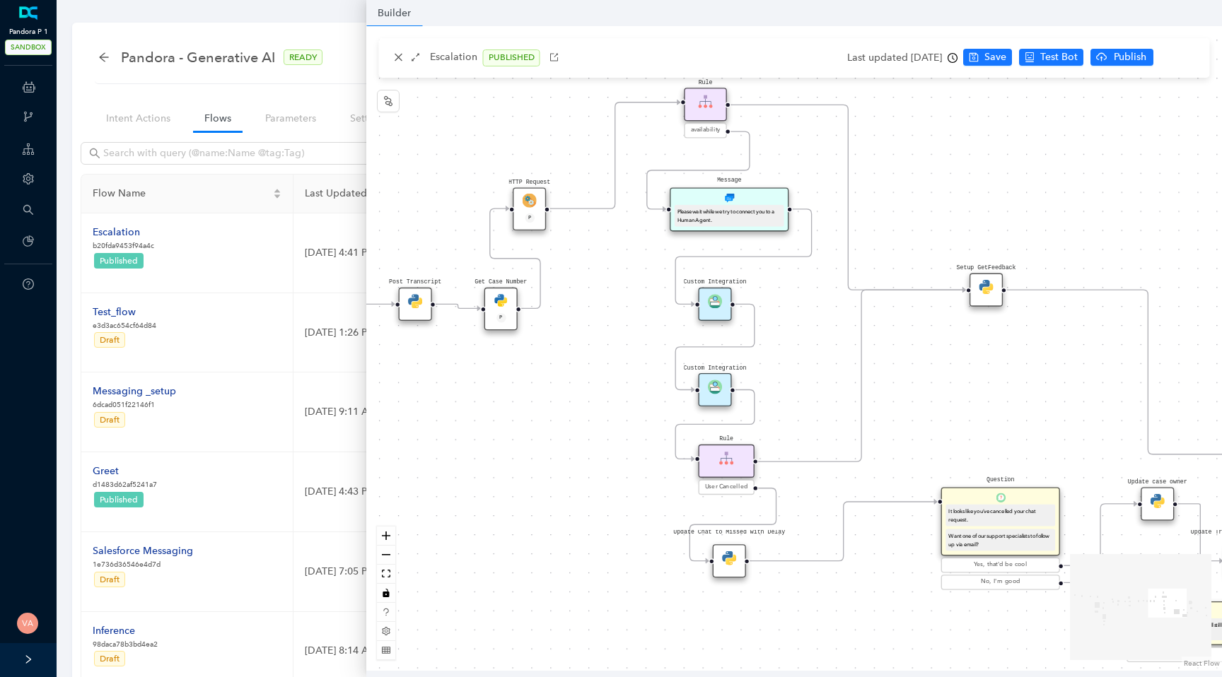
click at [708, 310] on div "Custom Integration" at bounding box center [715, 304] width 33 height 33
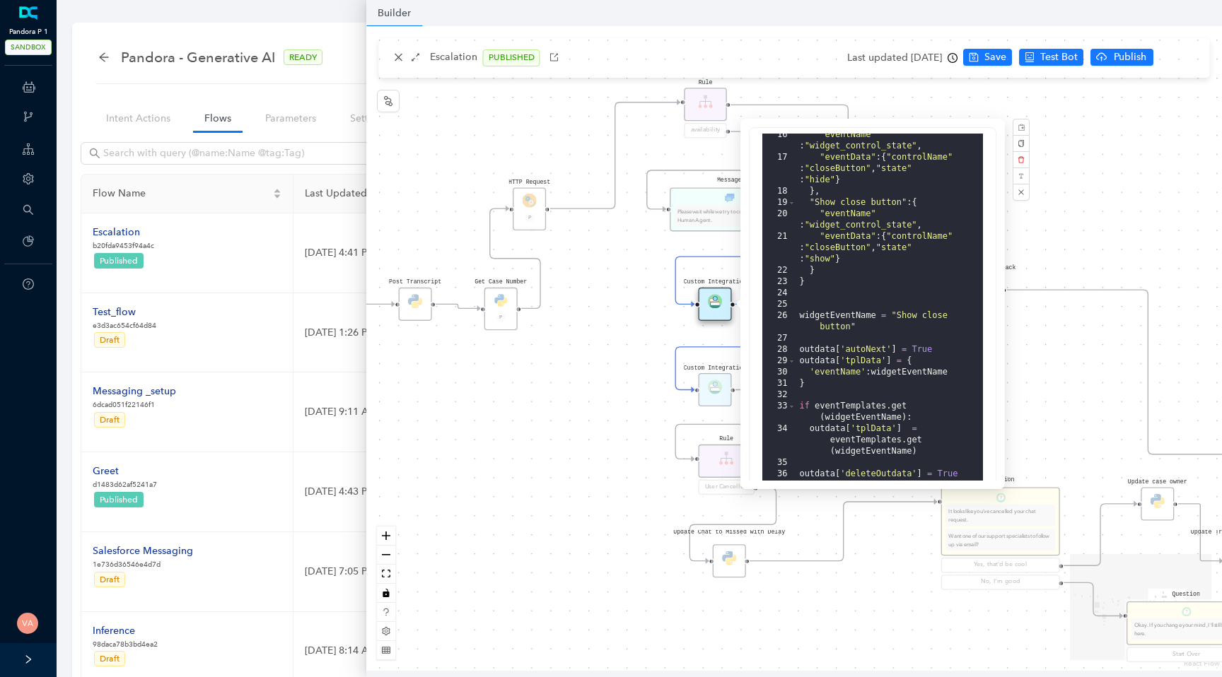
scroll to position [306, 0]
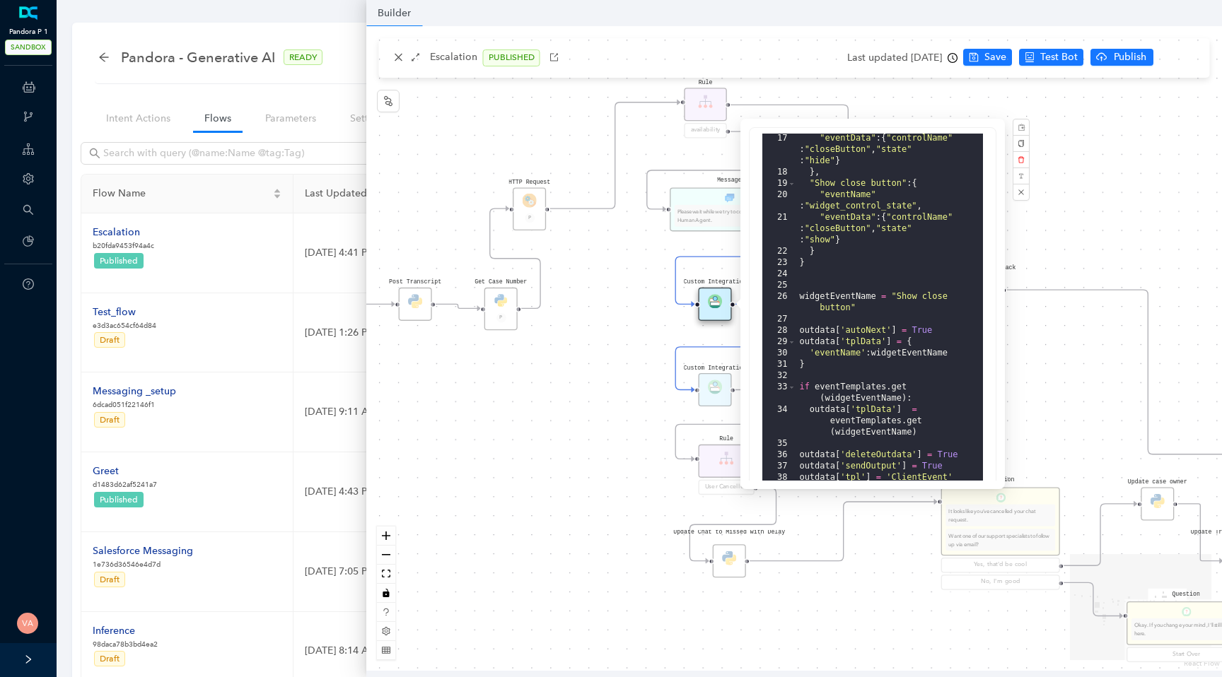
click at [595, 327] on div "Data Table Start Rule P IsAvailable Rule newContact Get Contact details First N…" at bounding box center [794, 348] width 856 height 645
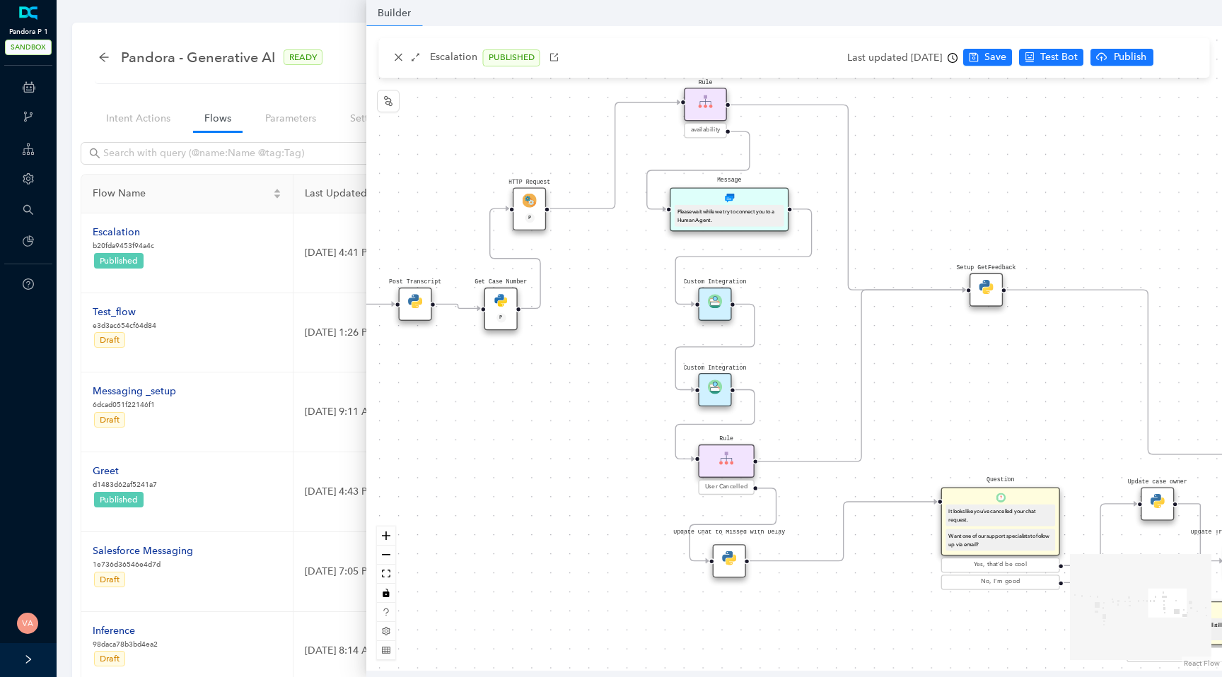
click at [713, 397] on div "Custom Integration" at bounding box center [715, 389] width 33 height 33
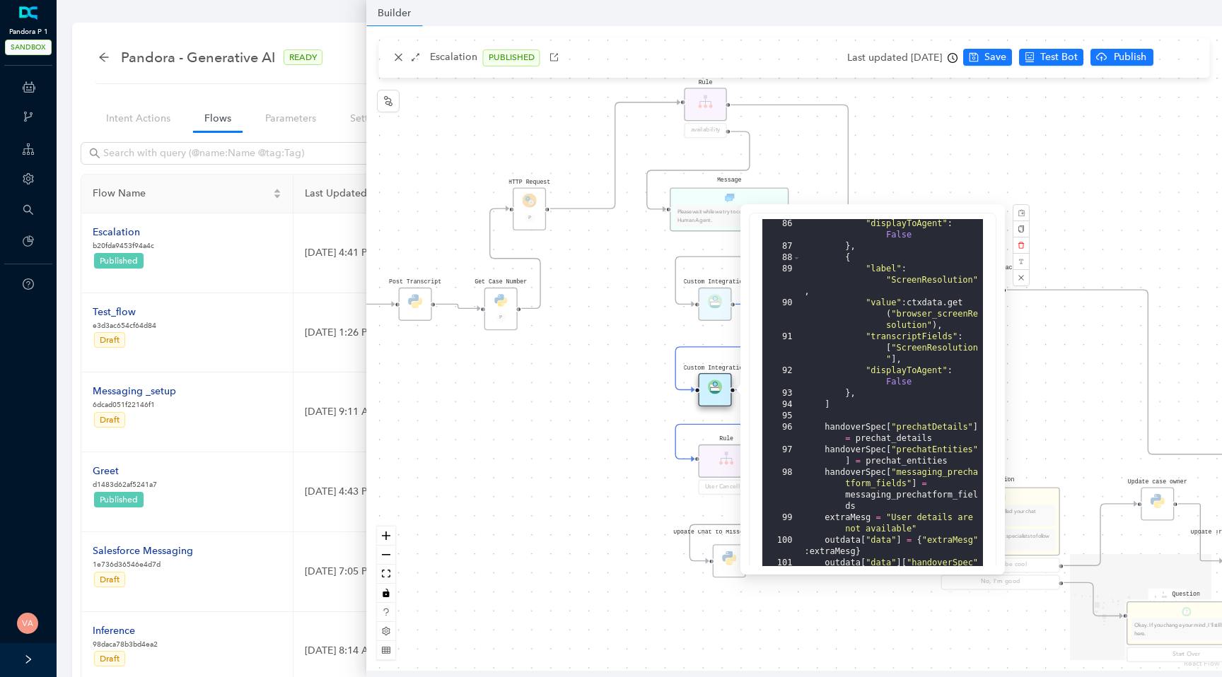
scroll to position [349, 0]
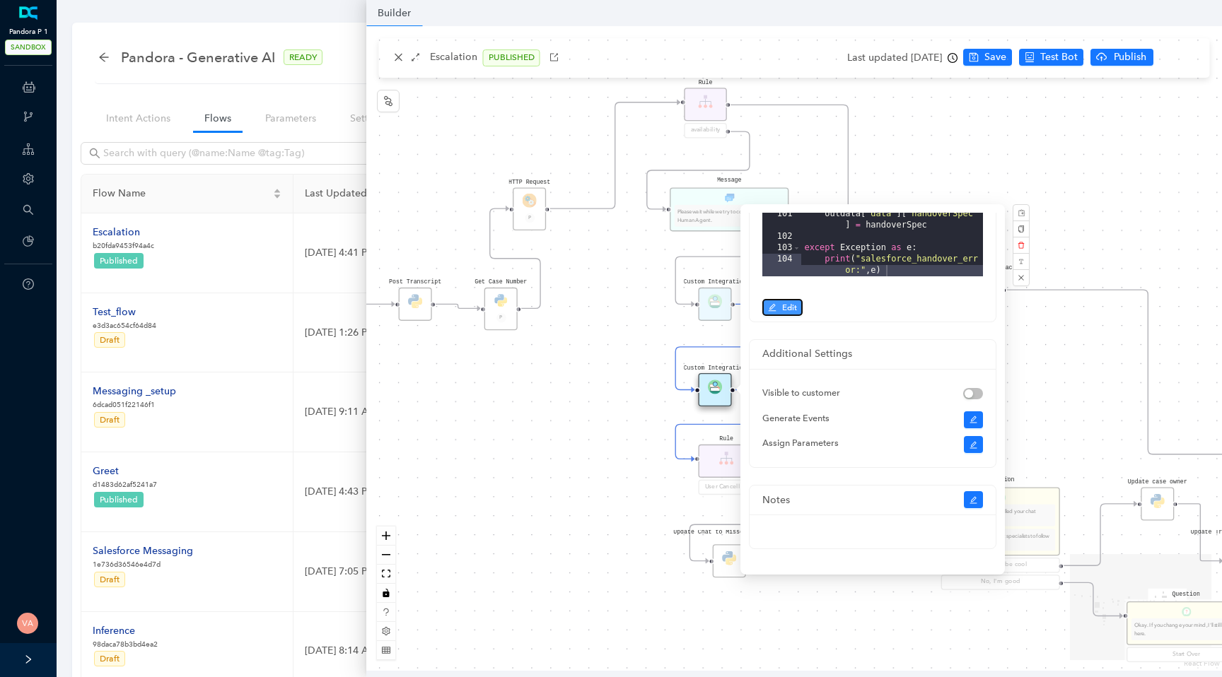
click at [779, 310] on button "Edit" at bounding box center [782, 307] width 40 height 17
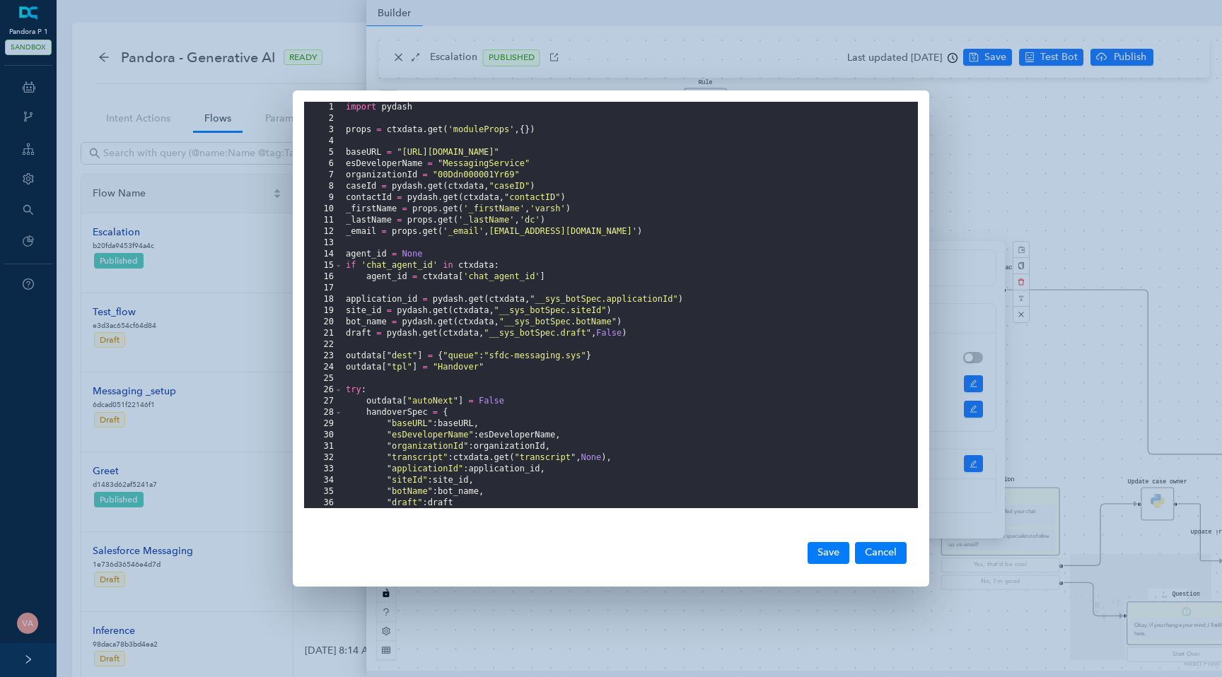
click at [467, 172] on div "import pydash props = ctxdata . get ( 'moduleProps' , { }) baseURL = "[URL][DOM…" at bounding box center [630, 316] width 575 height 429
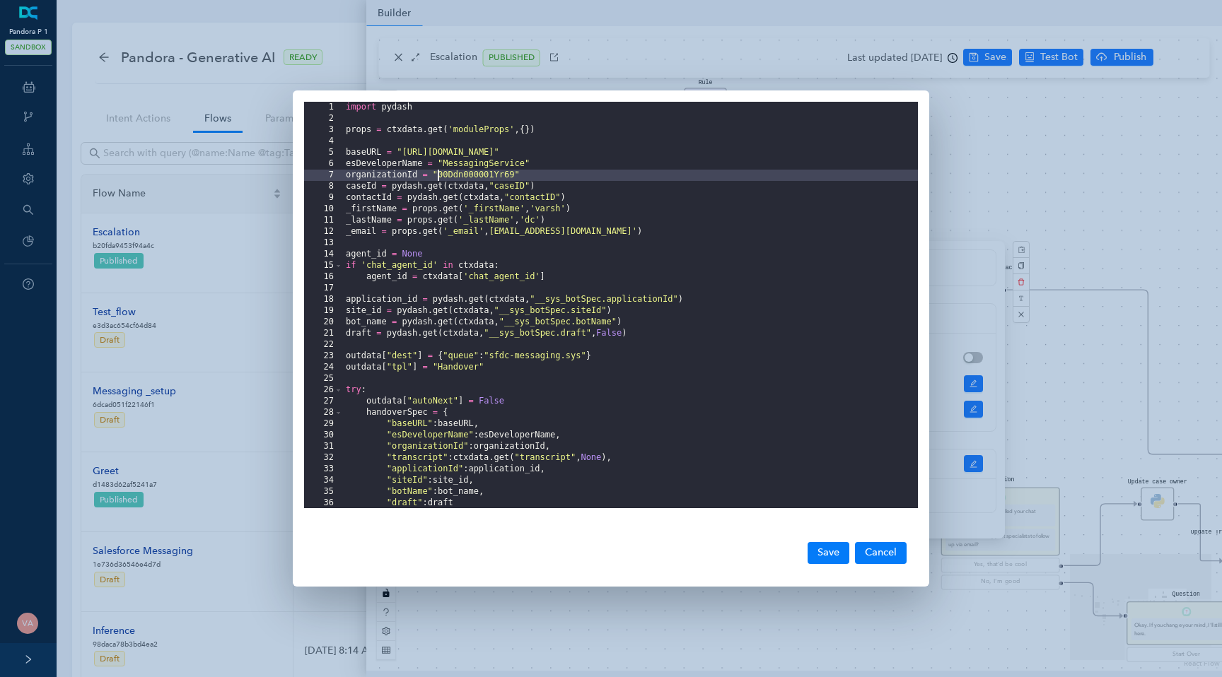
click at [467, 172] on div "import pydash props = ctxdata . get ( 'moduleProps' , { }) baseURL = "[URL][DOM…" at bounding box center [630, 316] width 575 height 429
click at [513, 175] on div "import pydash props = ctxdata . get ( 'moduleProps' , { }) baseURL = "[URL][DOM…" at bounding box center [630, 316] width 575 height 429
click at [501, 163] on div "import pydash props = ctxdata . get ( 'moduleProps' , { }) baseURL = "[URL][DOM…" at bounding box center [630, 316] width 575 height 429
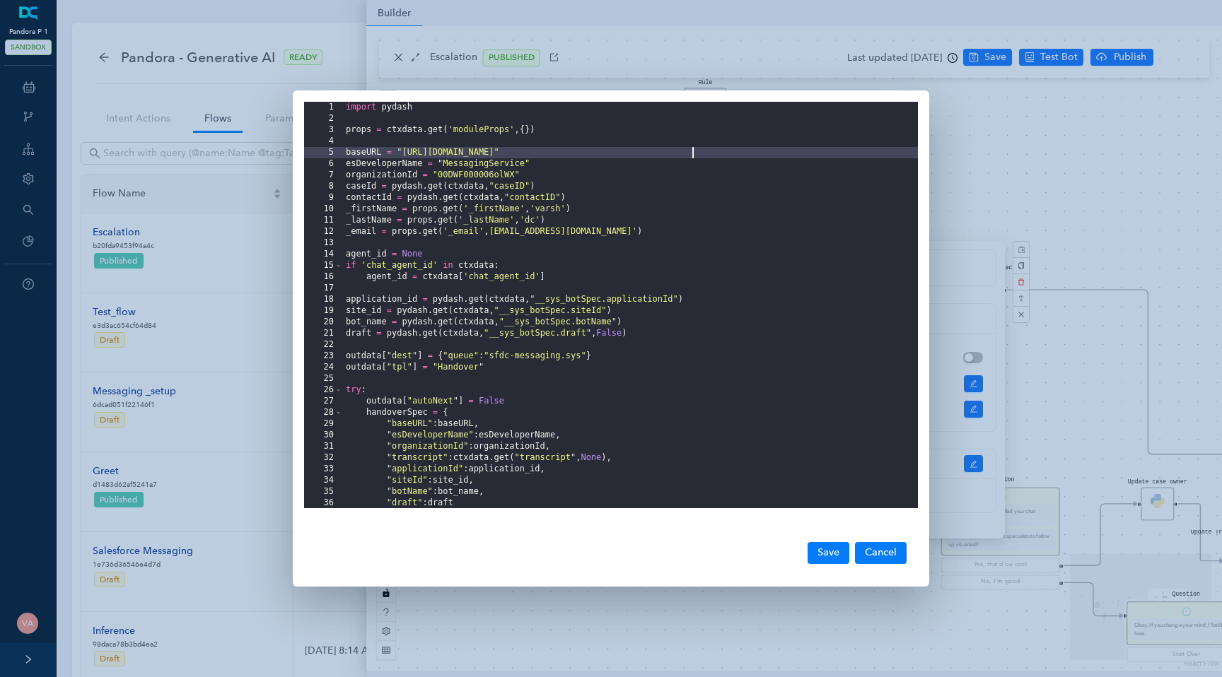
drag, startPoint x: 401, startPoint y: 151, endPoint x: 692, endPoint y: 151, distance: 291.3
click at [692, 151] on div "import pydash props = ctxdata . get ( 'moduleProps' , { }) baseURL = "[URL][DOM…" at bounding box center [630, 316] width 575 height 429
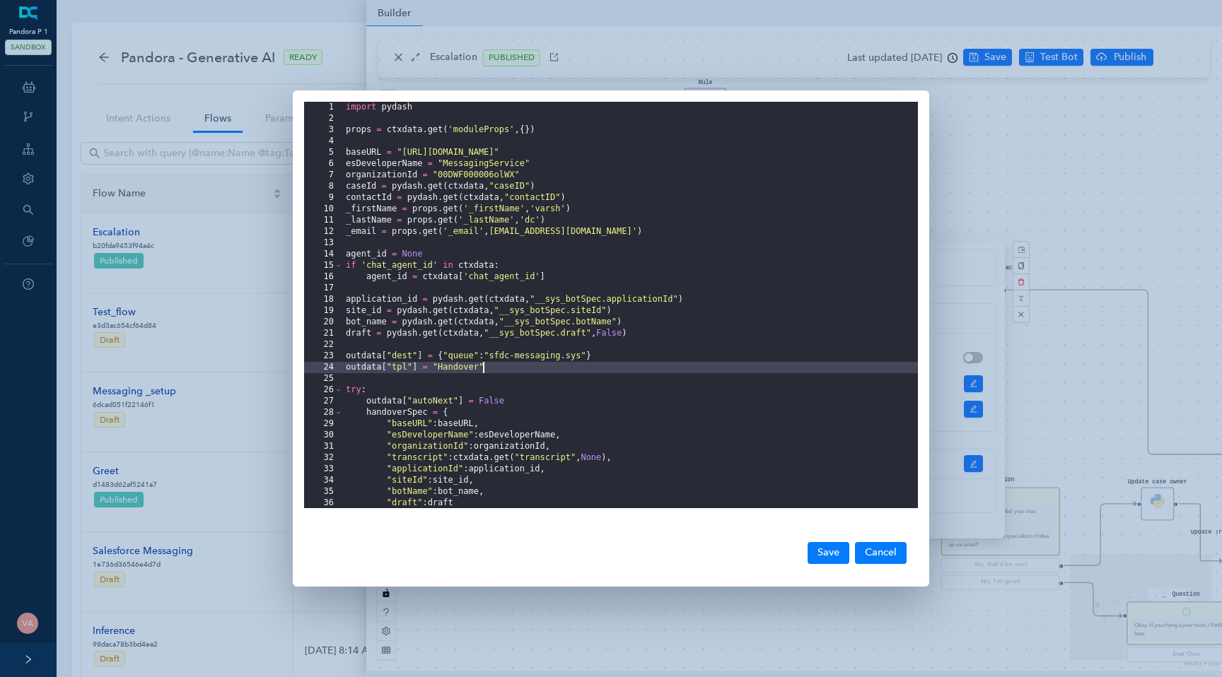
click at [842, 373] on div "import pydash props = ctxdata . get ( 'moduleProps' , { }) baseURL = "[URL][DOM…" at bounding box center [630, 316] width 575 height 429
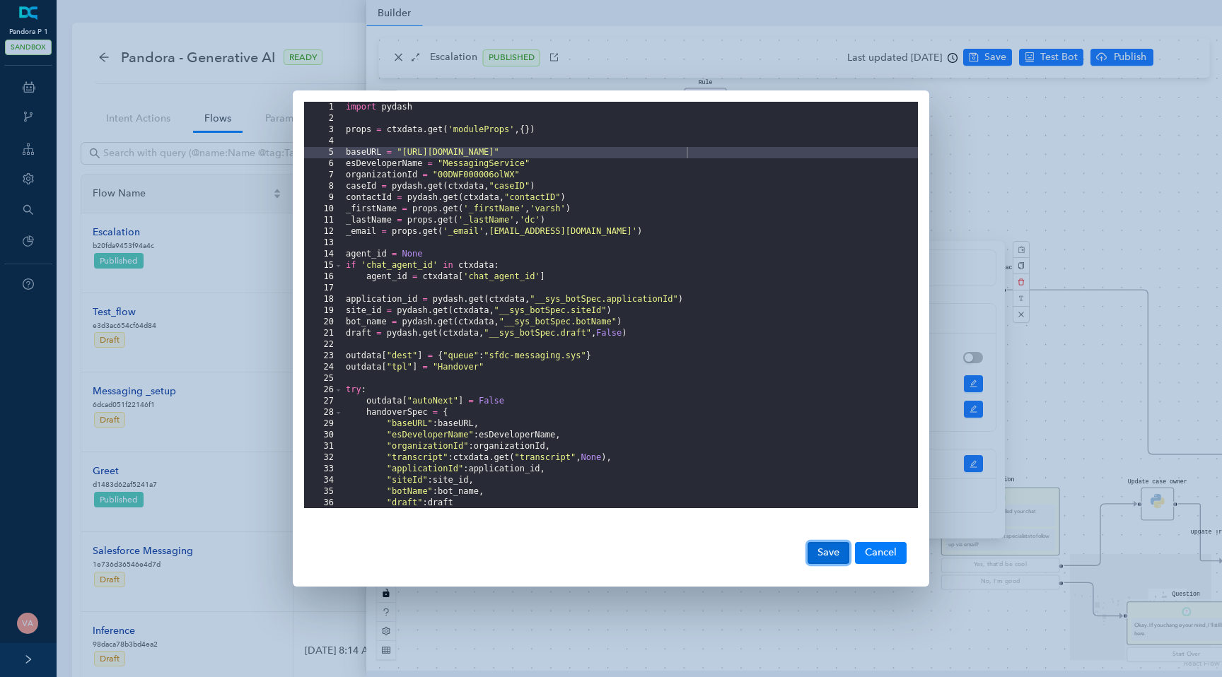
click at [836, 549] on button "Save" at bounding box center [829, 552] width 42 height 21
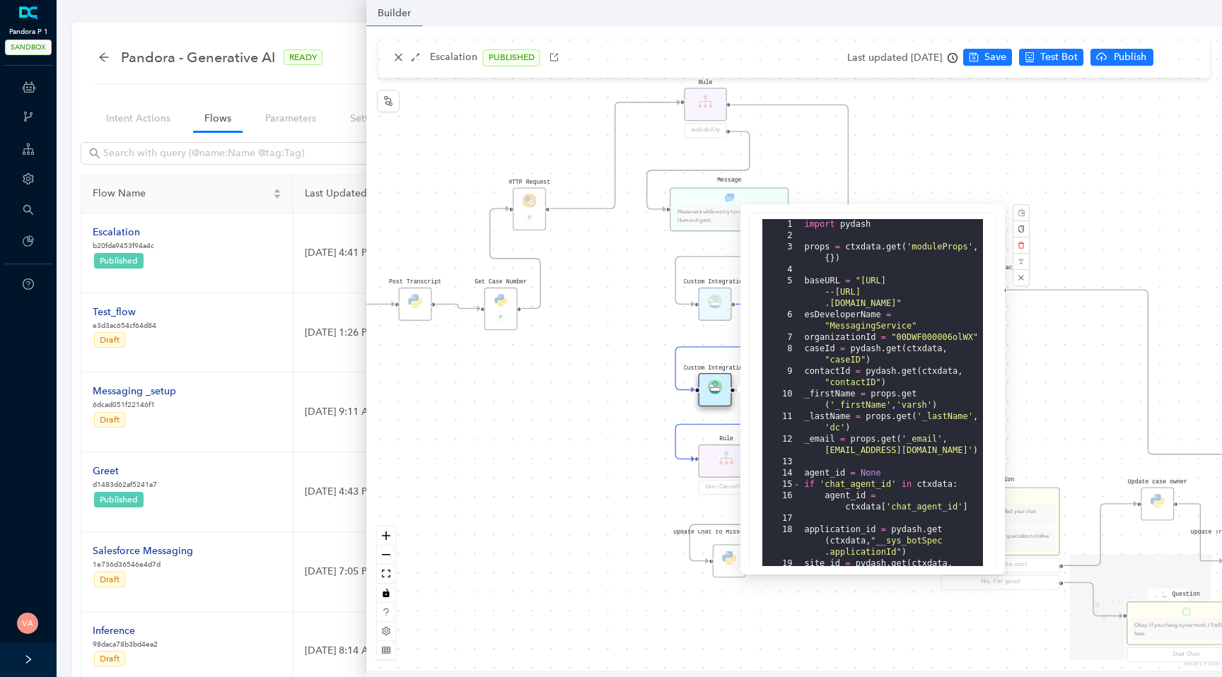
click at [918, 147] on div "Data Table Start Rule P IsAvailable Rule newContact Get Contact details First N…" at bounding box center [794, 348] width 856 height 645
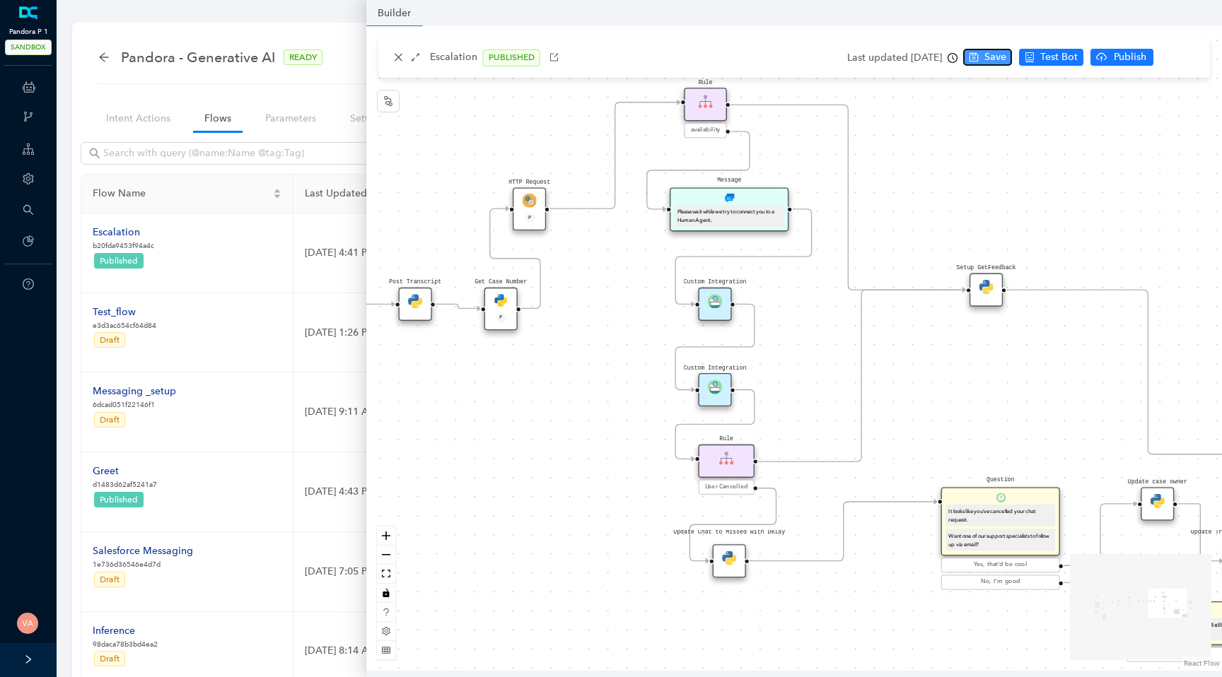
click at [1006, 57] on span "Save" at bounding box center [995, 57] width 22 height 16
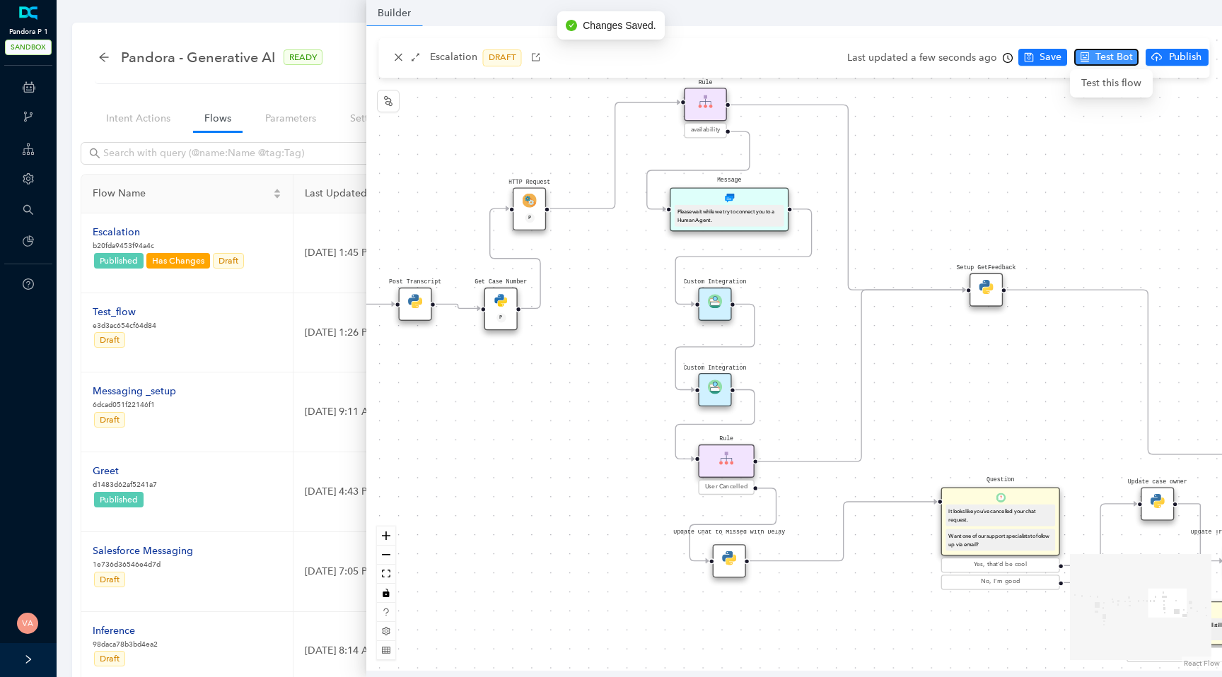
click at [1095, 58] on span "Test Bot" at bounding box center [1113, 57] width 37 height 16
click at [1168, 57] on span "Publish" at bounding box center [1184, 57] width 35 height 16
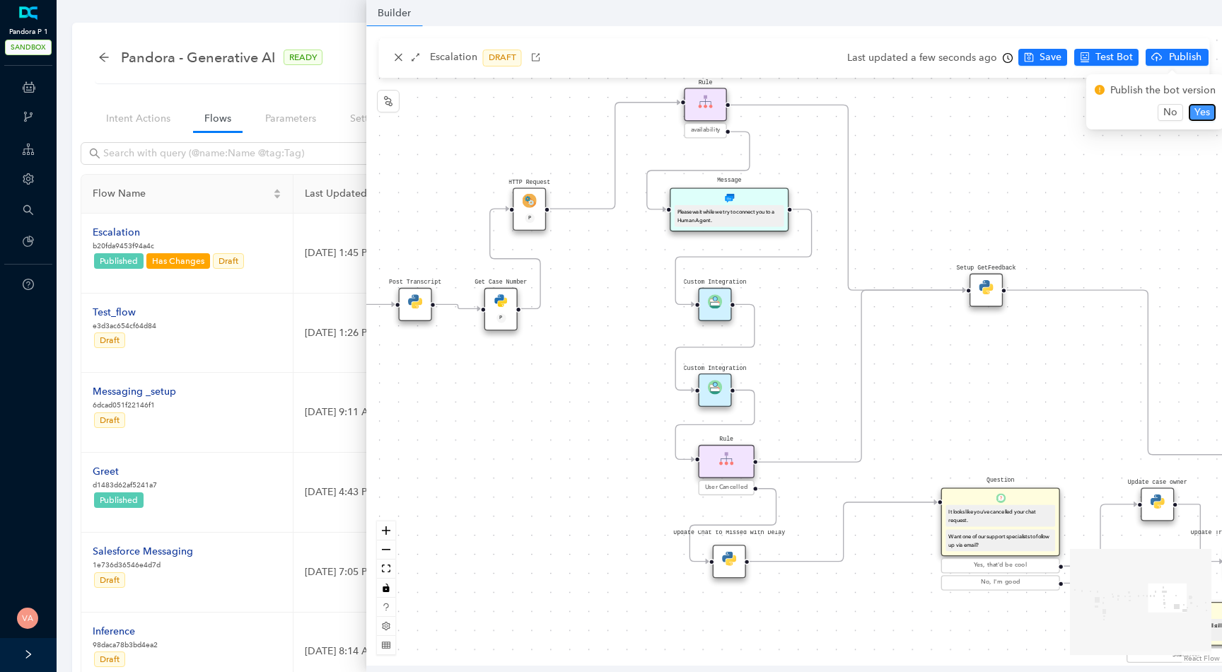
click at [1208, 113] on button "Yes" at bounding box center [1202, 112] width 27 height 17
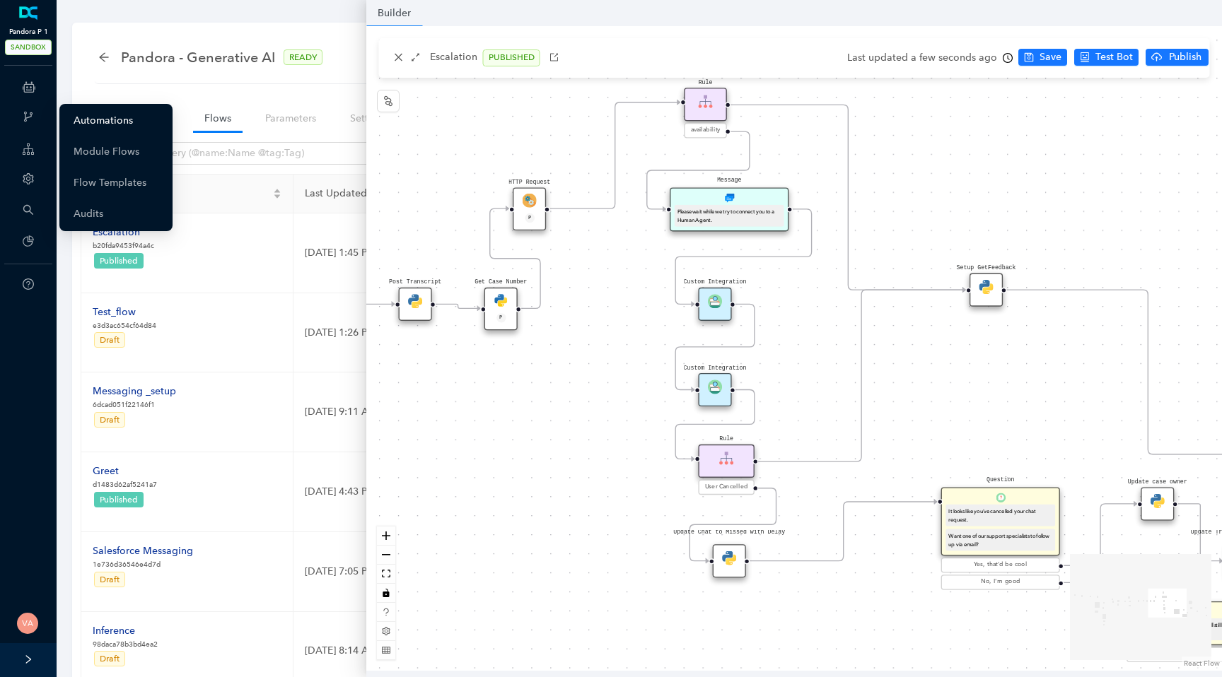
click at [75, 112] on link "Automations" at bounding box center [103, 121] width 59 height 28
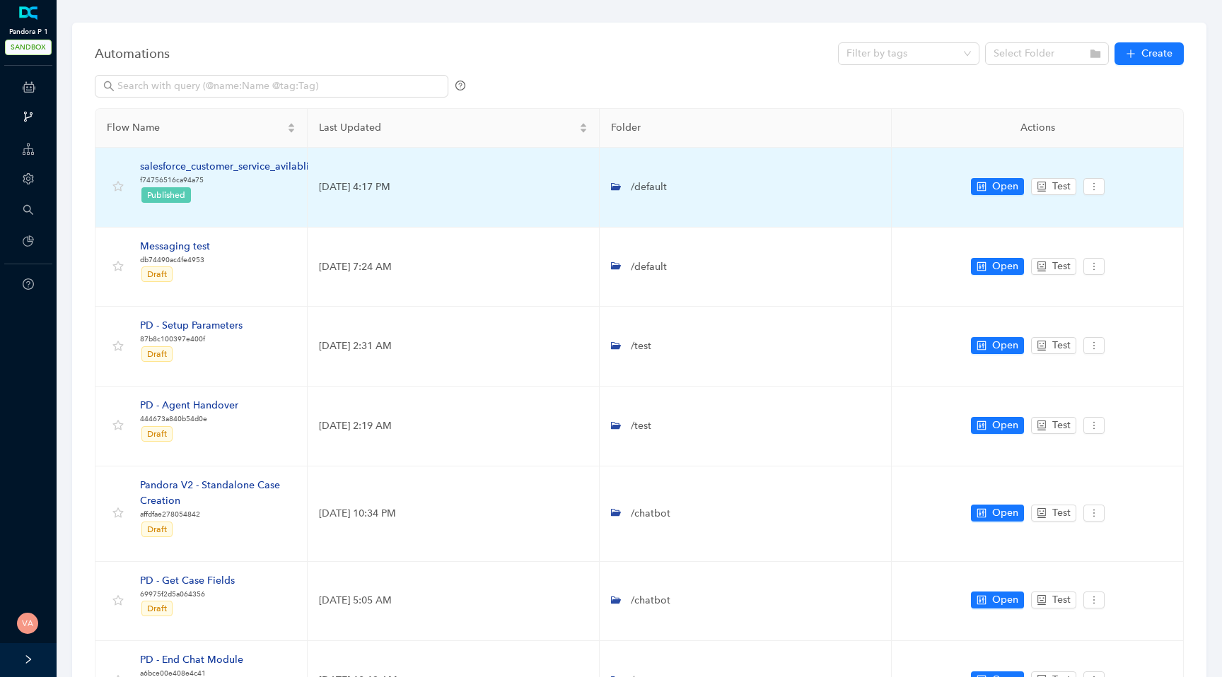
click at [258, 171] on div "salesforce_customer_service_avilablity" at bounding box center [228, 167] width 177 height 16
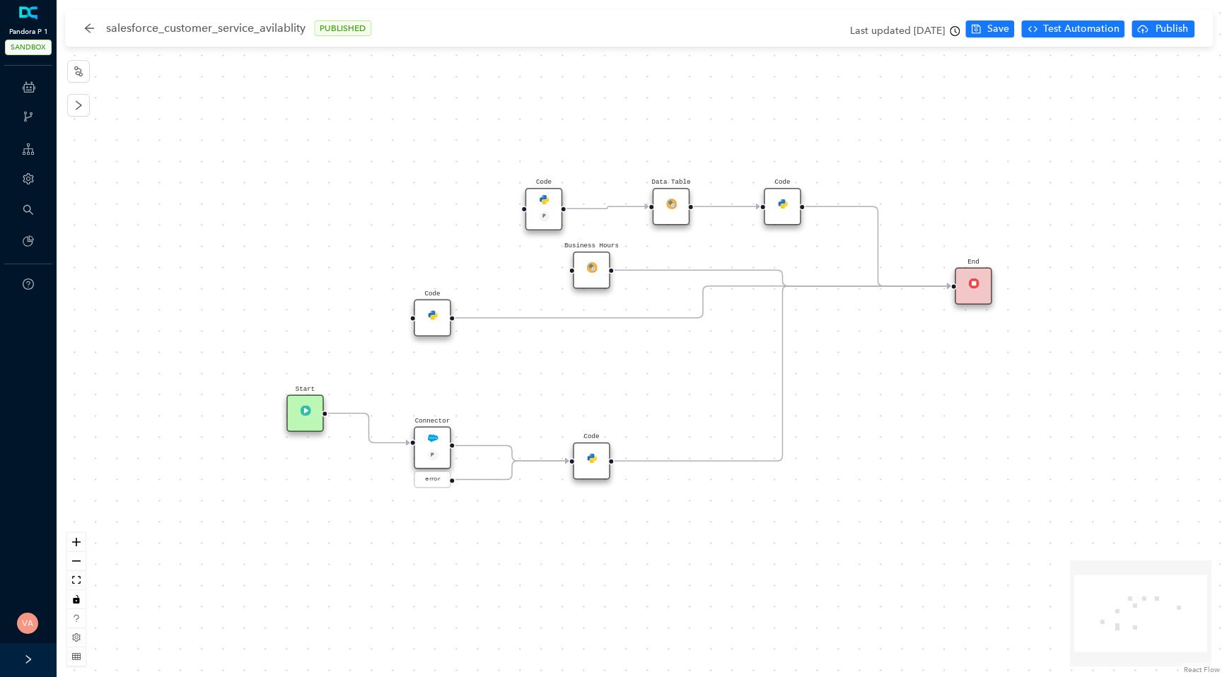
click at [437, 442] on img at bounding box center [432, 438] width 11 height 11
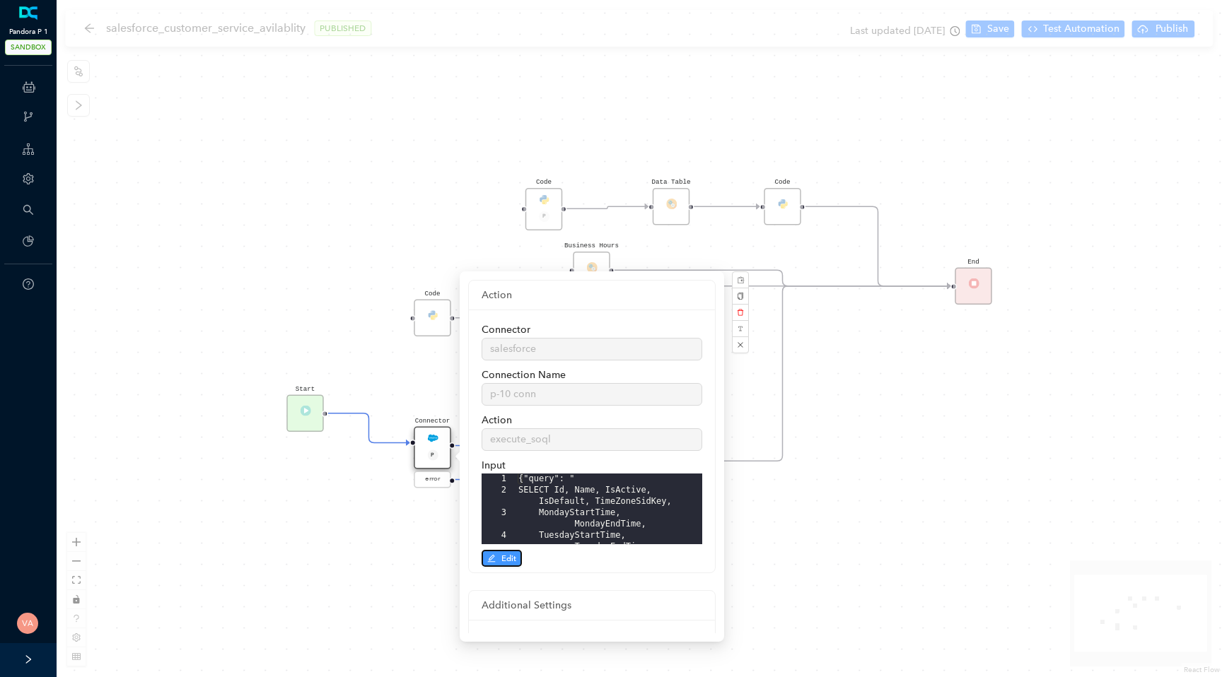
click at [505, 559] on span "Edit" at bounding box center [508, 558] width 15 height 13
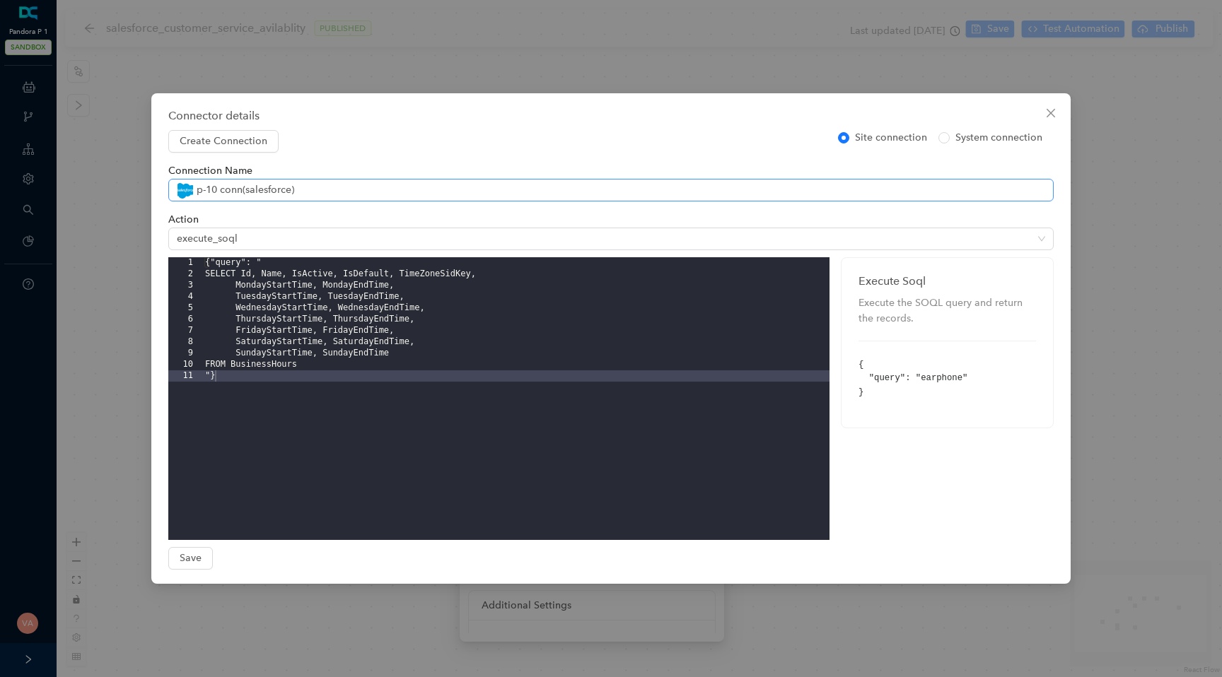
click at [473, 187] on span "p-10 conn ( salesforce )" at bounding box center [611, 190] width 868 height 21
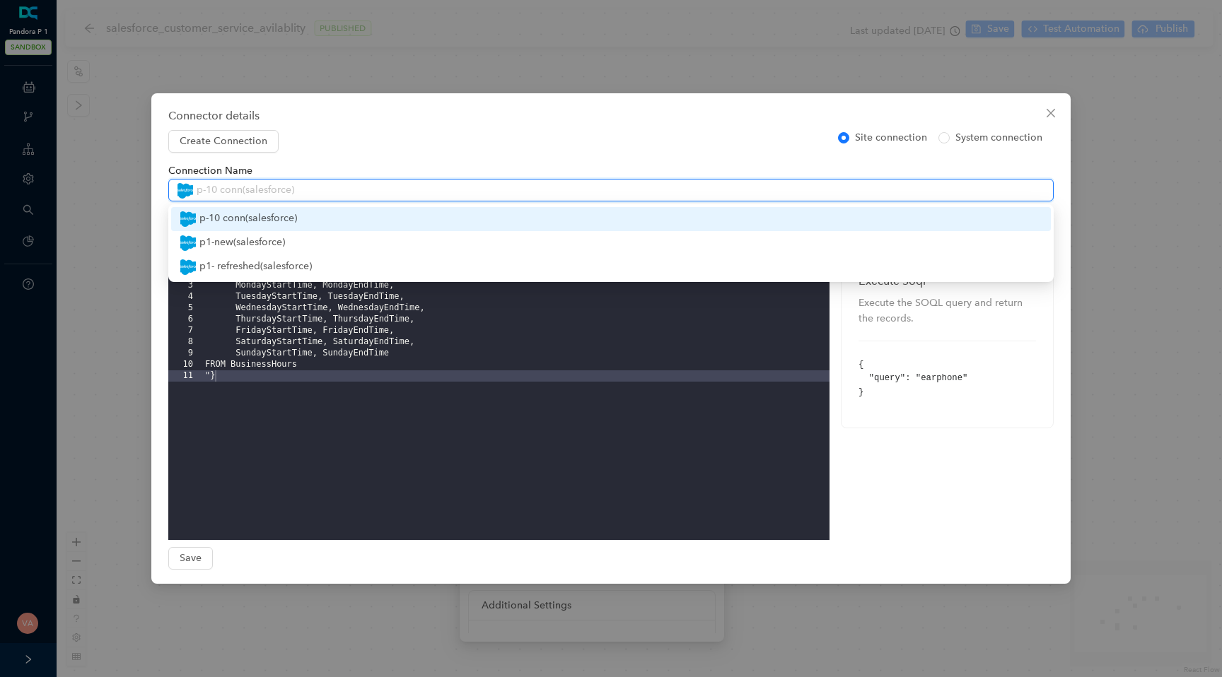
click at [480, 134] on div "Create Connection Site connection System connection Connection Name p-10 conn (…" at bounding box center [610, 350] width 885 height 440
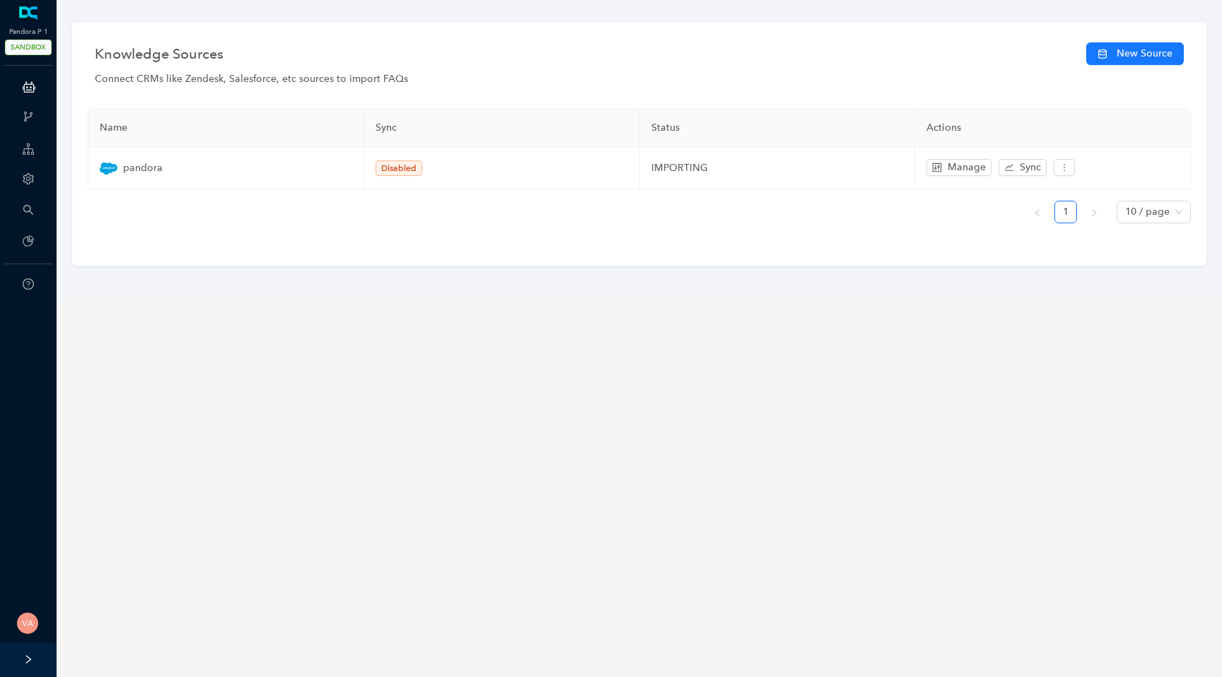
click at [363, 78] on div "Connect CRMs like Zendesk, Salesforce, etc sources to import FAQs" at bounding box center [639, 79] width 1089 height 16
click at [375, 78] on div "Connect CRMs like Zendesk, Salesforce, etc sources to import FAQs" at bounding box center [639, 79] width 1089 height 16
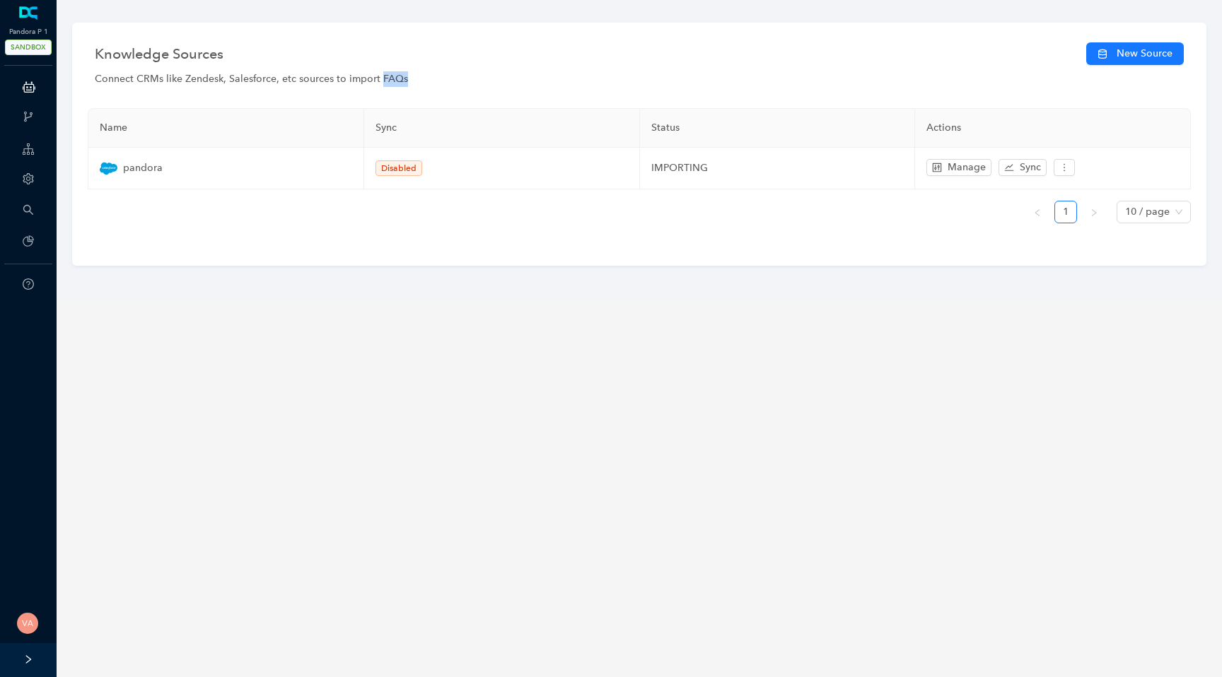
click at [375, 78] on div "Connect CRMs like Zendesk, Salesforce, etc sources to import FAQs" at bounding box center [639, 79] width 1089 height 16
click at [388, 78] on div "Connect CRMs like Zendesk, Salesforce, etc sources to import FAQs" at bounding box center [639, 79] width 1089 height 16
click at [414, 83] on div "Connect CRMs like Zendesk, Salesforce, etc sources to import FAQs" at bounding box center [639, 79] width 1089 height 16
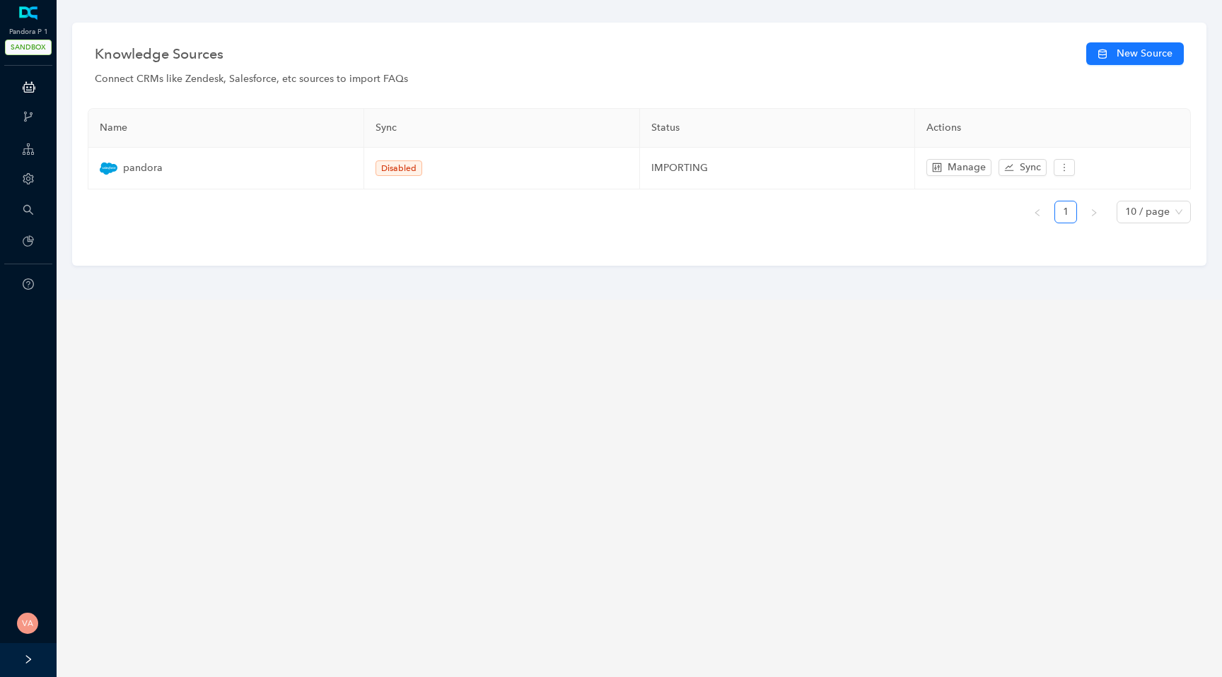
click at [414, 83] on div "Connect CRMs like Zendesk, Salesforce, etc sources to import FAQs" at bounding box center [639, 79] width 1089 height 16
click at [392, 81] on div "Connect CRMs like Zendesk, Salesforce, etc sources to import FAQs" at bounding box center [639, 79] width 1089 height 16
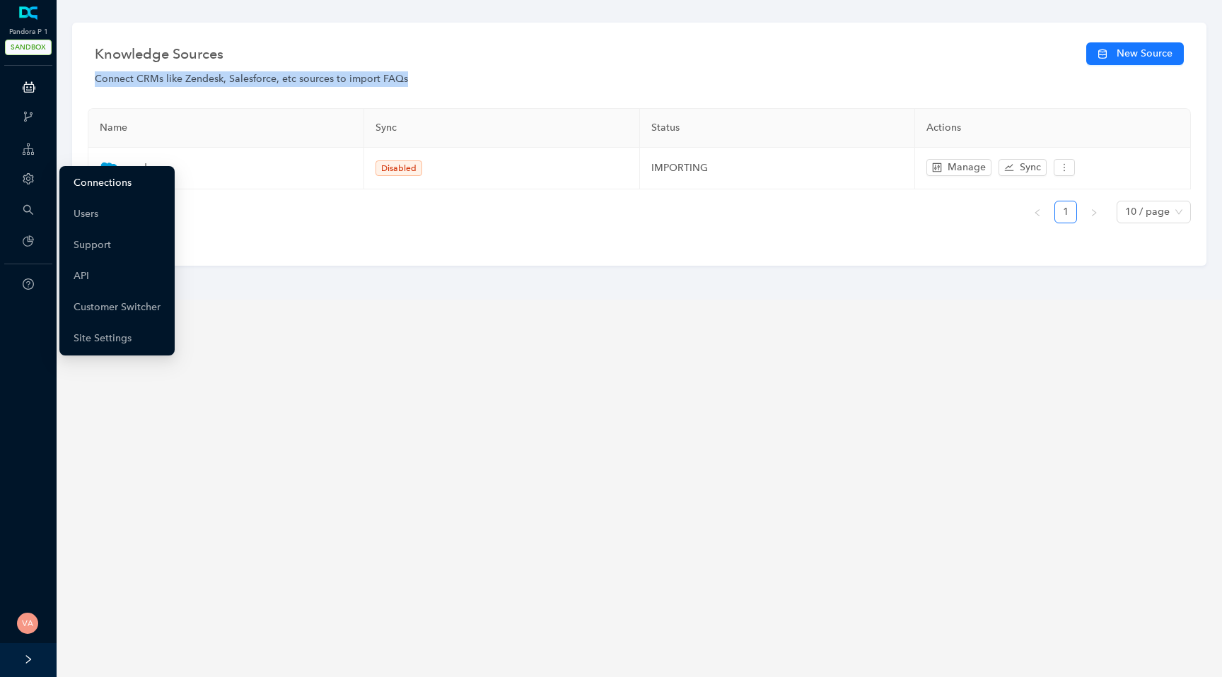
click at [80, 181] on link "Connections" at bounding box center [103, 183] width 58 height 28
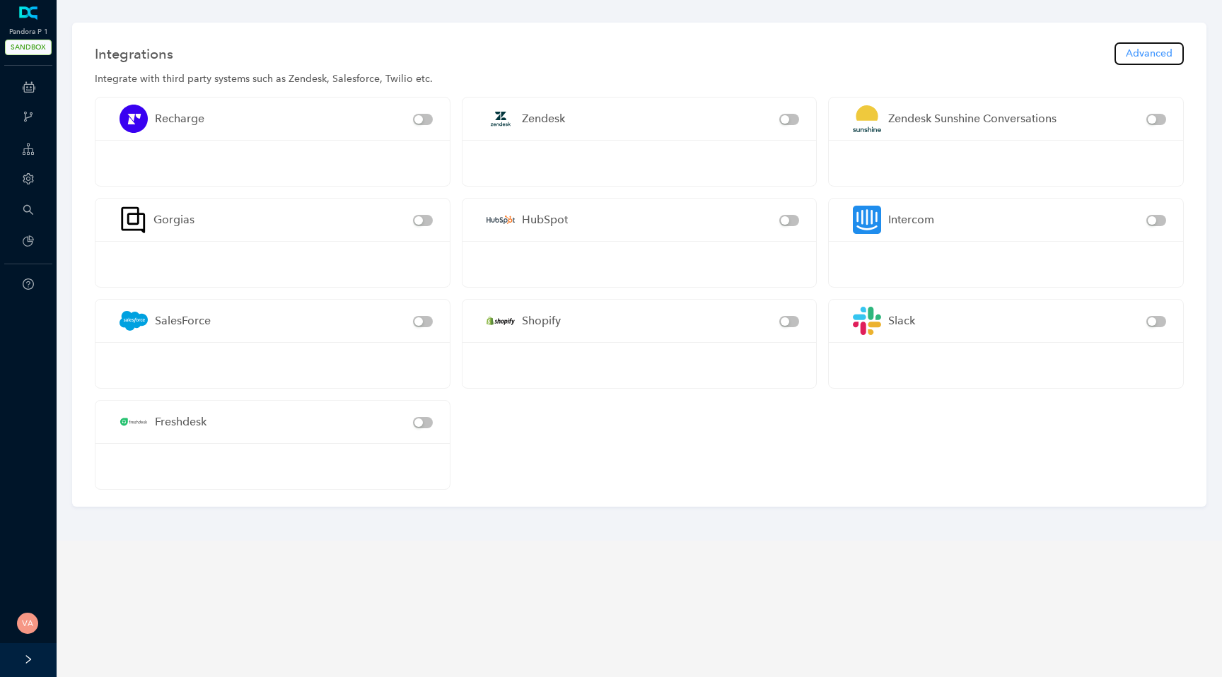
click at [1127, 60] on span "Advanced" at bounding box center [1149, 54] width 47 height 16
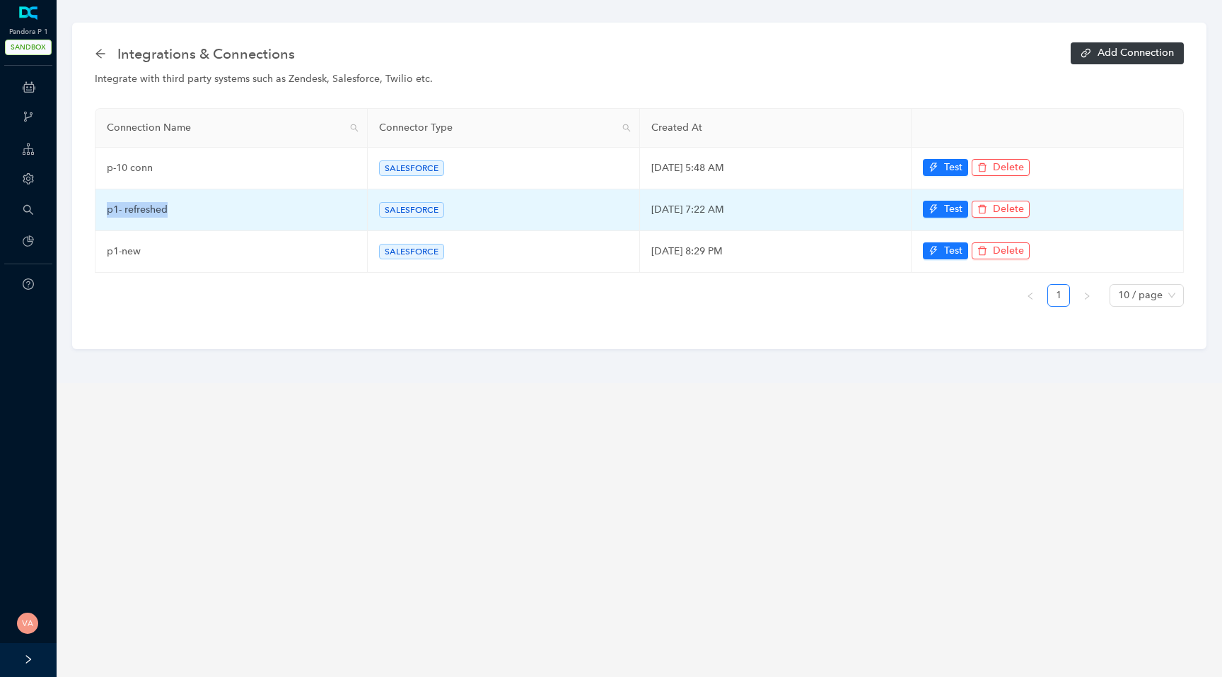
drag, startPoint x: 171, startPoint y: 204, endPoint x: 105, endPoint y: 206, distance: 66.5
click at [105, 206] on td "p1- refreshed" at bounding box center [231, 211] width 272 height 42
copy td "p1- refreshed"
